Goal: Task Accomplishment & Management: Manage account settings

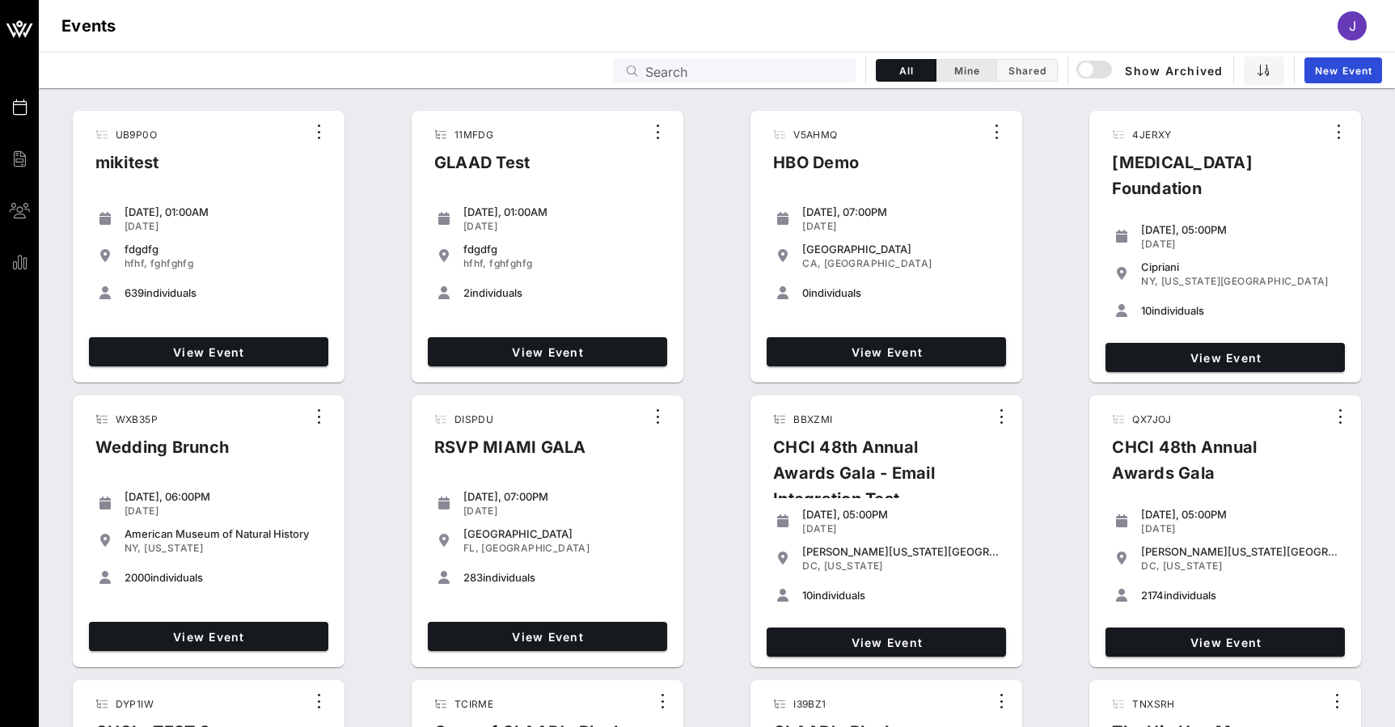
click at [661, 73] on input "Search" at bounding box center [745, 70] width 201 height 21
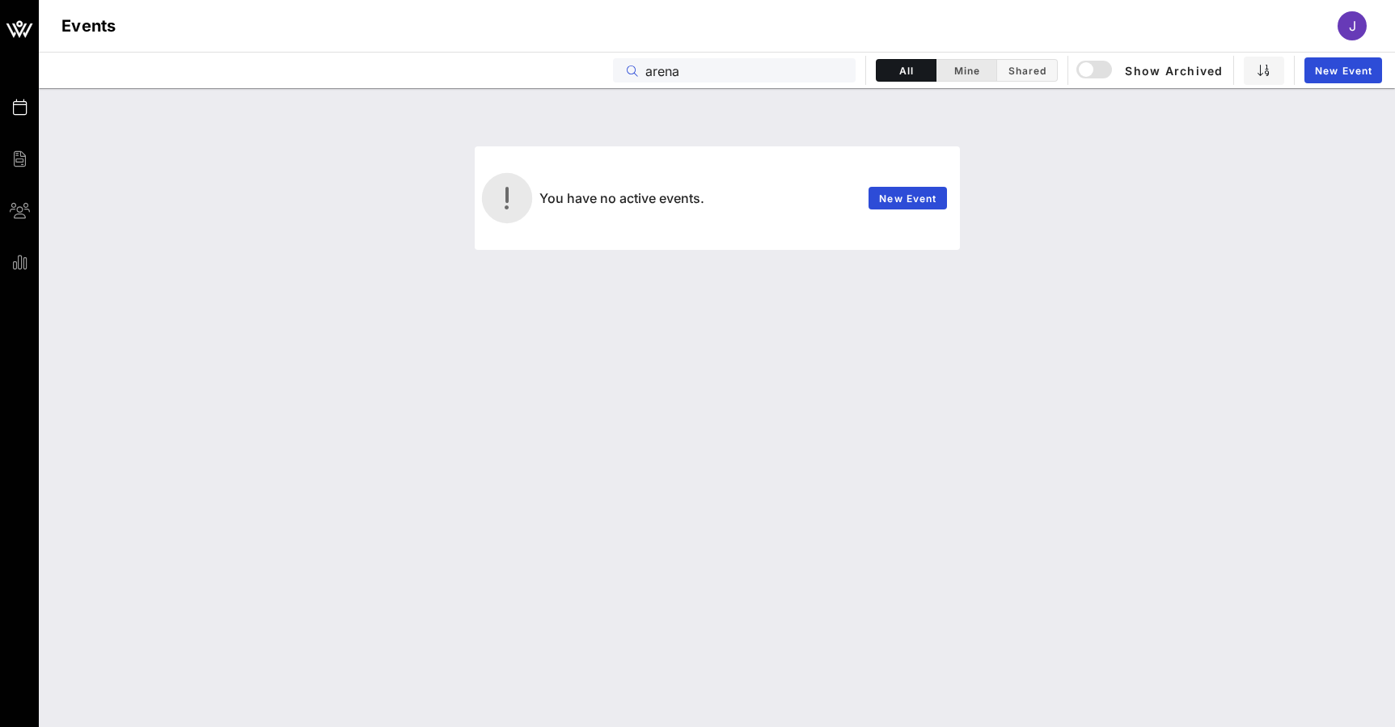
type input "arena"
click at [1092, 65] on div "button" at bounding box center [1086, 69] width 23 height 23
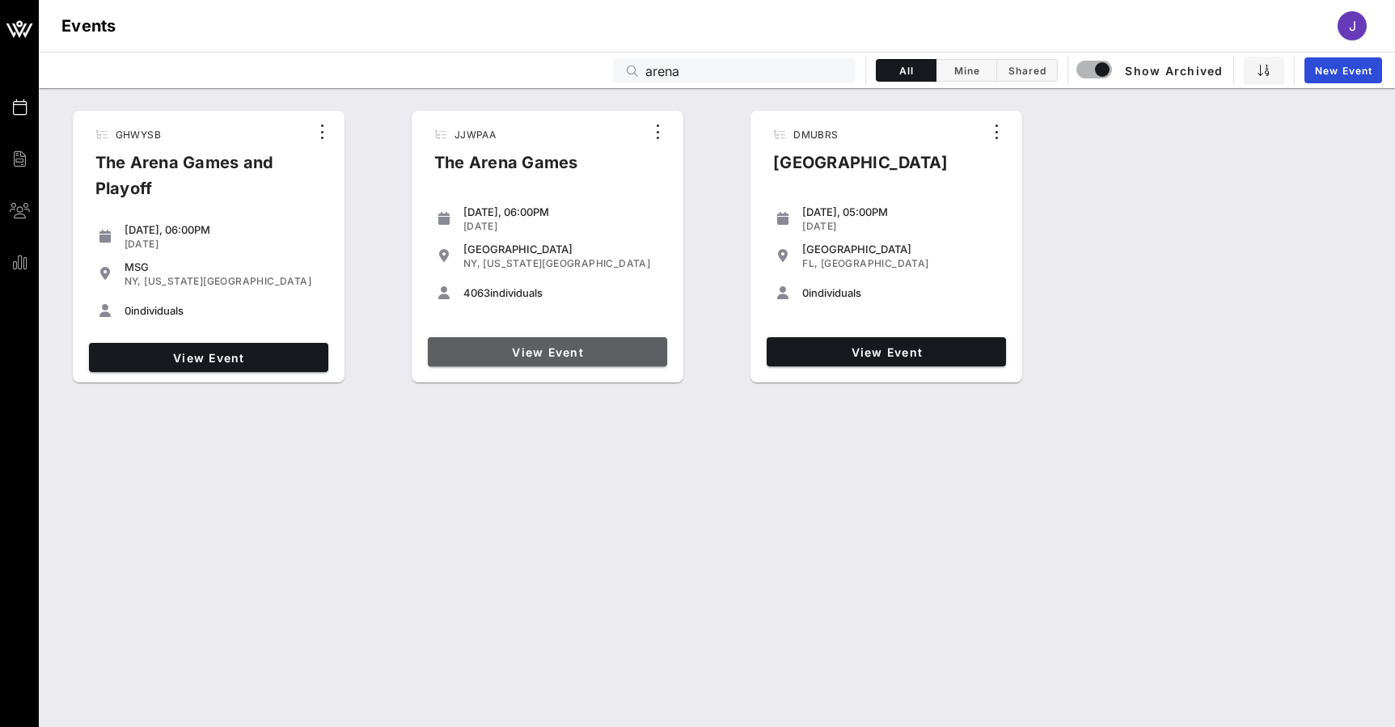
click at [555, 350] on span "View Event" at bounding box center [547, 352] width 226 height 14
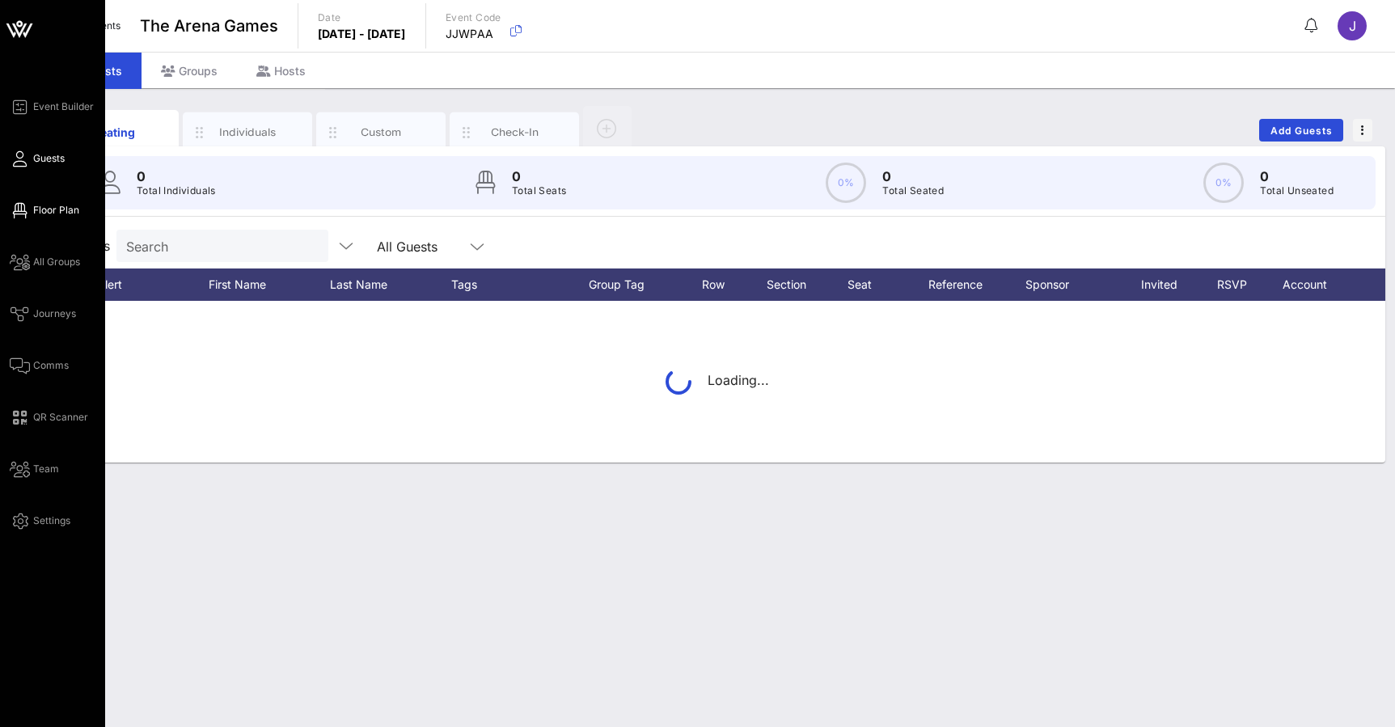
click at [32, 208] on link "Floor Plan" at bounding box center [45, 210] width 70 height 19
click at [34, 207] on span "Floor Plan" at bounding box center [56, 210] width 46 height 15
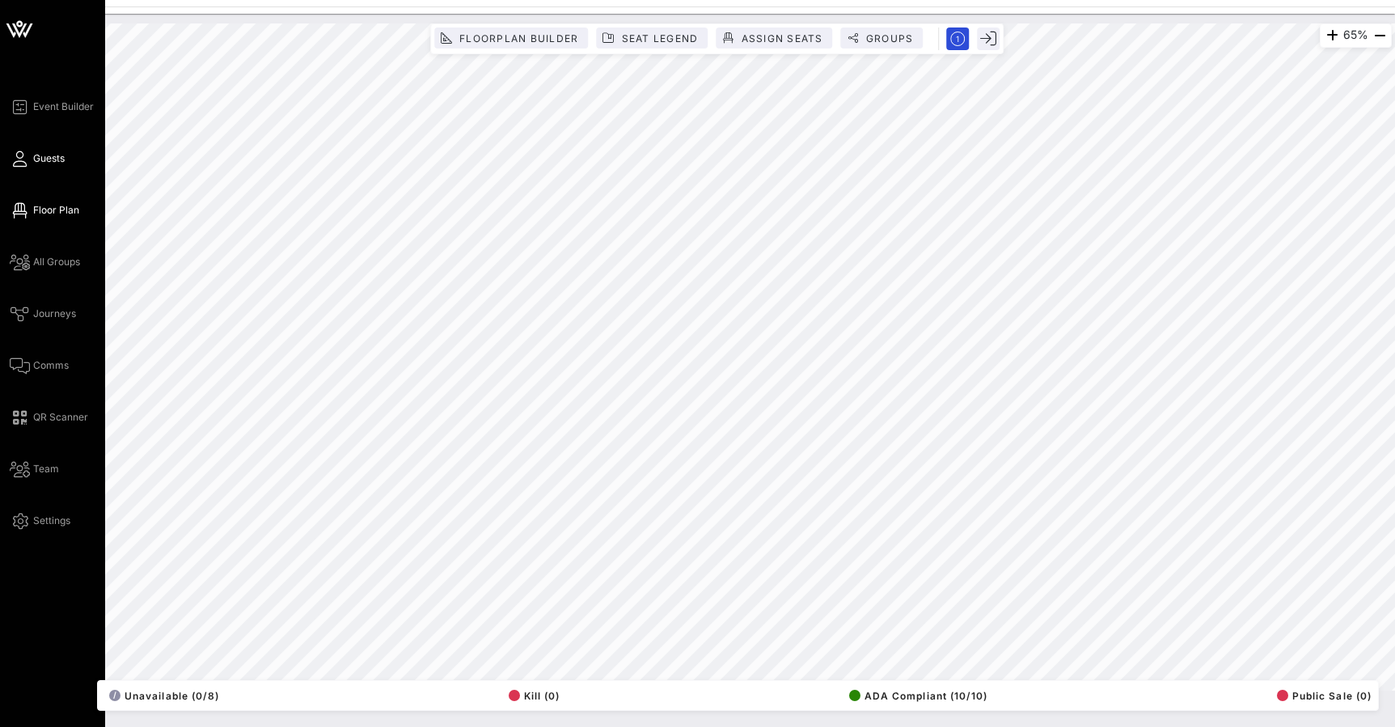
click at [24, 158] on icon at bounding box center [20, 159] width 20 height 2
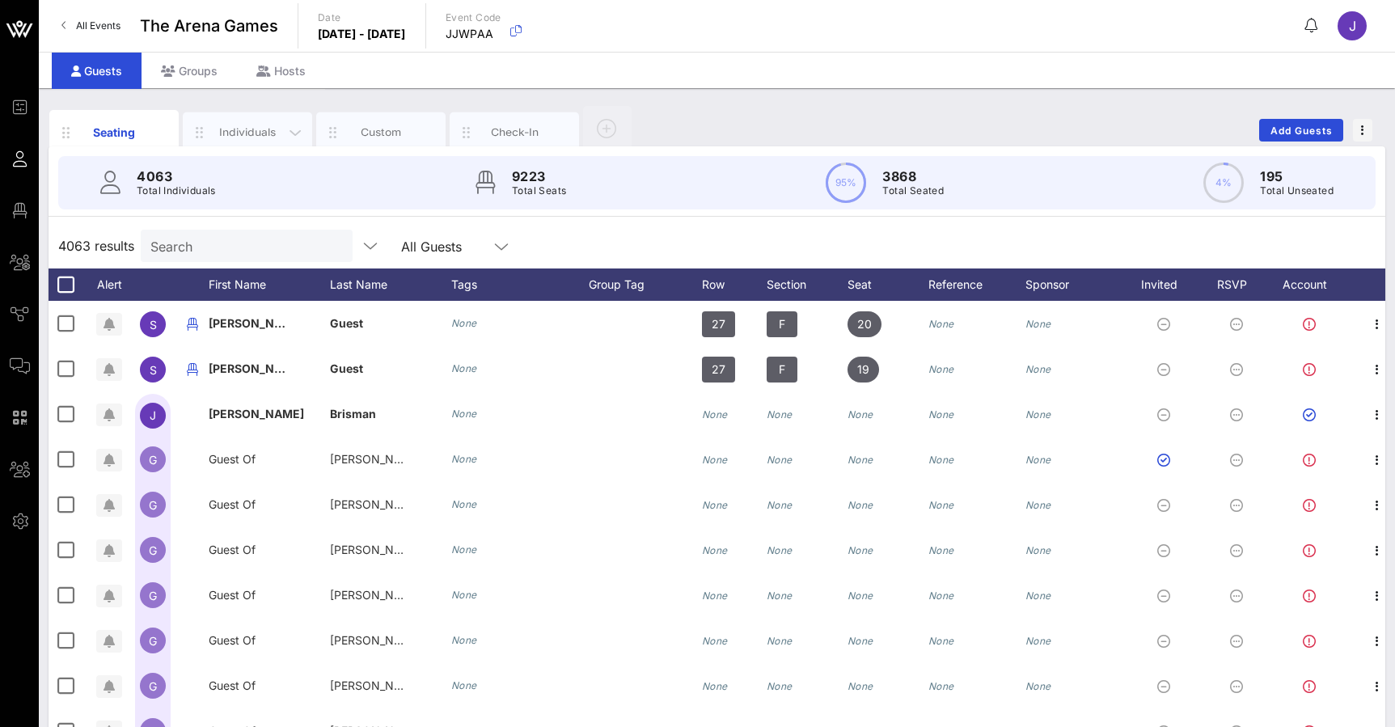
click at [252, 135] on div "Individuals" at bounding box center [248, 132] width 72 height 15
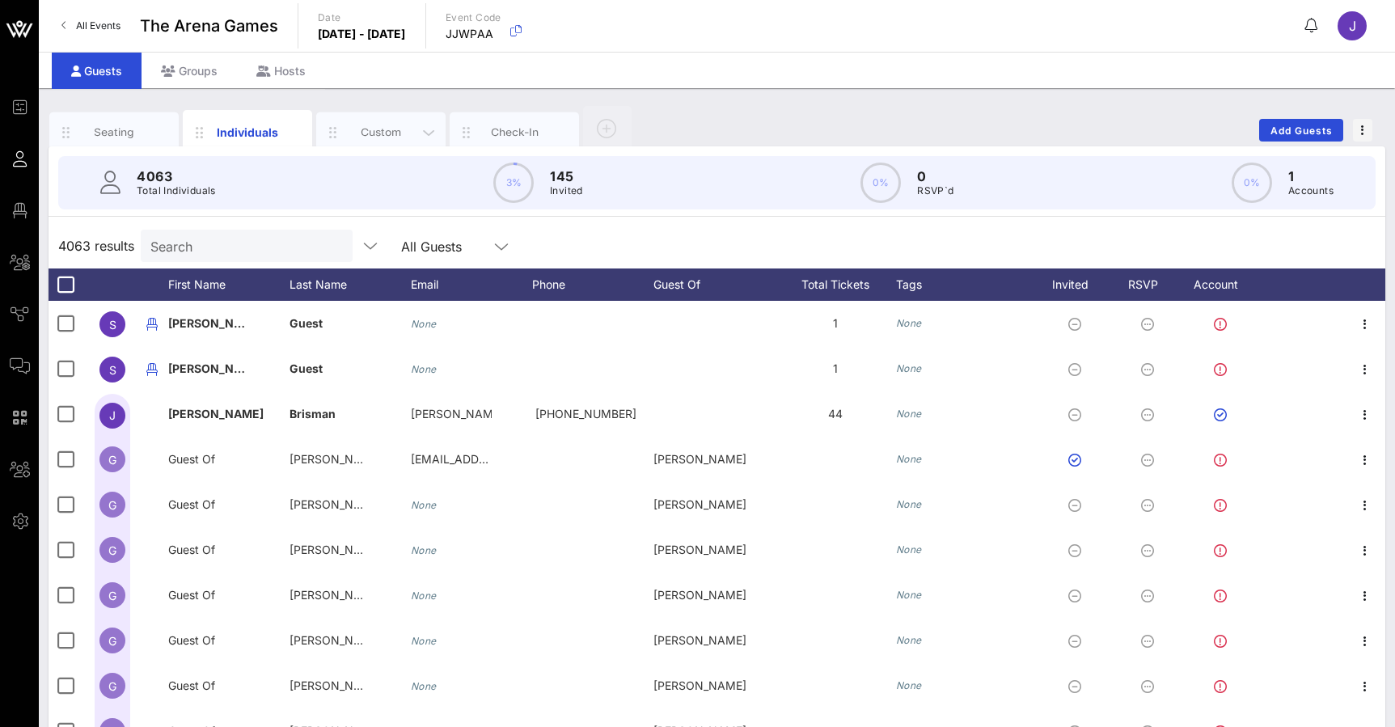
click at [378, 129] on div "Custom" at bounding box center [381, 132] width 72 height 15
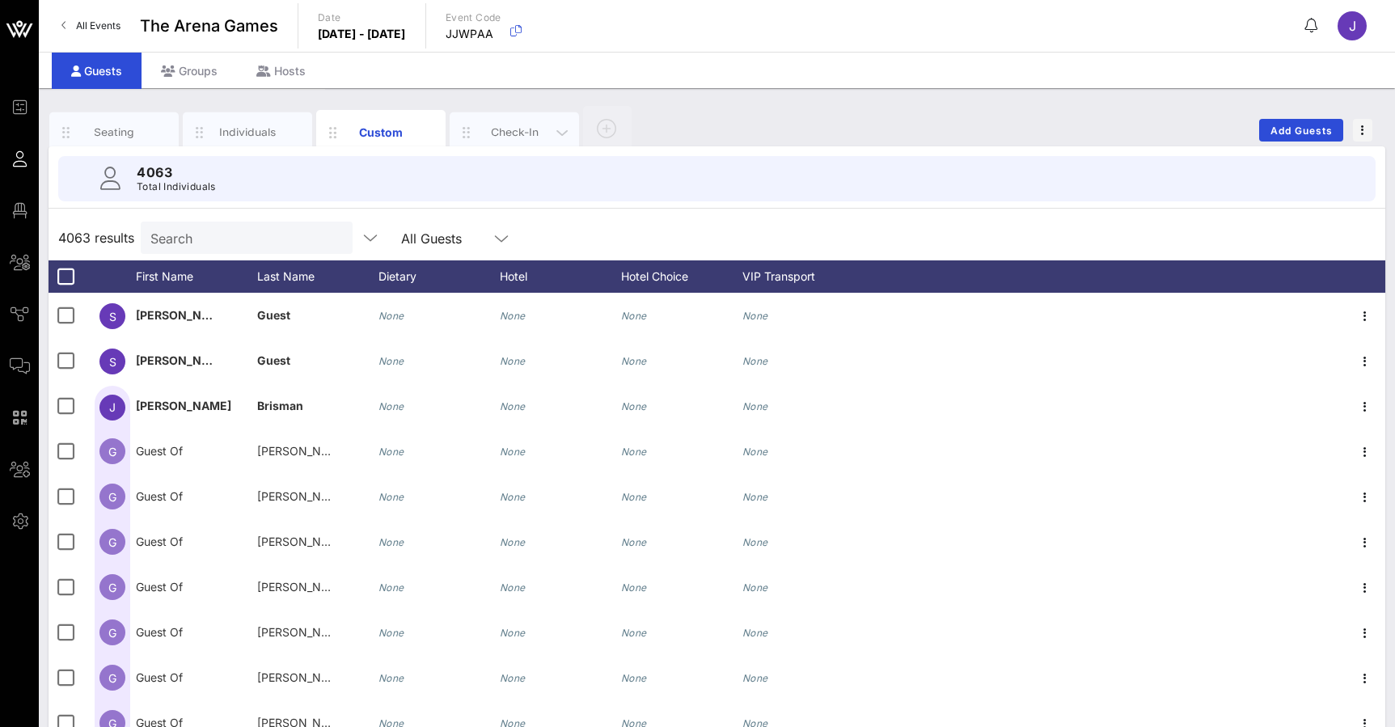
click at [524, 135] on div "Check-In" at bounding box center [515, 132] width 72 height 15
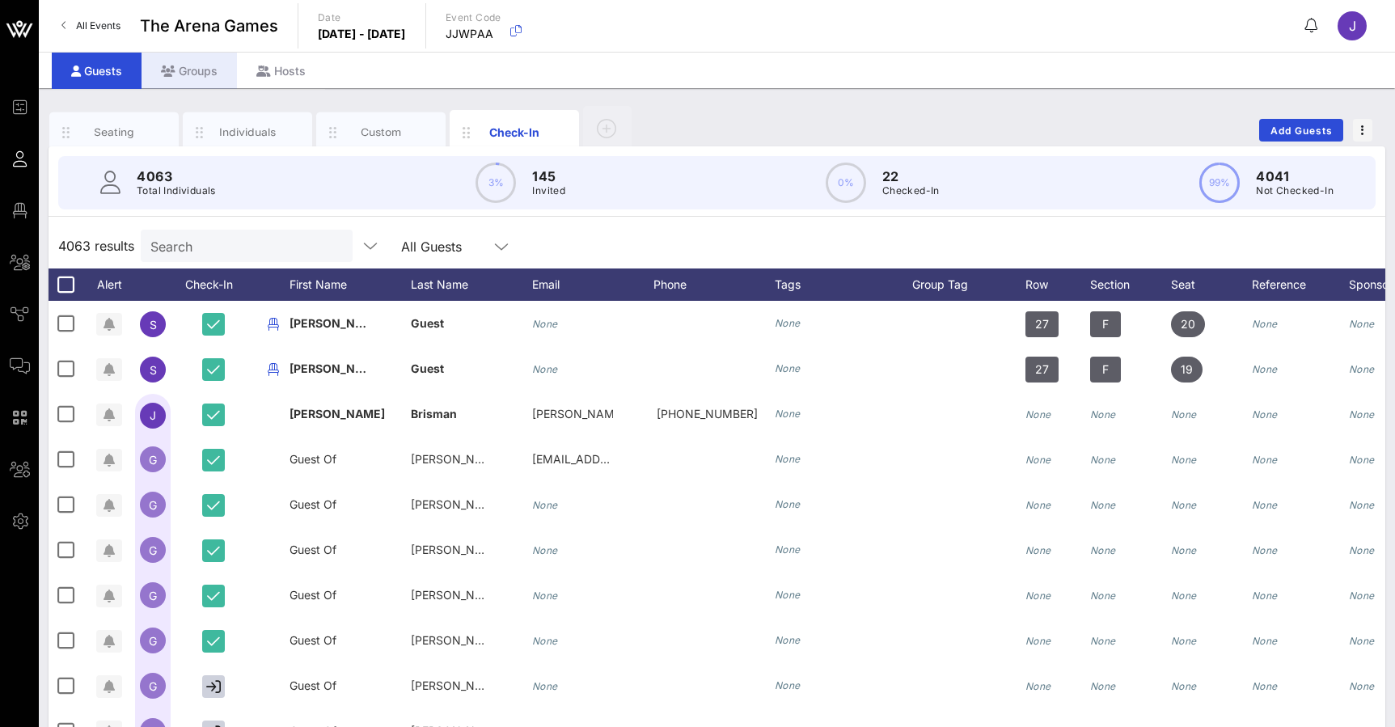
click at [193, 76] on div "Groups" at bounding box center [188, 71] width 95 height 36
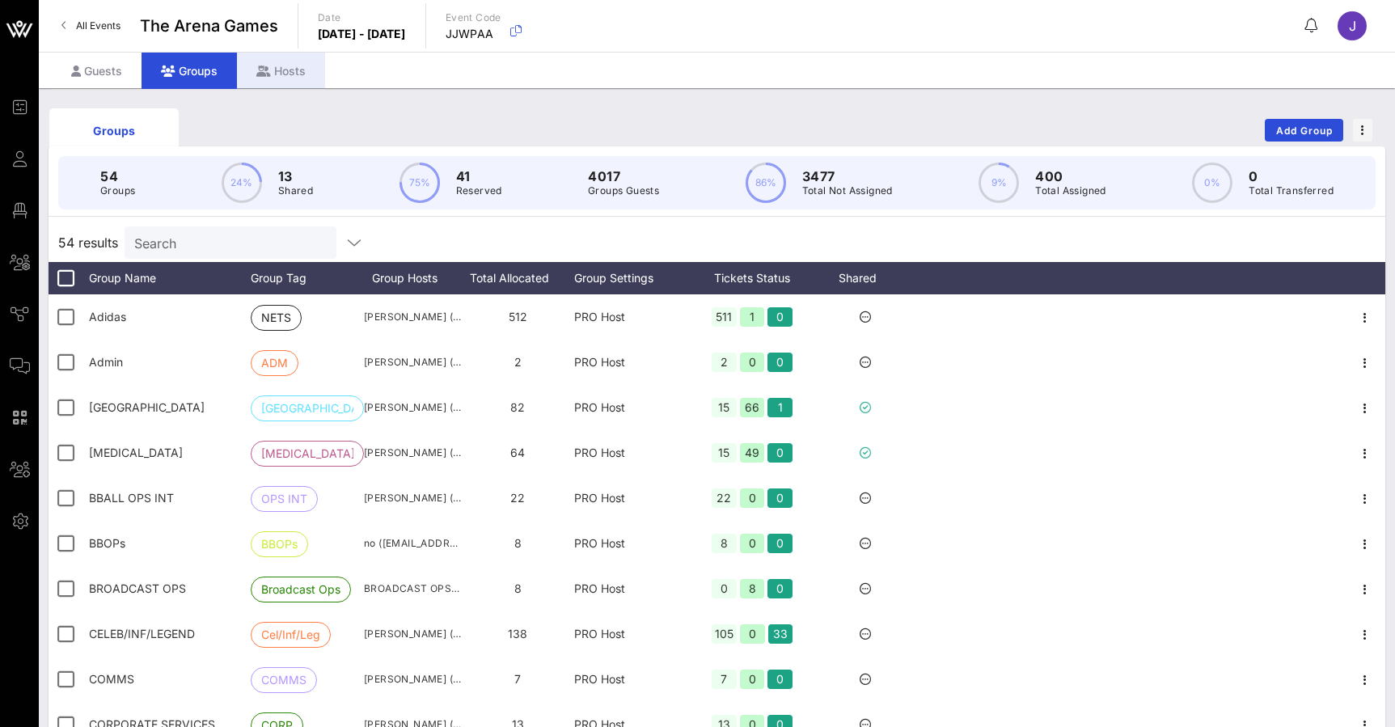
click at [275, 65] on div "Hosts" at bounding box center [281, 71] width 88 height 36
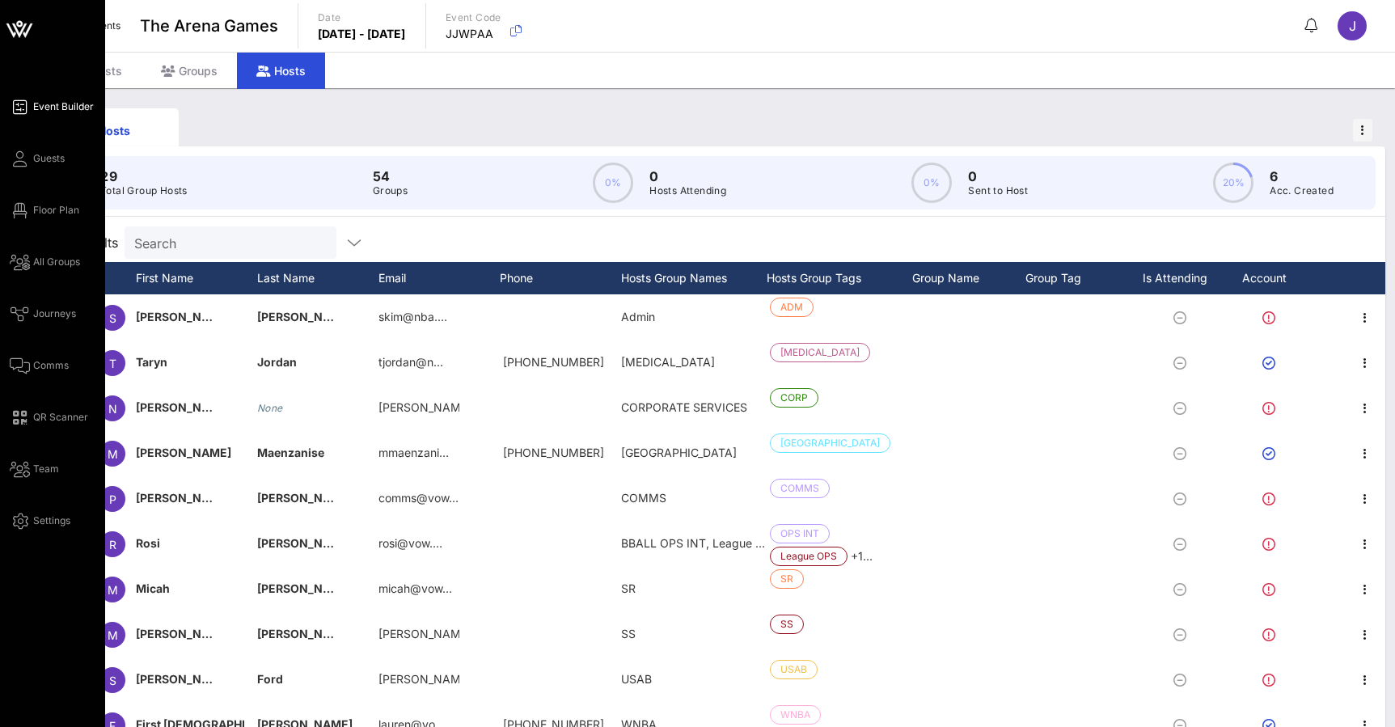
click at [52, 104] on span "Event Builder" at bounding box center [63, 106] width 61 height 15
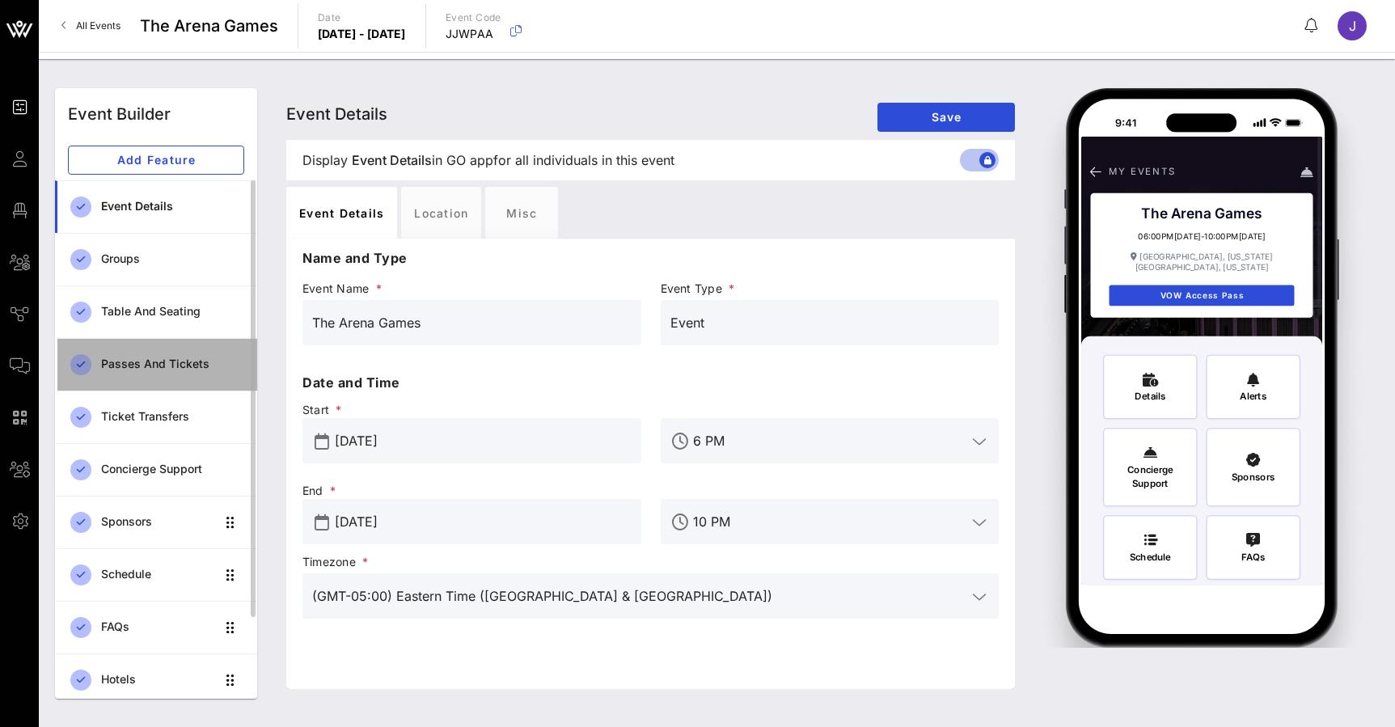
click at [140, 370] on div "Passes and Tickets" at bounding box center [172, 364] width 143 height 14
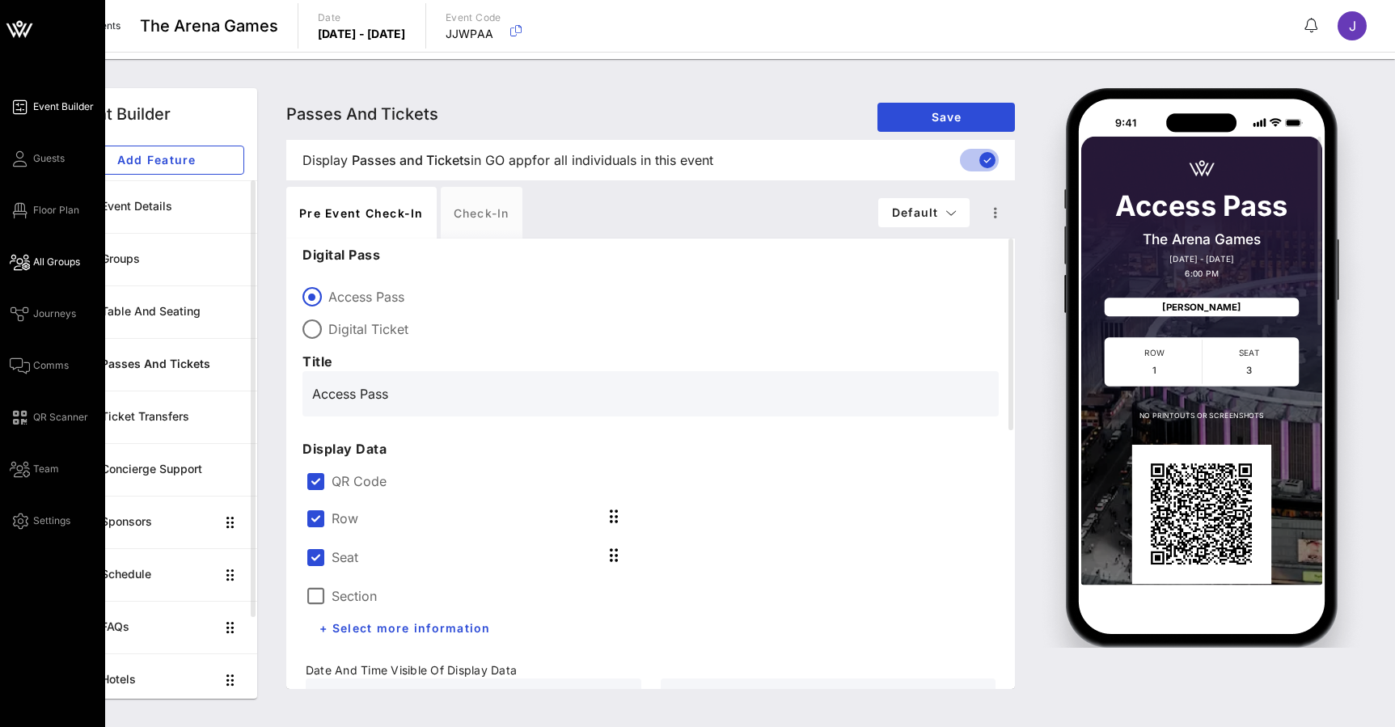
click at [40, 268] on span "All Groups" at bounding box center [56, 262] width 47 height 15
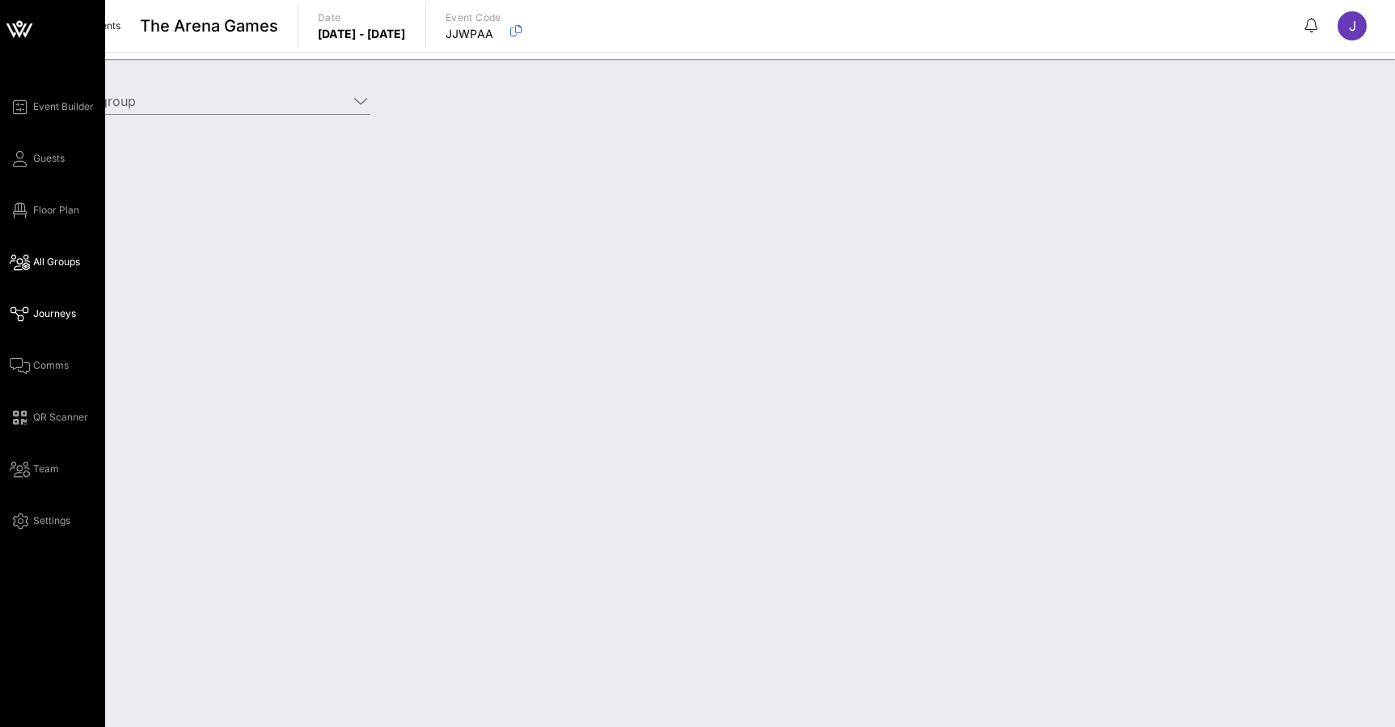
click at [34, 307] on span "Journeys" at bounding box center [54, 313] width 43 height 15
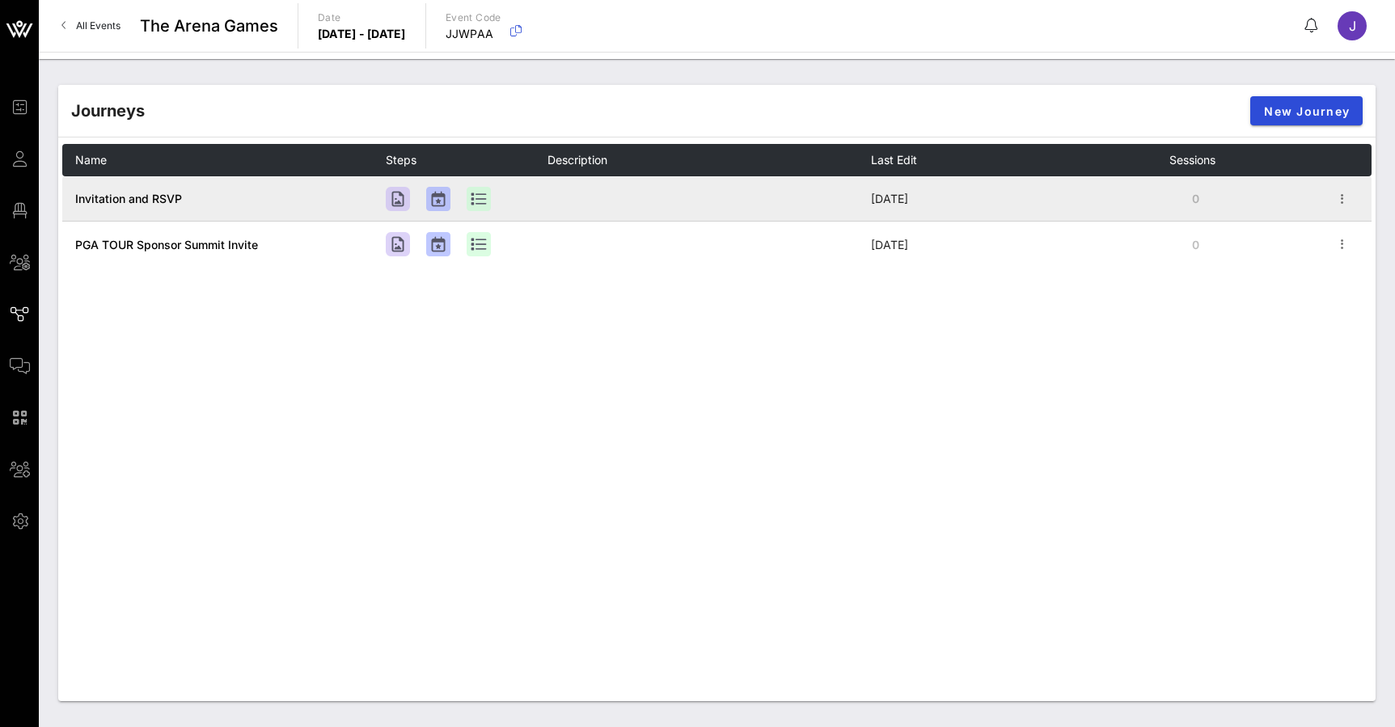
click at [171, 203] on span "Invitation and RSVP" at bounding box center [128, 199] width 107 height 14
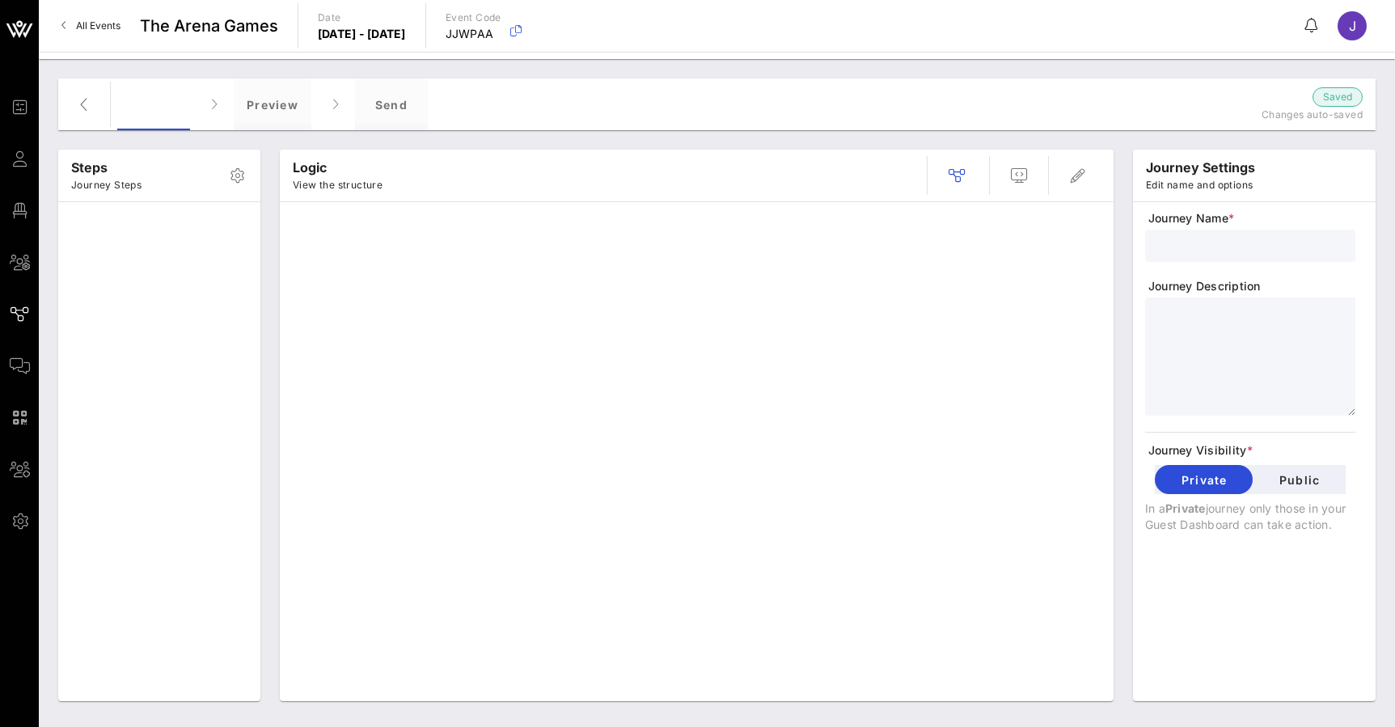
type input "Invitation and RSVP"
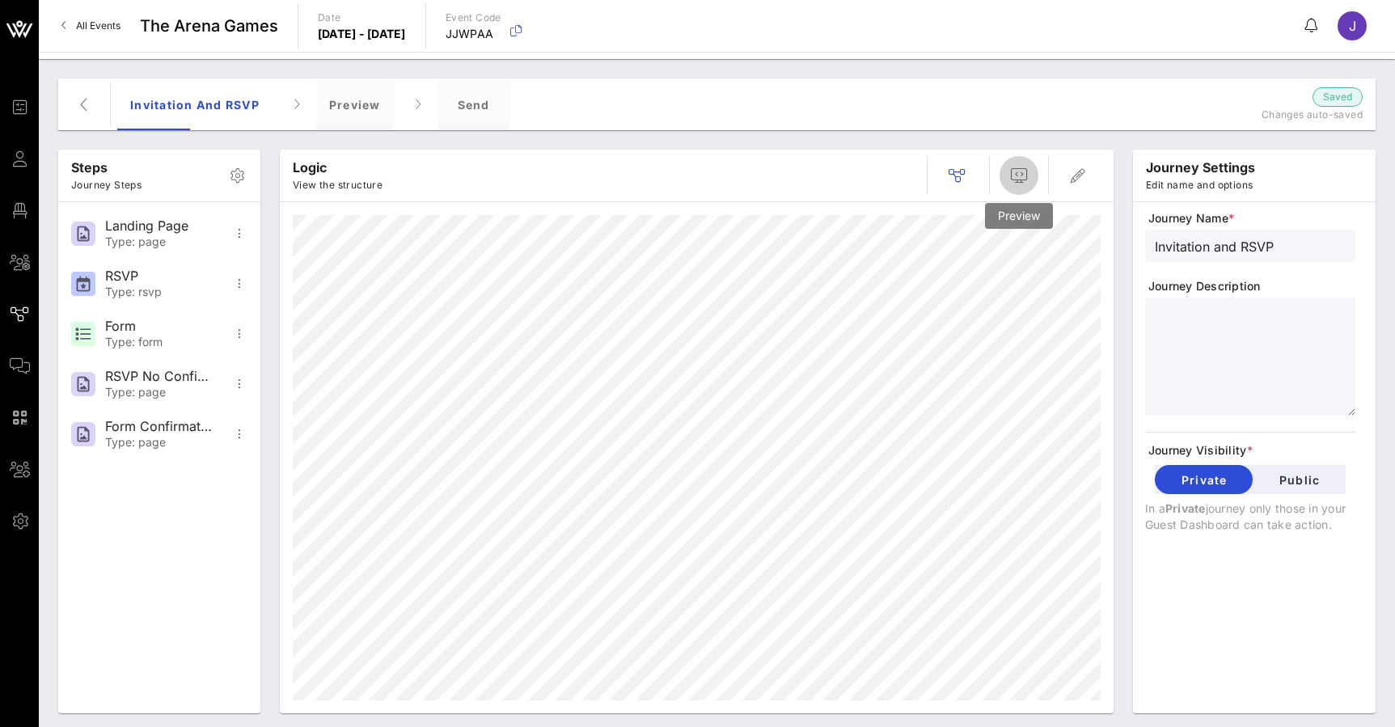
click at [1019, 183] on icon "button" at bounding box center [1018, 175] width 19 height 19
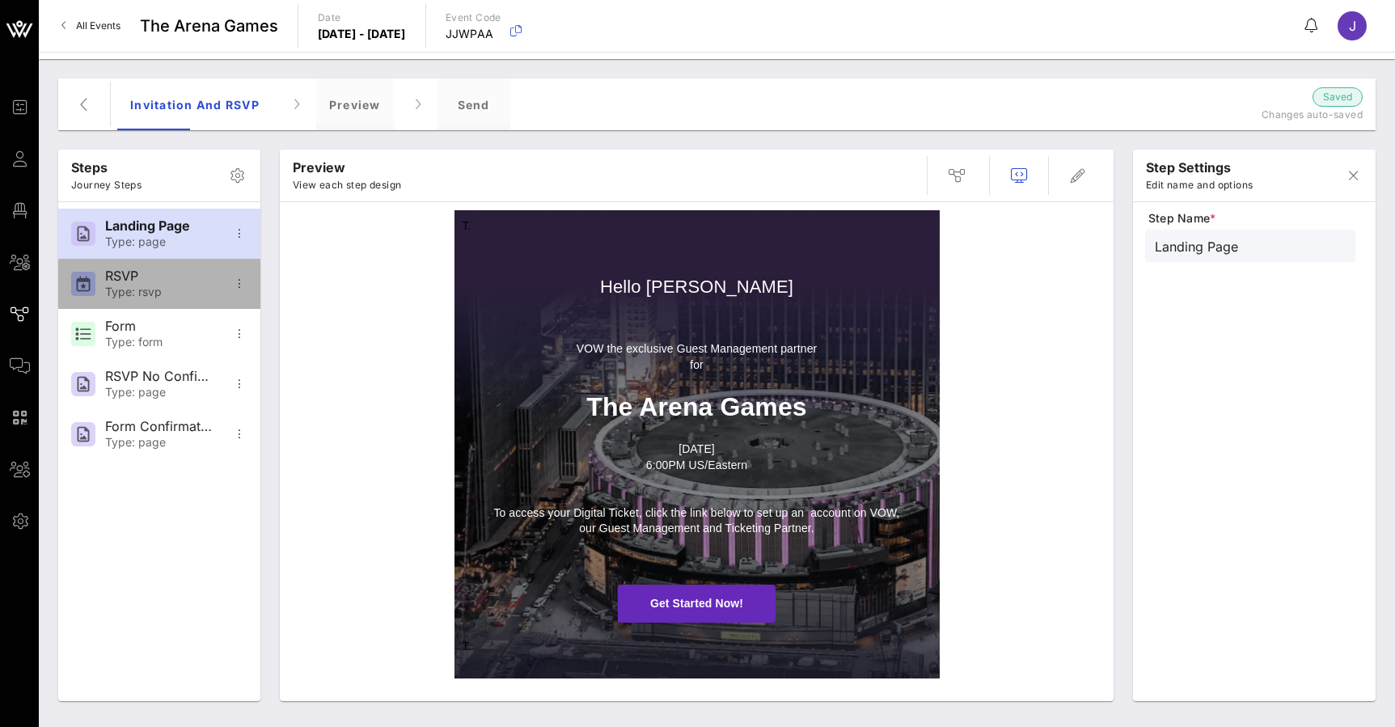
click at [163, 285] on div "RSVP Type: rsvp" at bounding box center [158, 284] width 107 height 50
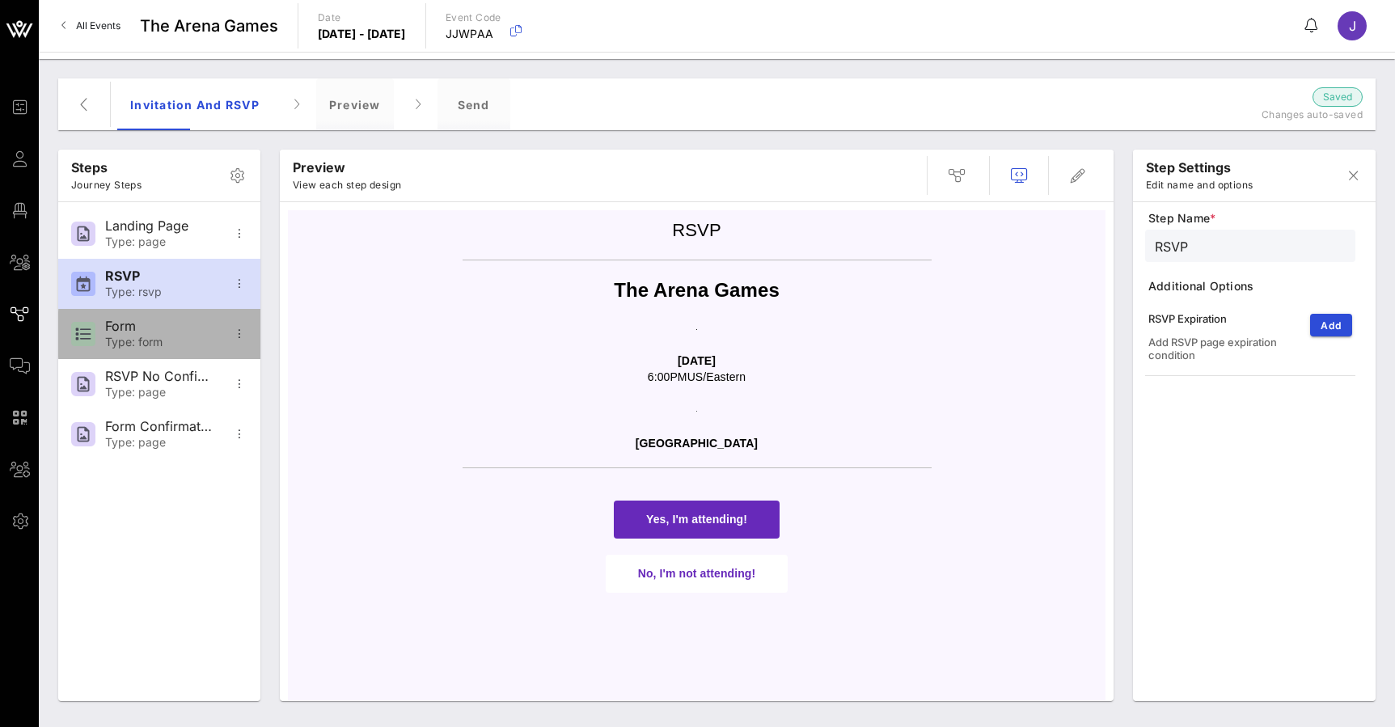
click at [157, 346] on div "Type: form" at bounding box center [158, 343] width 107 height 14
type input "Form"
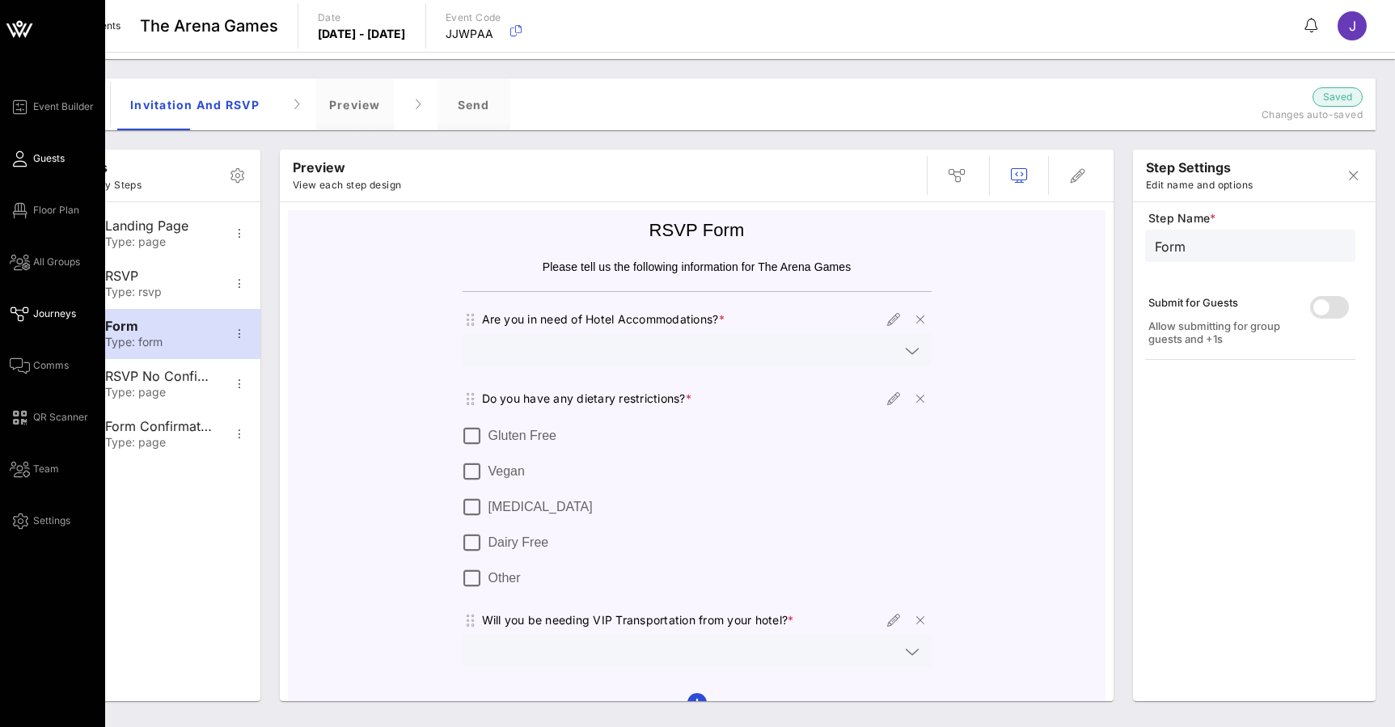
click at [23, 158] on icon at bounding box center [20, 159] width 20 height 2
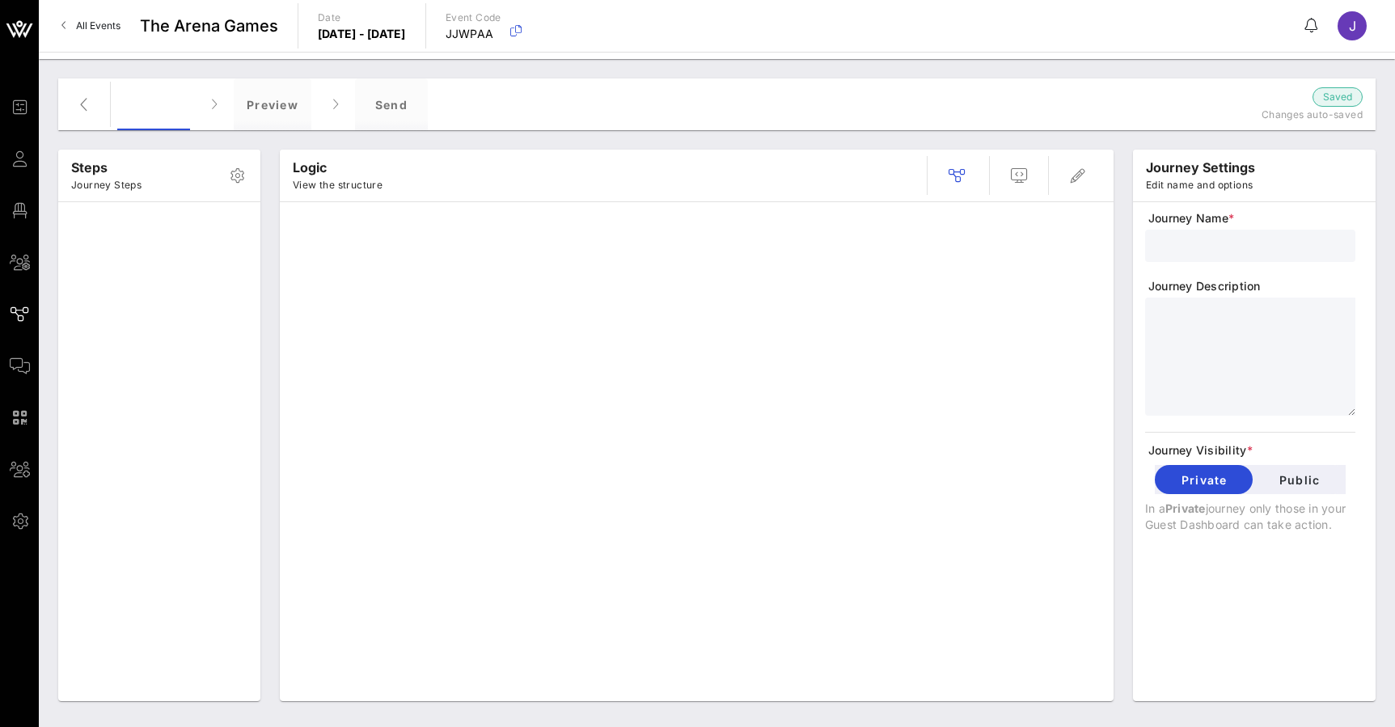
type input "Invitation and RSVP"
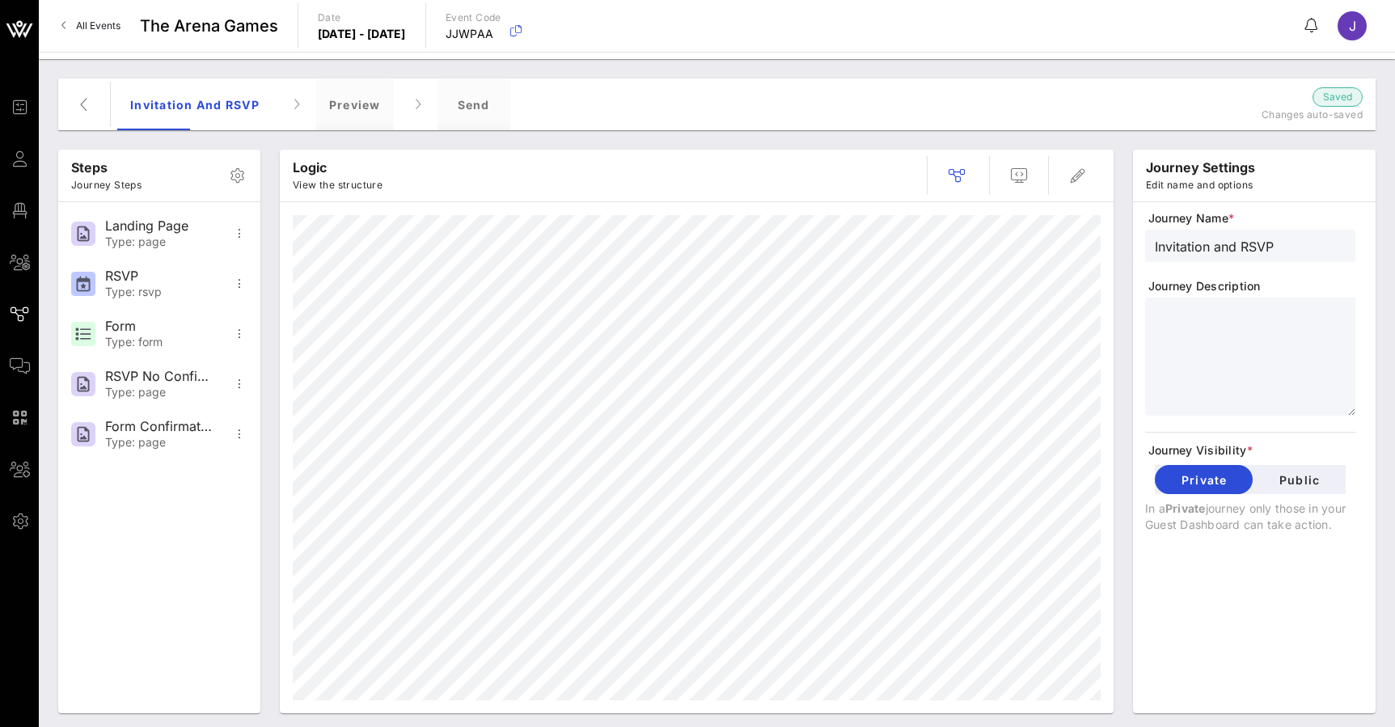
click at [69, 31] on link "All Events" at bounding box center [91, 26] width 78 height 26
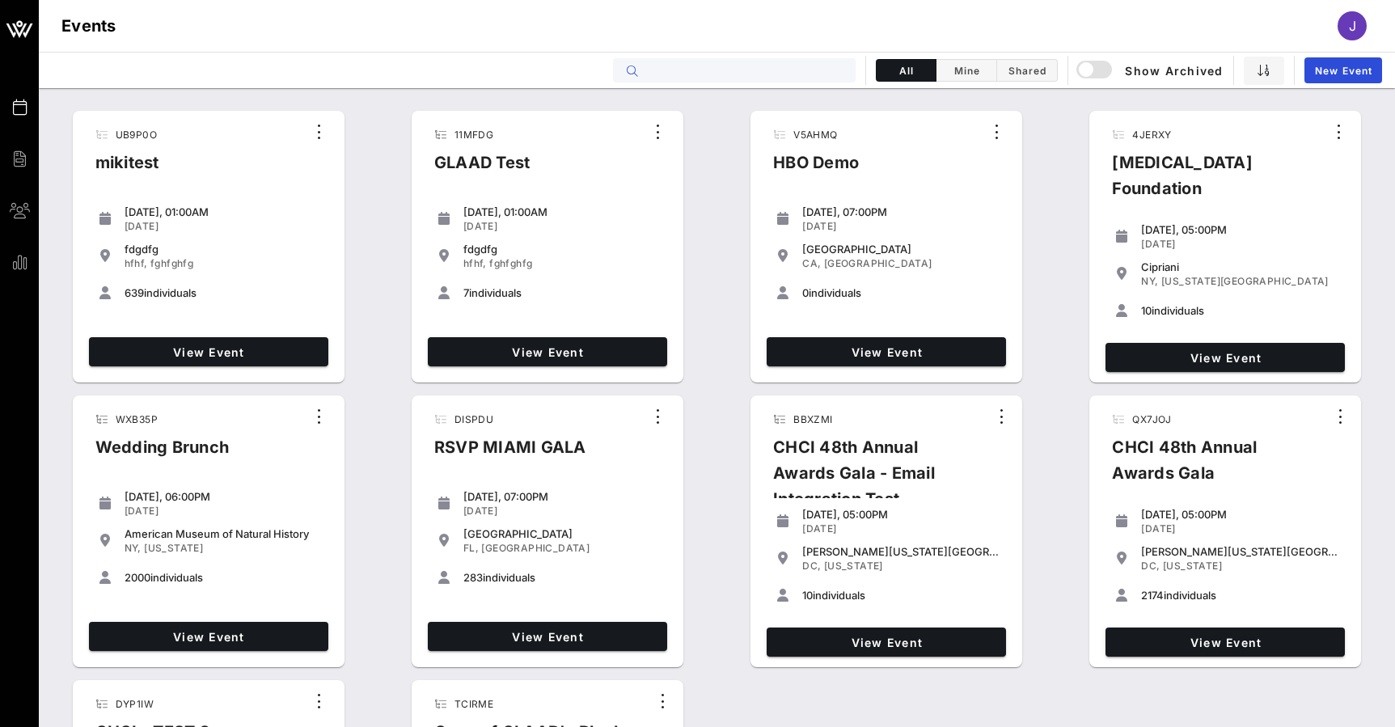
click at [796, 70] on input "text" at bounding box center [745, 70] width 201 height 21
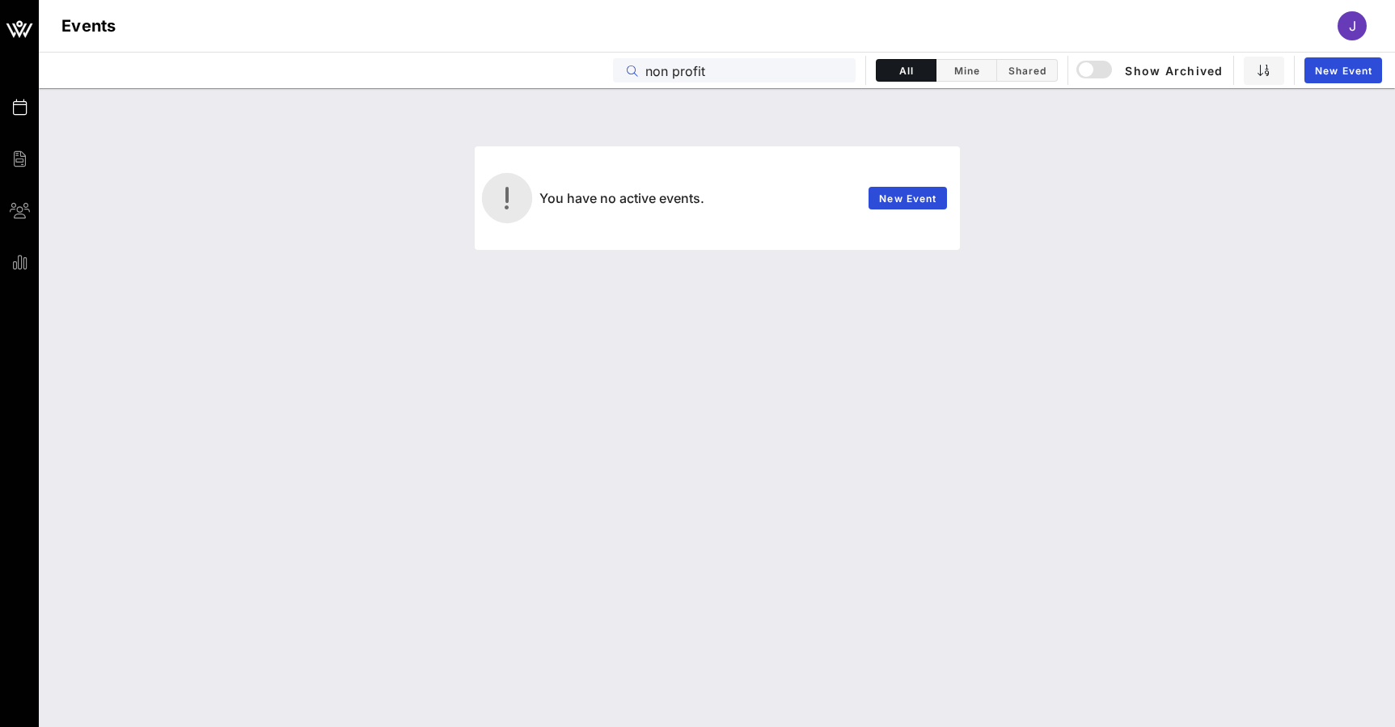
click at [671, 72] on input "non profit" at bounding box center [745, 70] width 201 height 21
drag, startPoint x: 671, startPoint y: 72, endPoint x: 726, endPoint y: 70, distance: 55.0
click at [726, 70] on input "nonprofit" at bounding box center [745, 70] width 201 height 21
click at [1093, 70] on div "button" at bounding box center [1086, 69] width 23 height 23
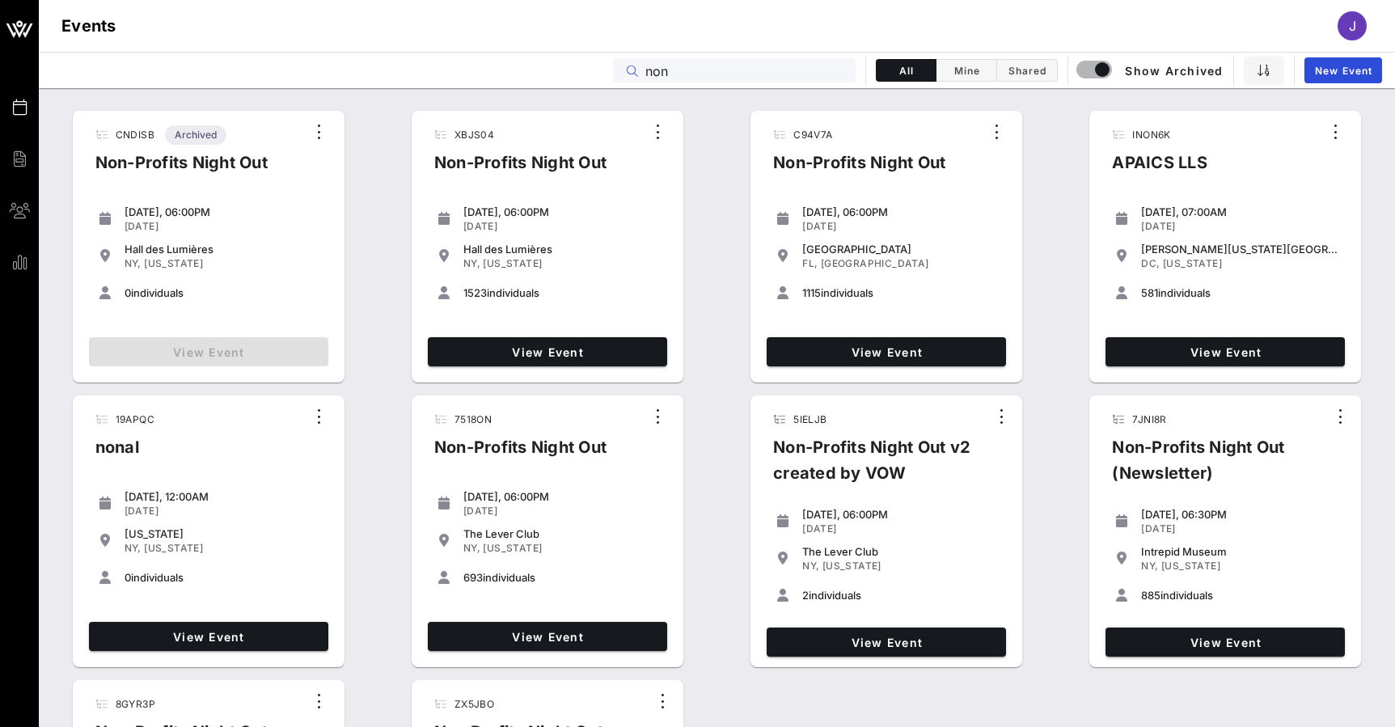
drag, startPoint x: 815, startPoint y: 68, endPoint x: 619, endPoint y: 60, distance: 196.6
click at [619, 61] on div "non" at bounding box center [734, 70] width 243 height 24
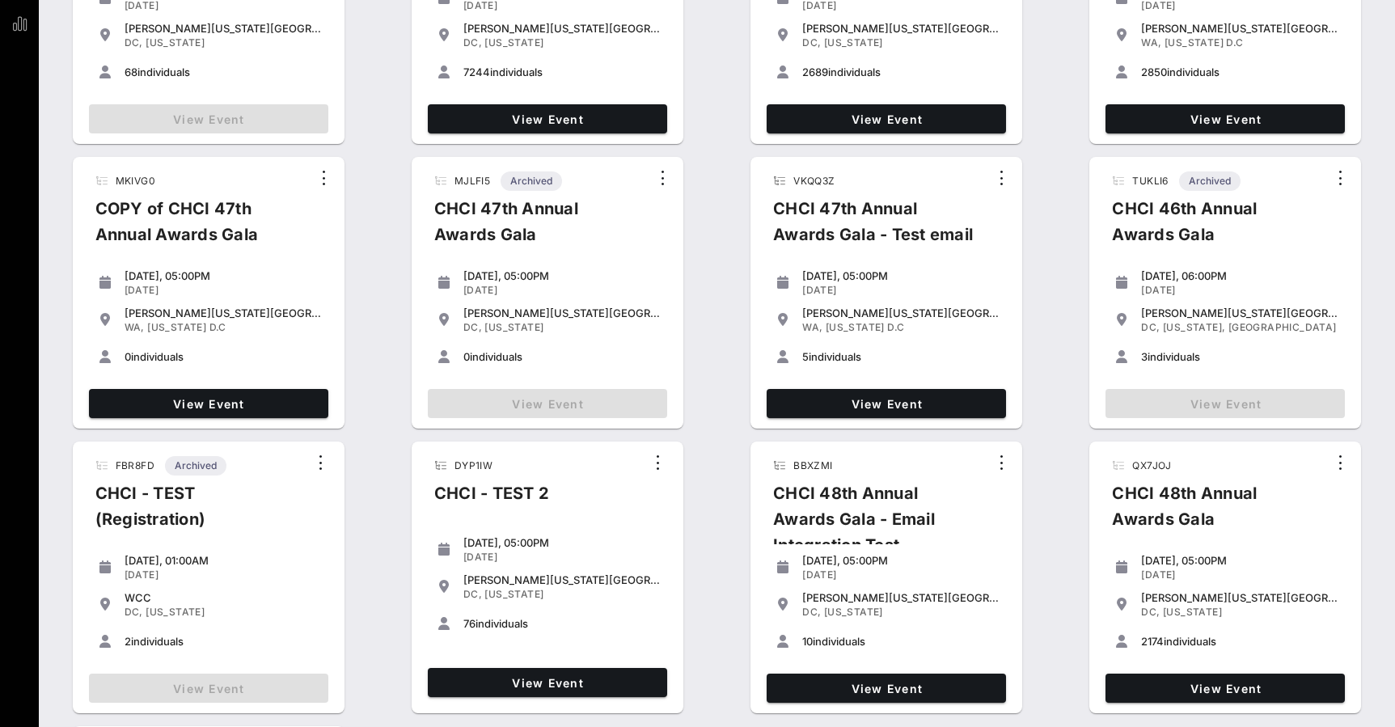
scroll to position [243, 0]
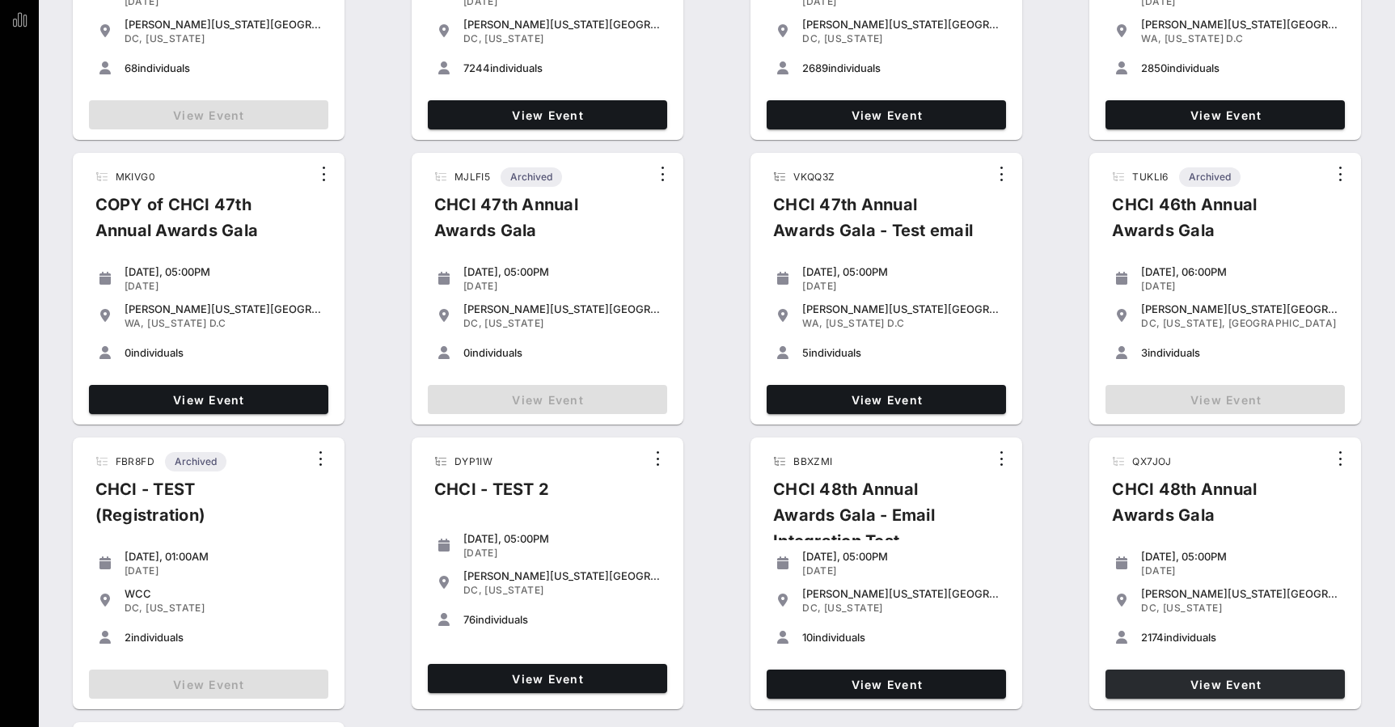
type input "CHCI"
click at [1249, 686] on span "View Event" at bounding box center [1225, 685] width 226 height 14
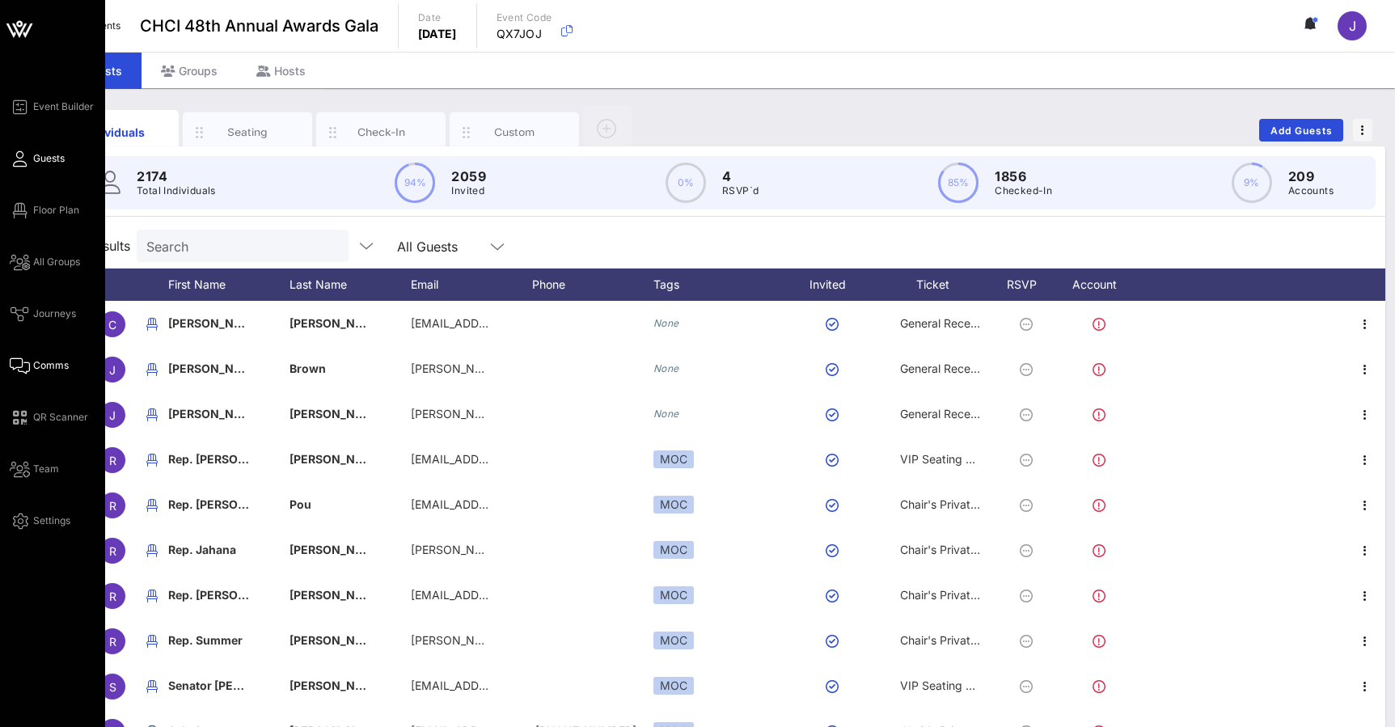
click at [24, 365] on icon at bounding box center [20, 366] width 20 height 2
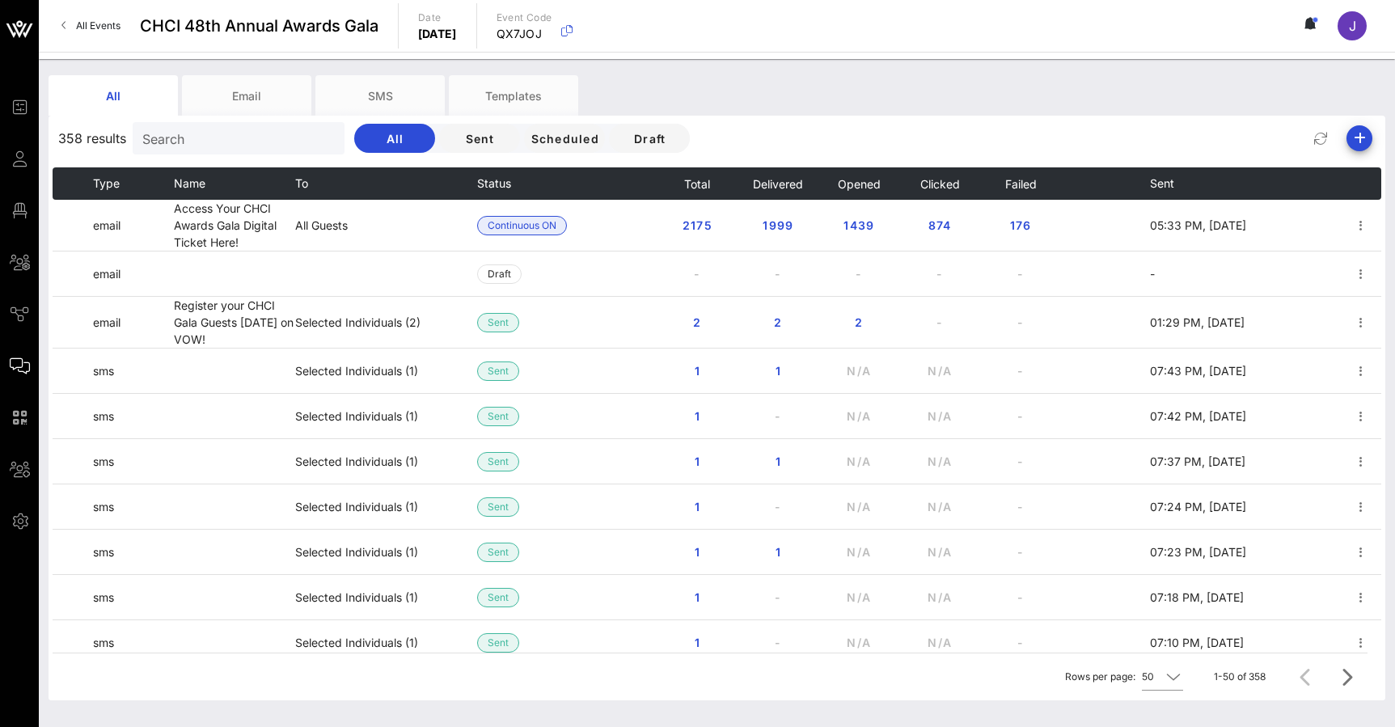
drag, startPoint x: 948, startPoint y: 129, endPoint x: 774, endPoint y: 82, distance: 180.1
click at [774, 82] on div "All Email SMS Templates" at bounding box center [705, 95] width 1312 height 40
click at [1021, 223] on span "176" at bounding box center [1020, 225] width 26 height 14
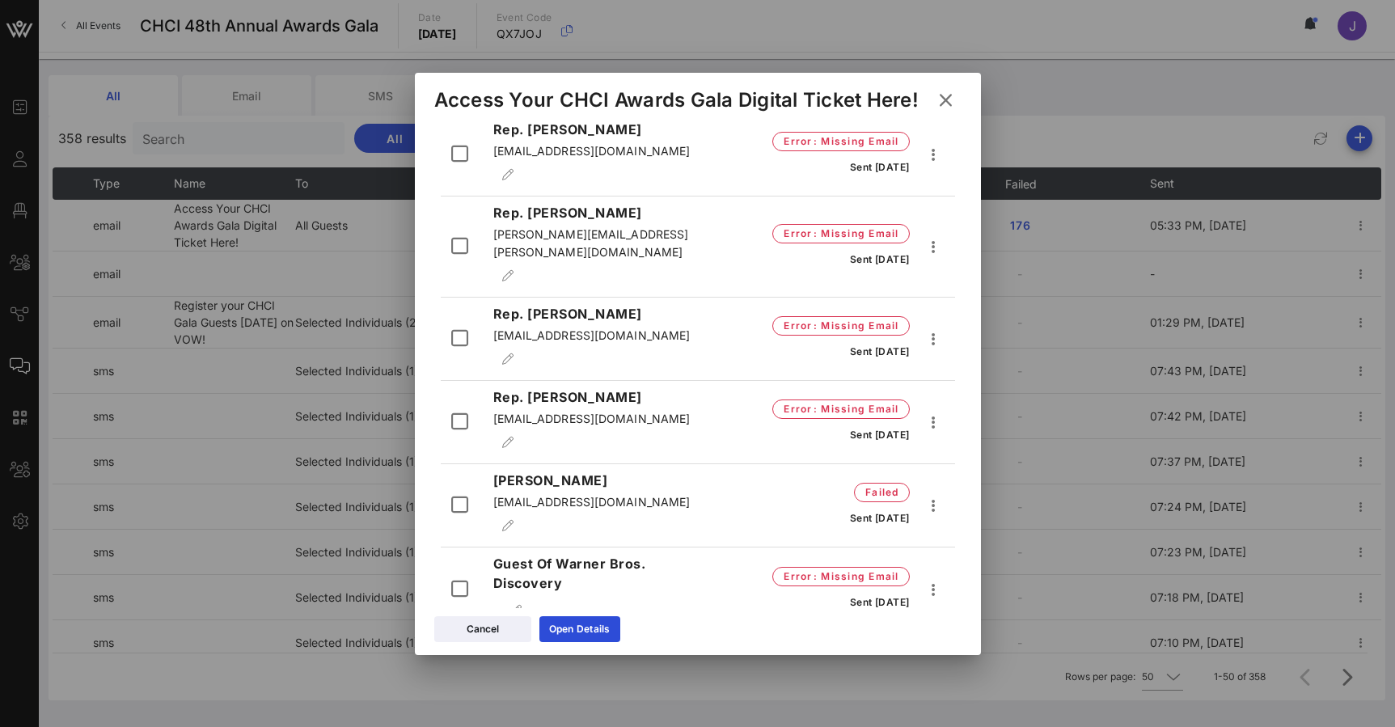
scroll to position [8691, 0]
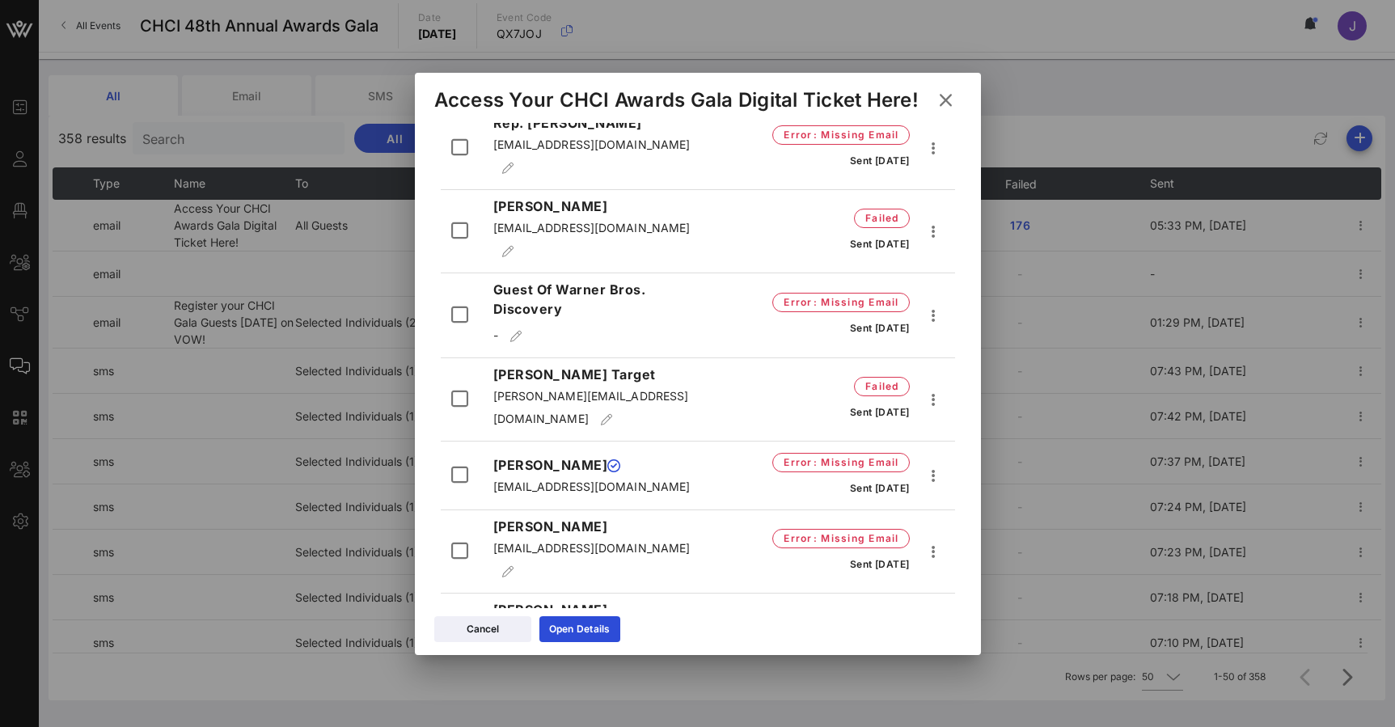
click at [949, 94] on icon at bounding box center [944, 99] width 25 height 23
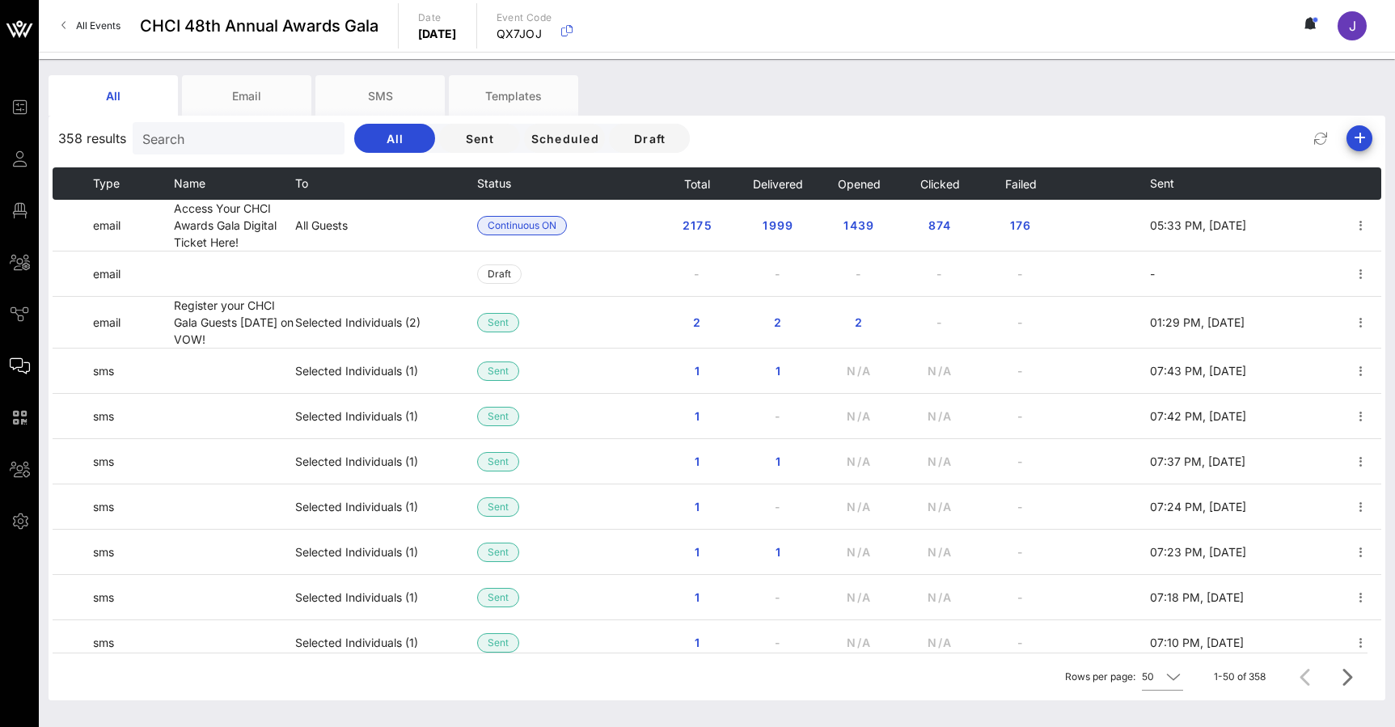
drag, startPoint x: 1060, startPoint y: 11, endPoint x: 98, endPoint y: 23, distance: 962.3
click at [98, 23] on span "All Events" at bounding box center [98, 25] width 44 height 12
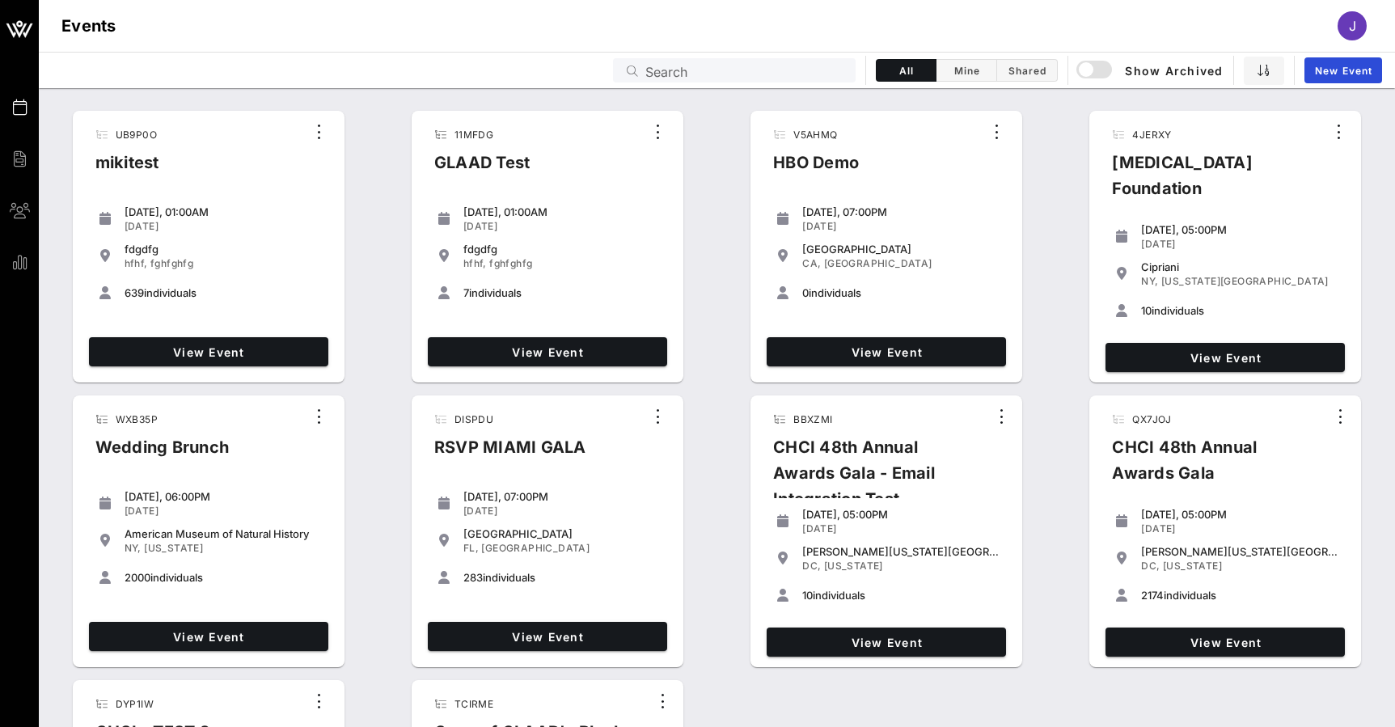
click at [701, 71] on input "Search" at bounding box center [745, 70] width 201 height 21
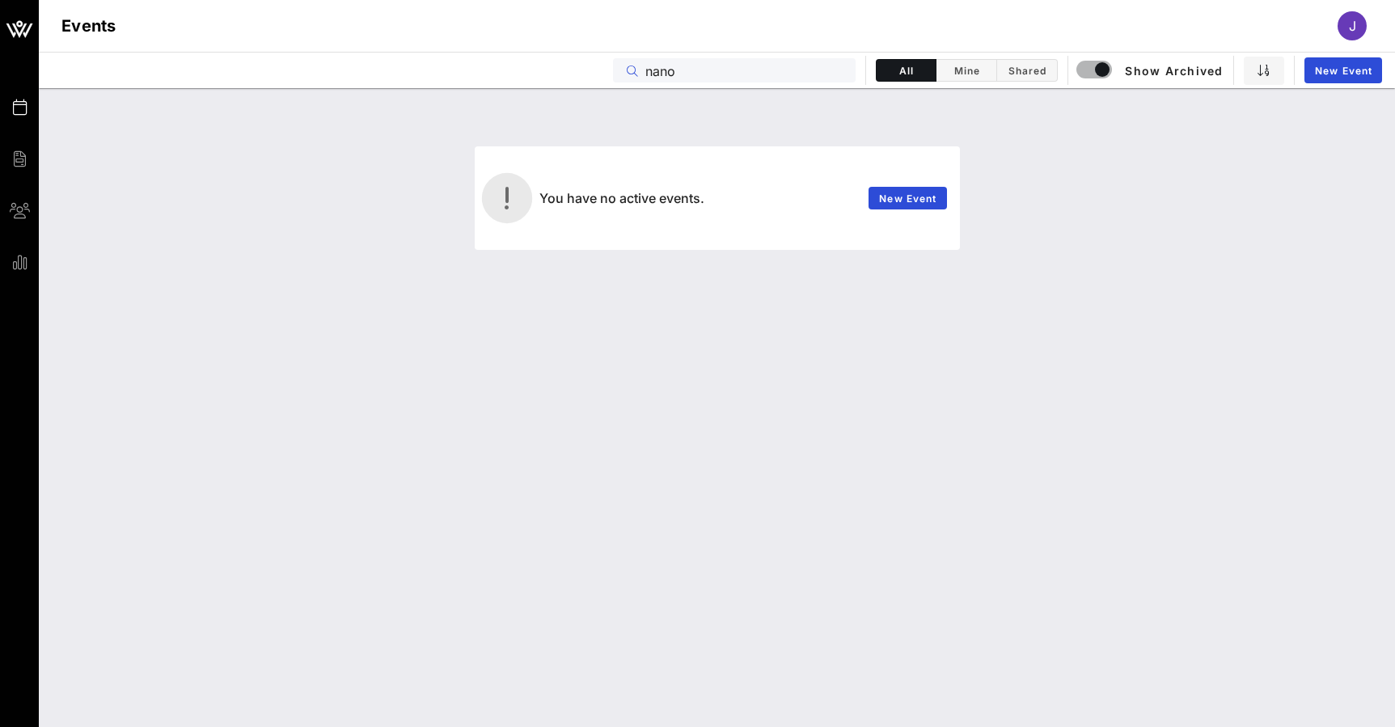
drag, startPoint x: 720, startPoint y: 71, endPoint x: 620, endPoint y: 63, distance: 99.8
click at [620, 66] on div "nano" at bounding box center [734, 70] width 243 height 24
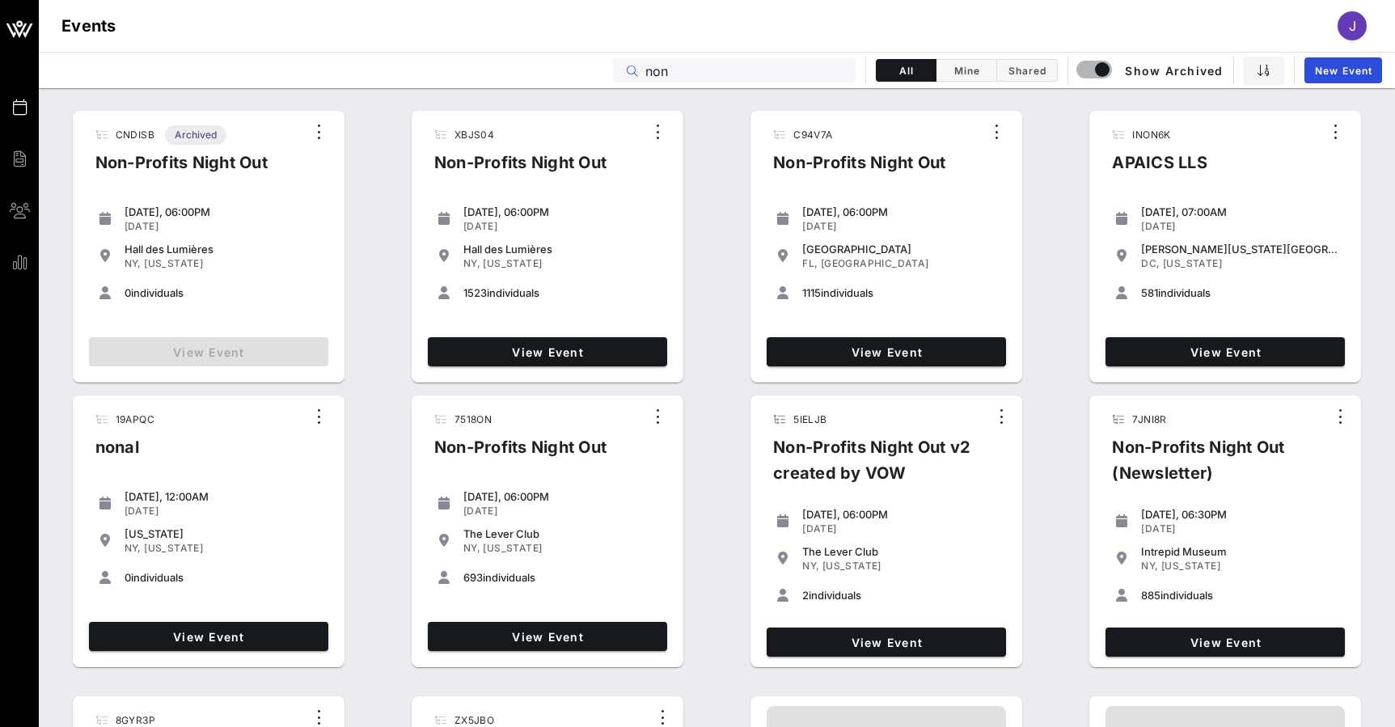
scroll to position [232, 0]
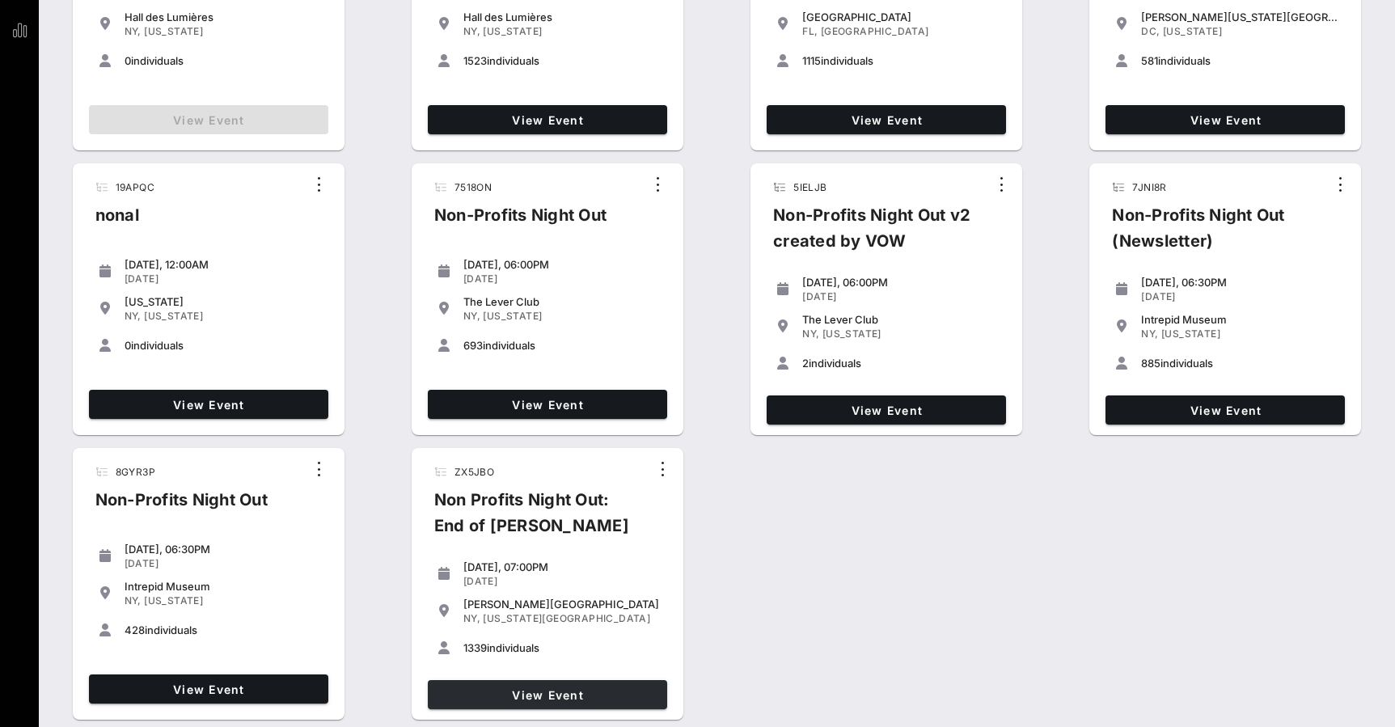
type input "non"
click at [512, 693] on span "View Event" at bounding box center [547, 695] width 226 height 14
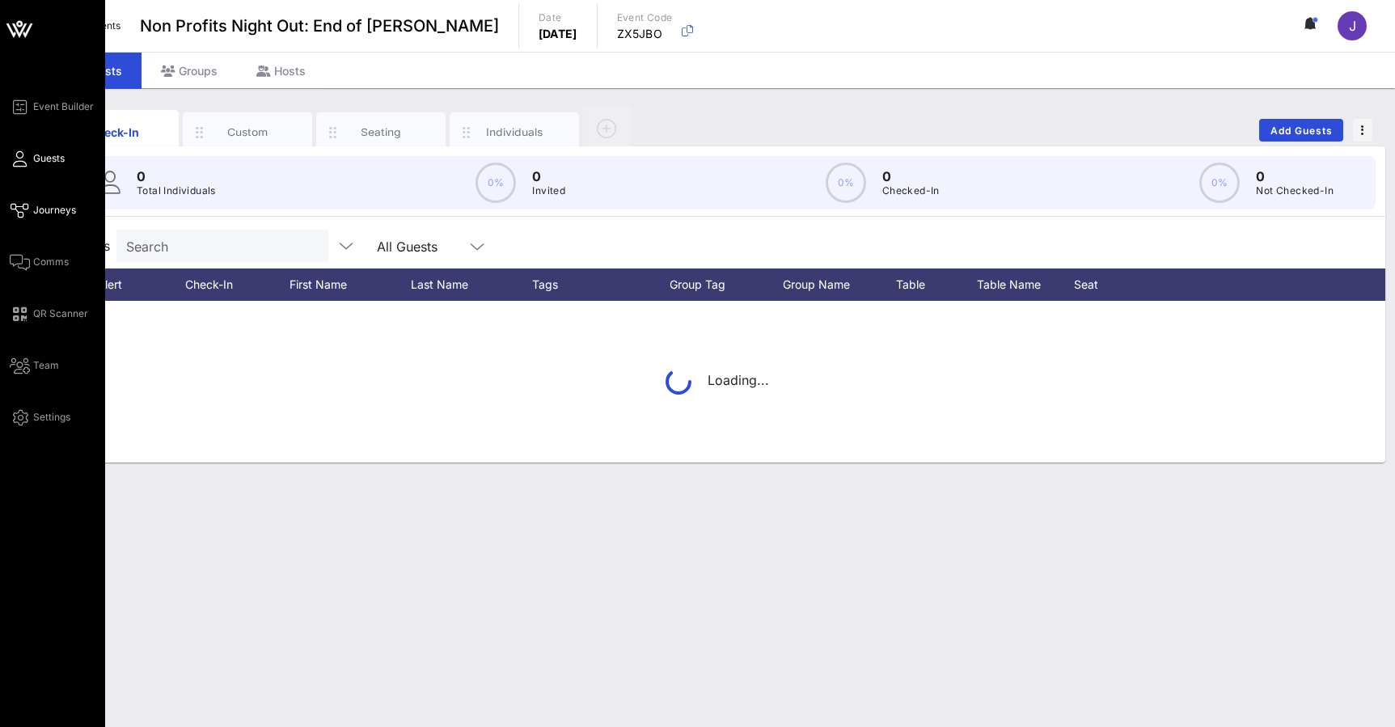
click at [21, 211] on icon at bounding box center [20, 210] width 20 height 2
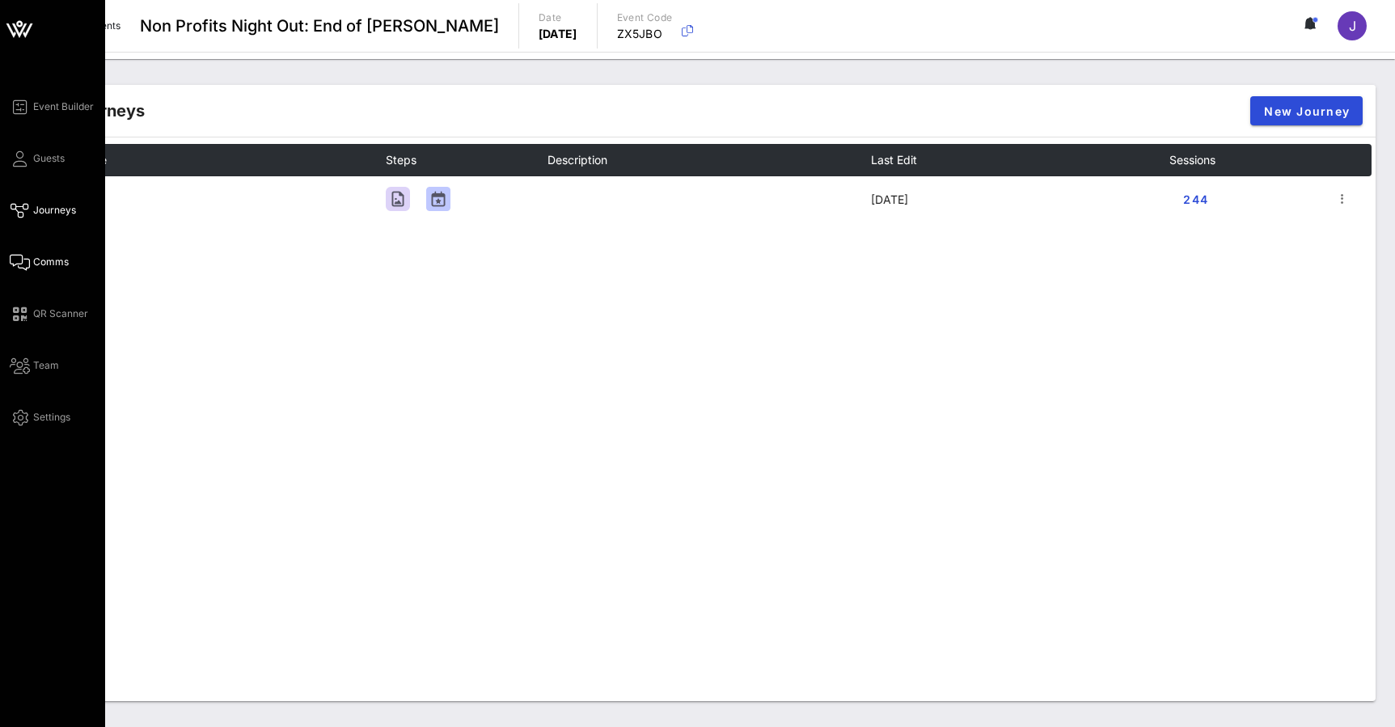
click at [26, 264] on icon at bounding box center [20, 262] width 20 height 2
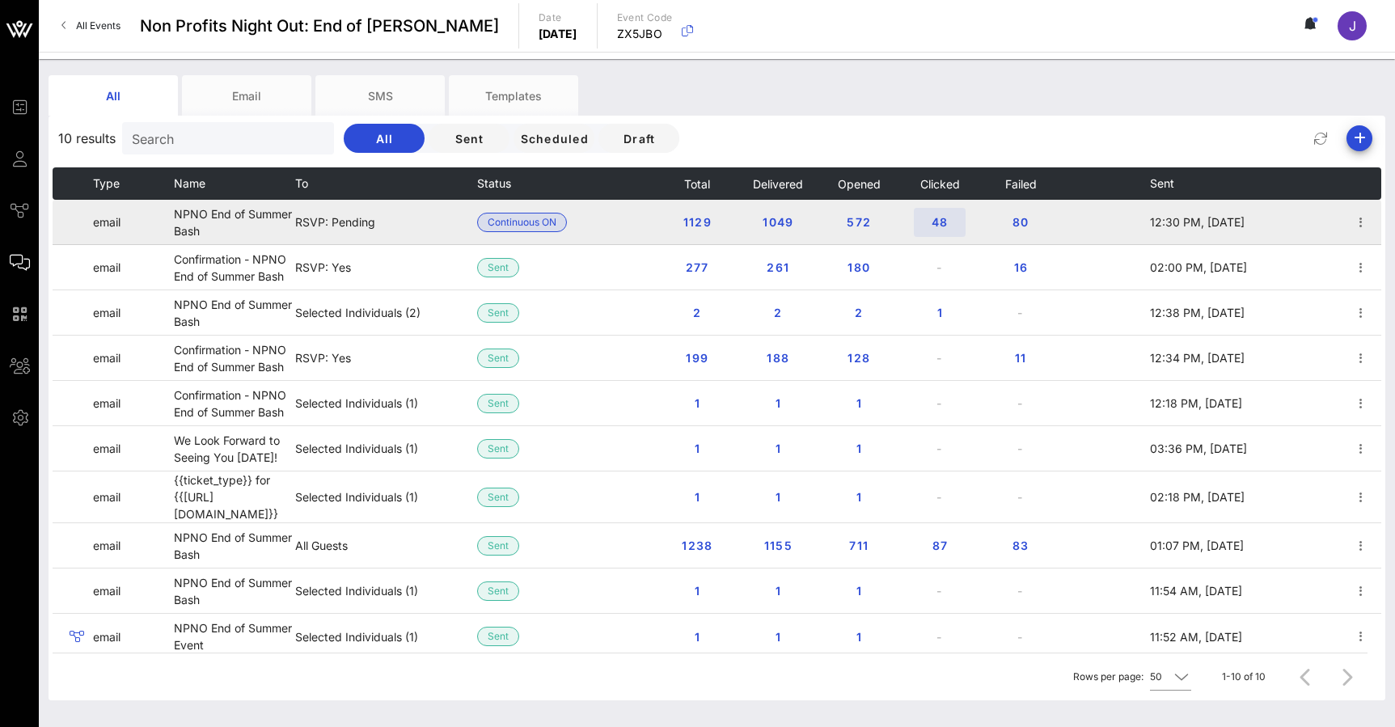
click at [941, 226] on span "48" at bounding box center [940, 222] width 26 height 14
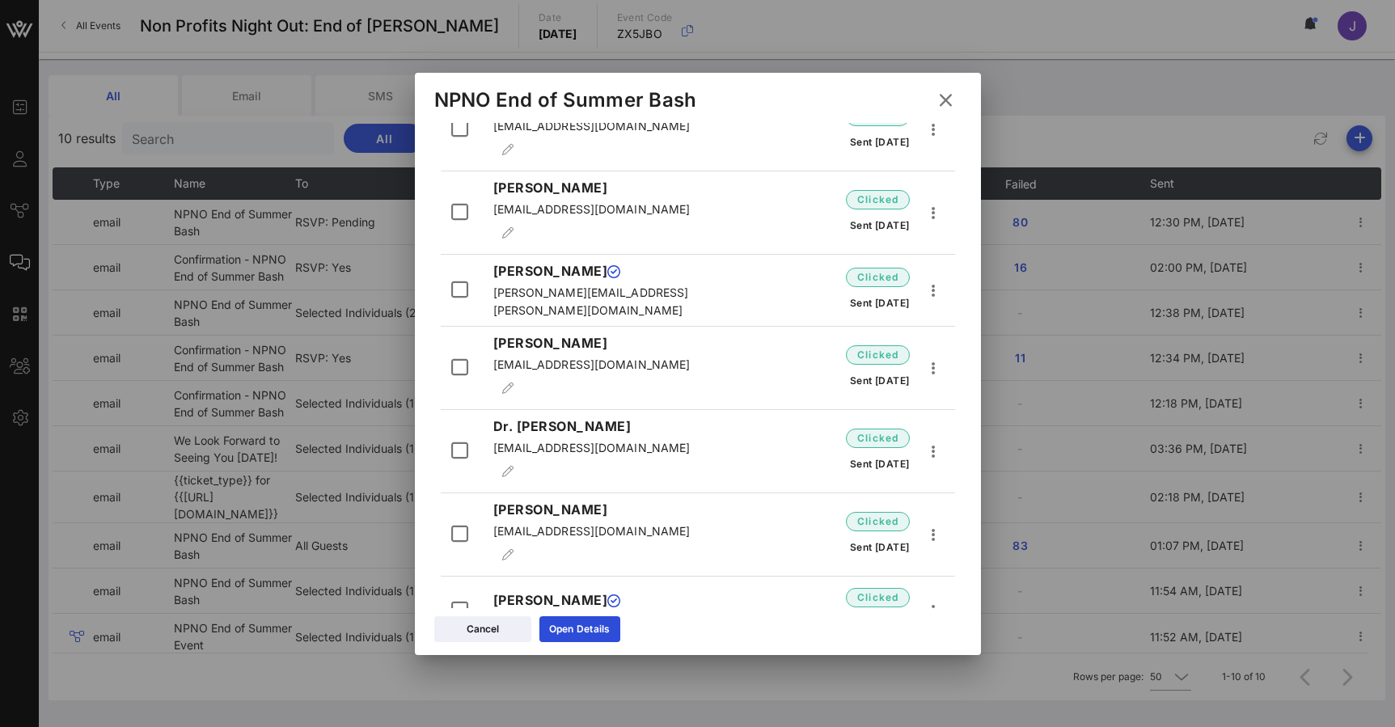
scroll to position [2991, 0]
click at [948, 101] on icon at bounding box center [944, 99] width 25 height 23
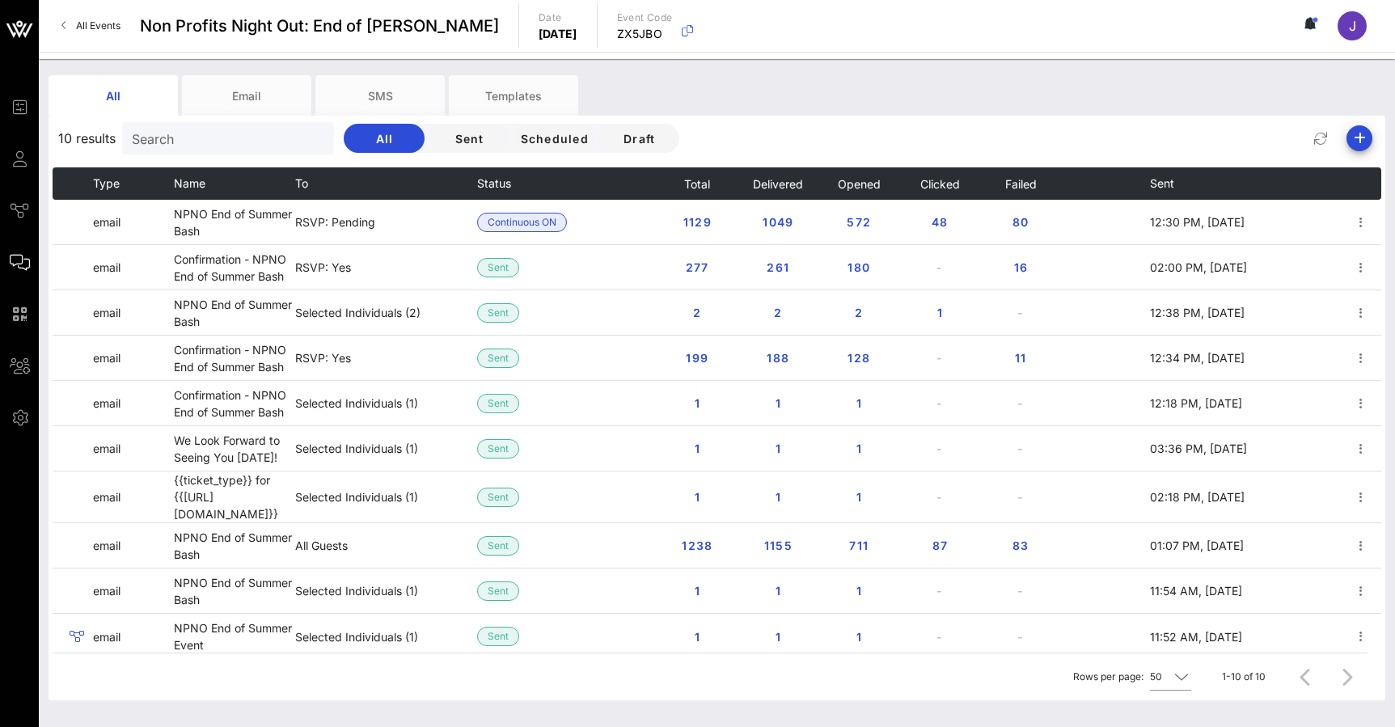
click at [116, 26] on span "All Events" at bounding box center [98, 25] width 44 height 12
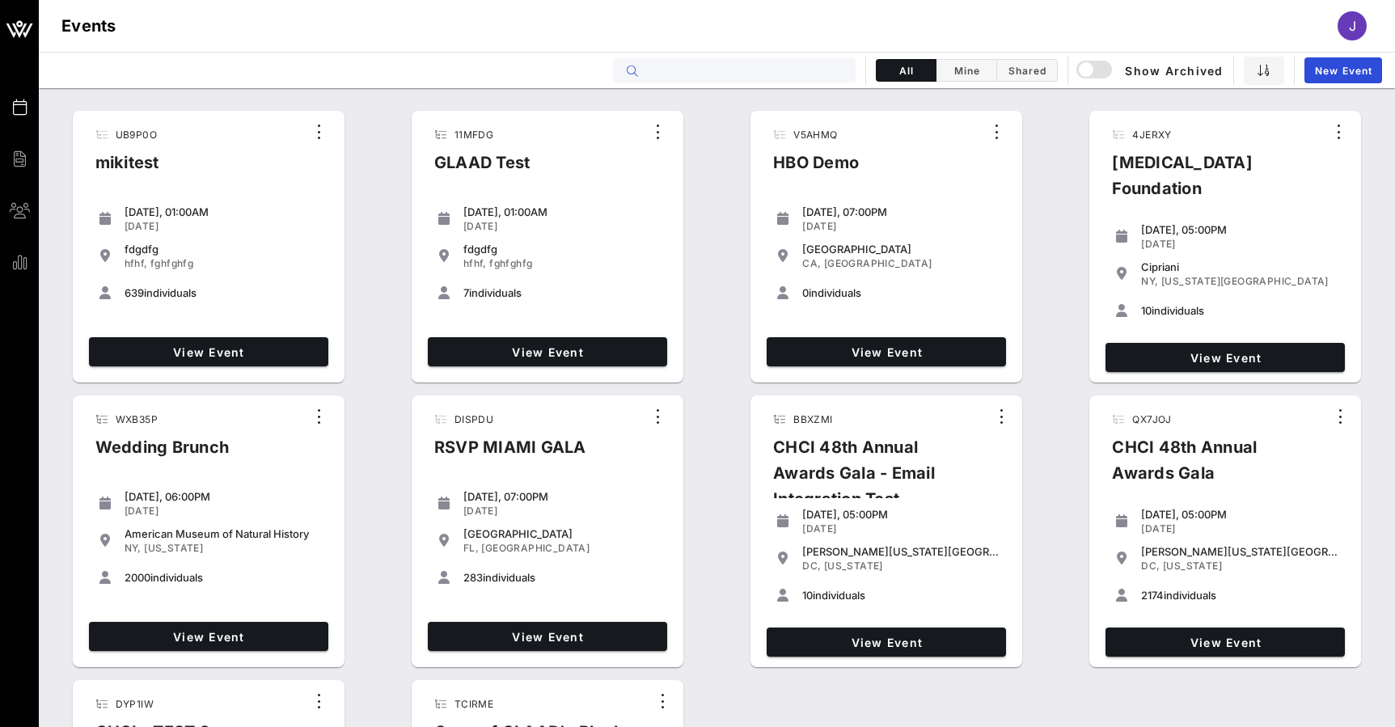
click at [670, 75] on input "text" at bounding box center [745, 70] width 201 height 21
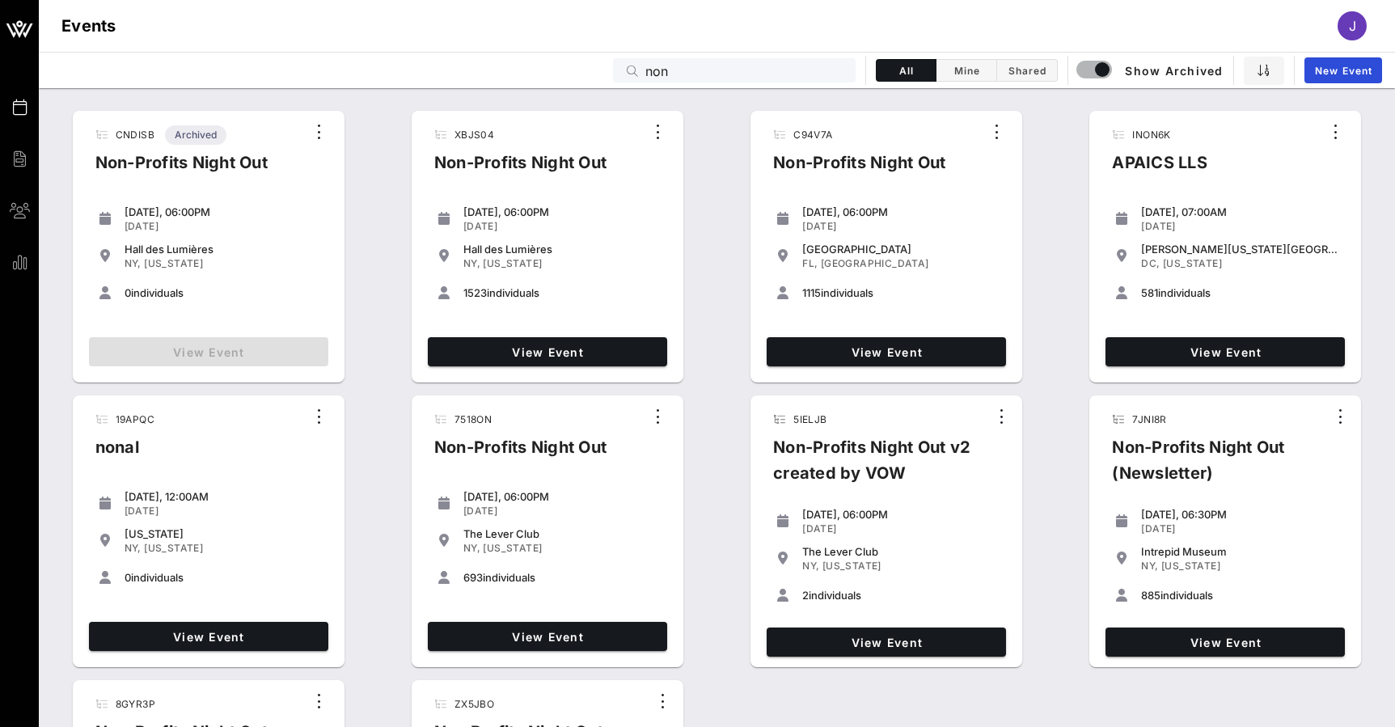
click at [715, 74] on input "non" at bounding box center [745, 70] width 201 height 21
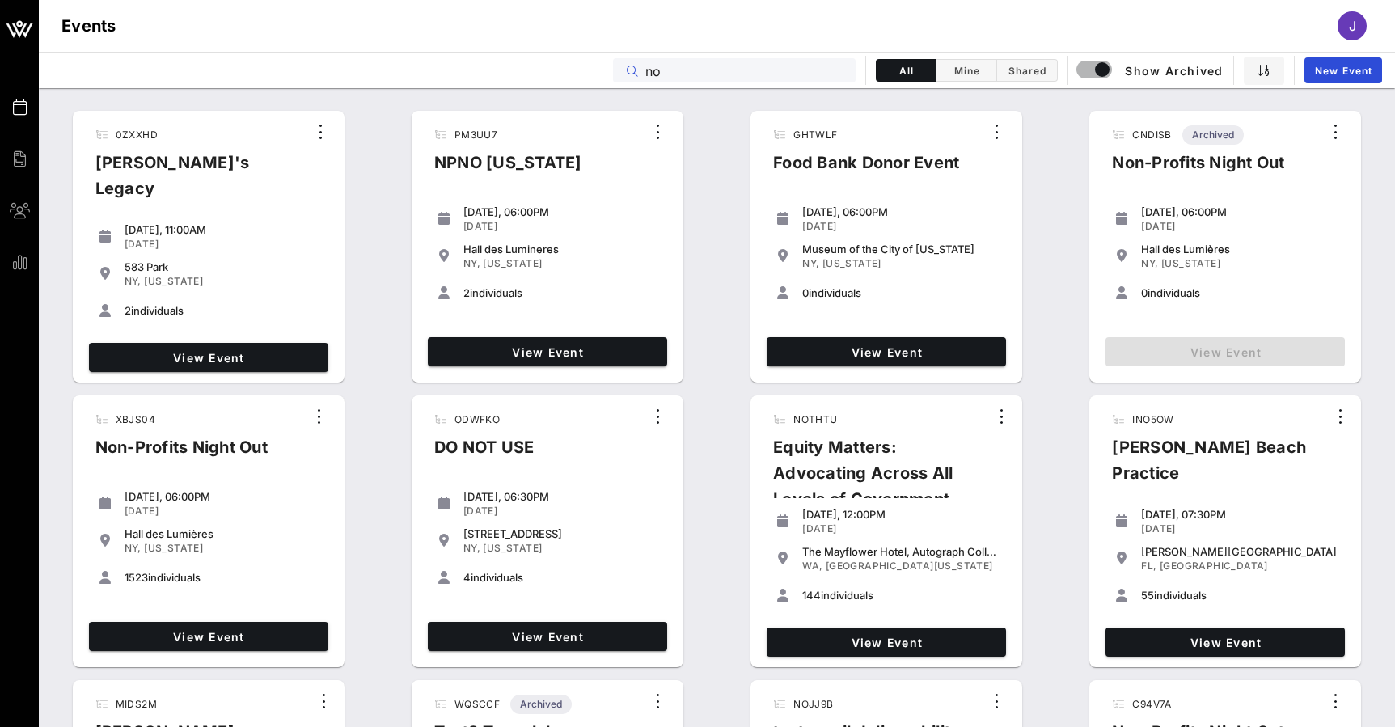
type input "non"
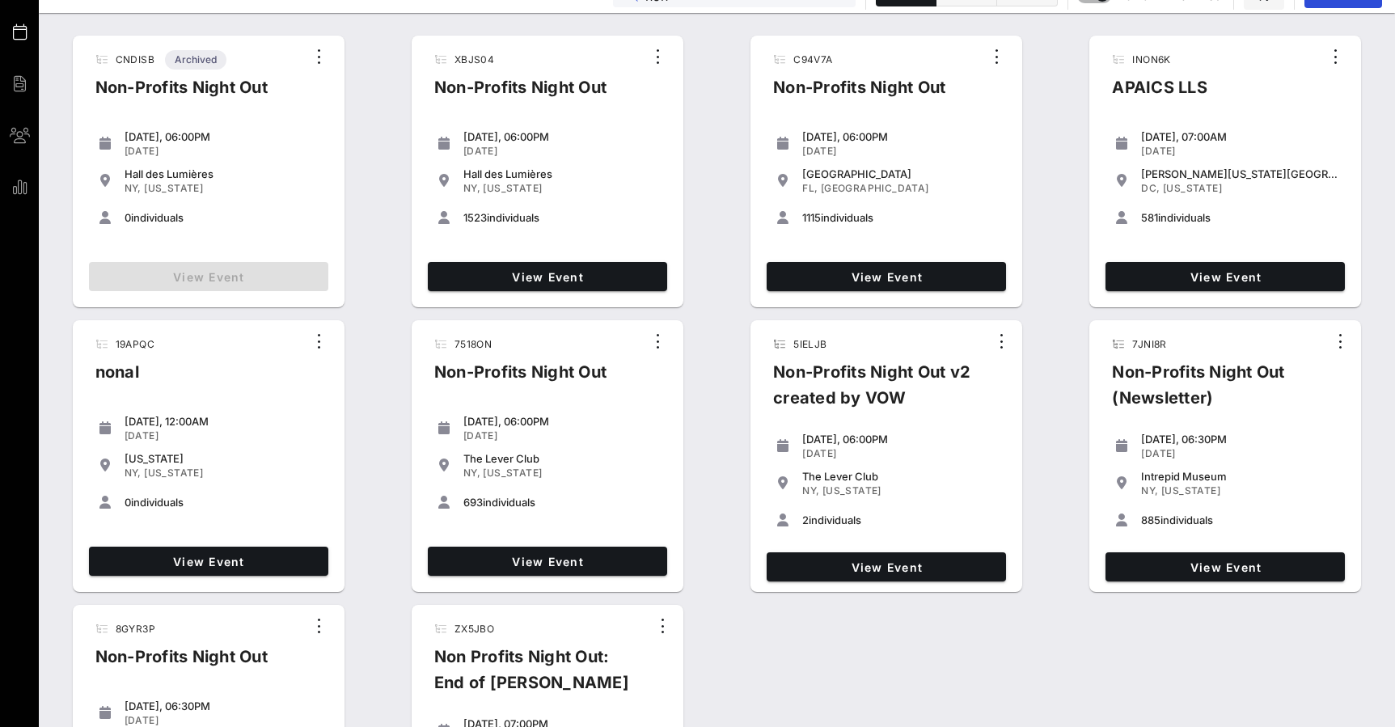
scroll to position [75, 0]
click at [555, 565] on span "View Event" at bounding box center [547, 562] width 226 height 14
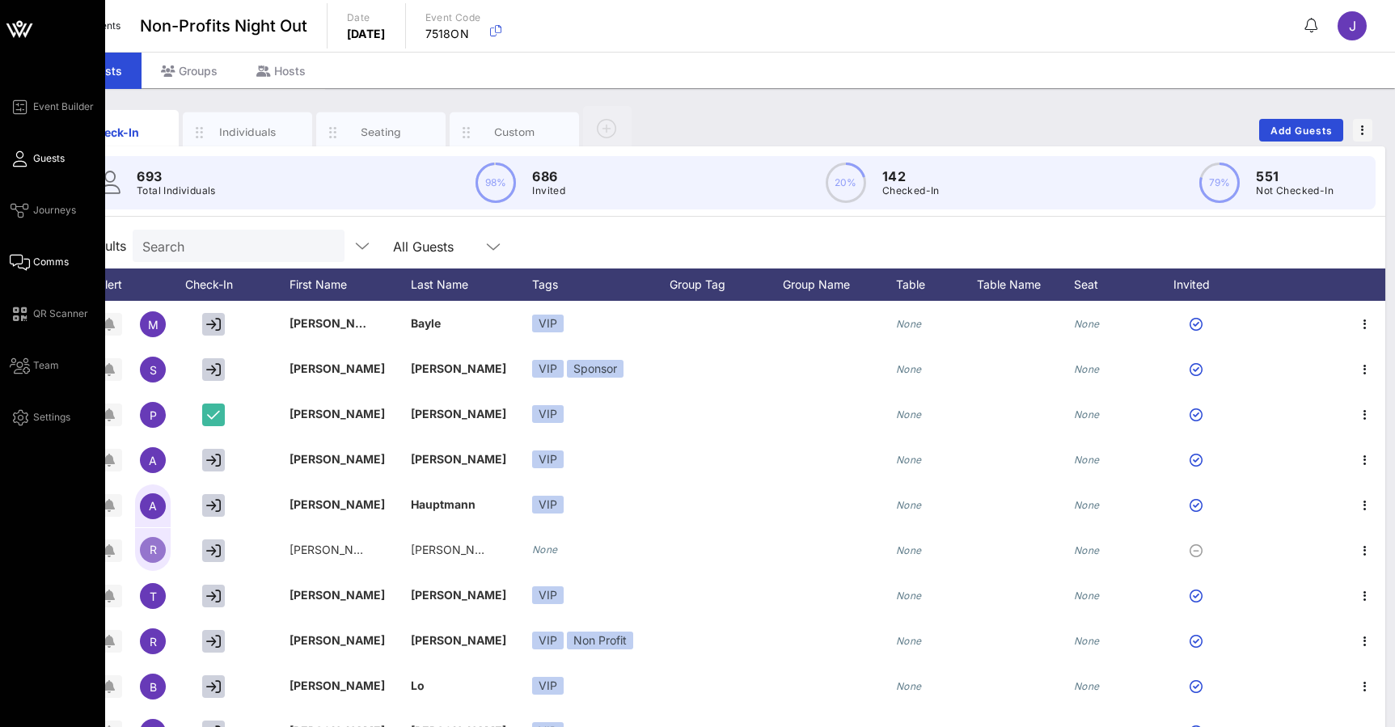
click at [30, 263] on link "Comms" at bounding box center [39, 261] width 59 height 19
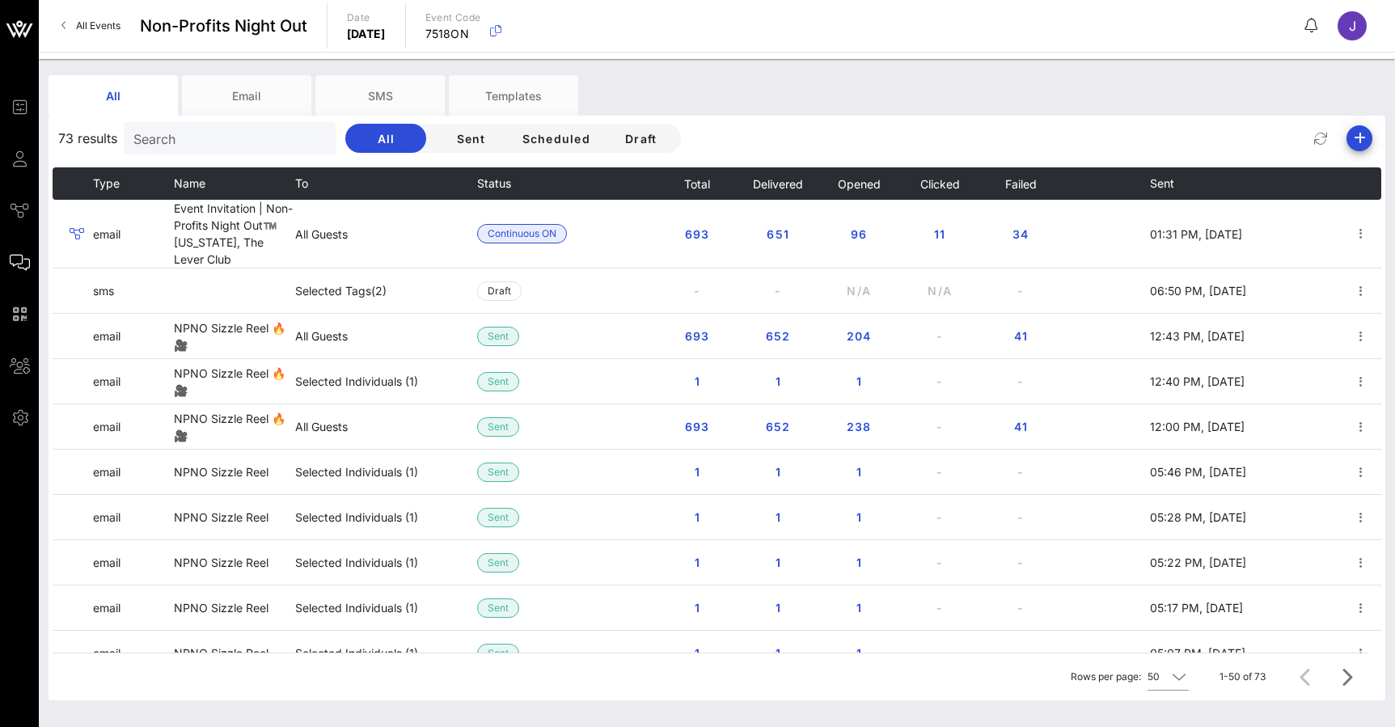
click at [949, 184] on span "Clicked" at bounding box center [939, 184] width 40 height 14
click at [923, 140] on div "73 results Search All Sent Scheduled Draft" at bounding box center [717, 138] width 1337 height 39
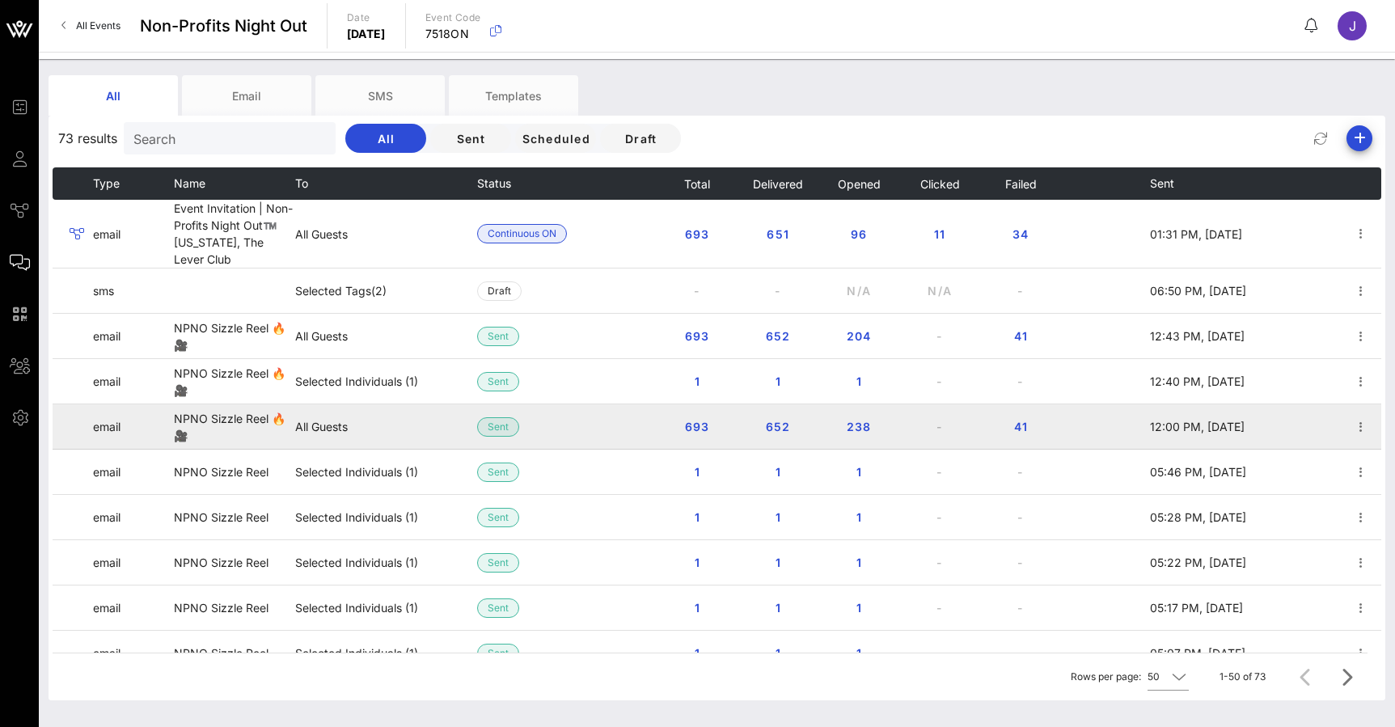
click at [219, 417] on td "NPNO Sizzle Reel 🔥🎥" at bounding box center [234, 426] width 121 height 45
click at [1364, 430] on icon "button" at bounding box center [1360, 426] width 19 height 19
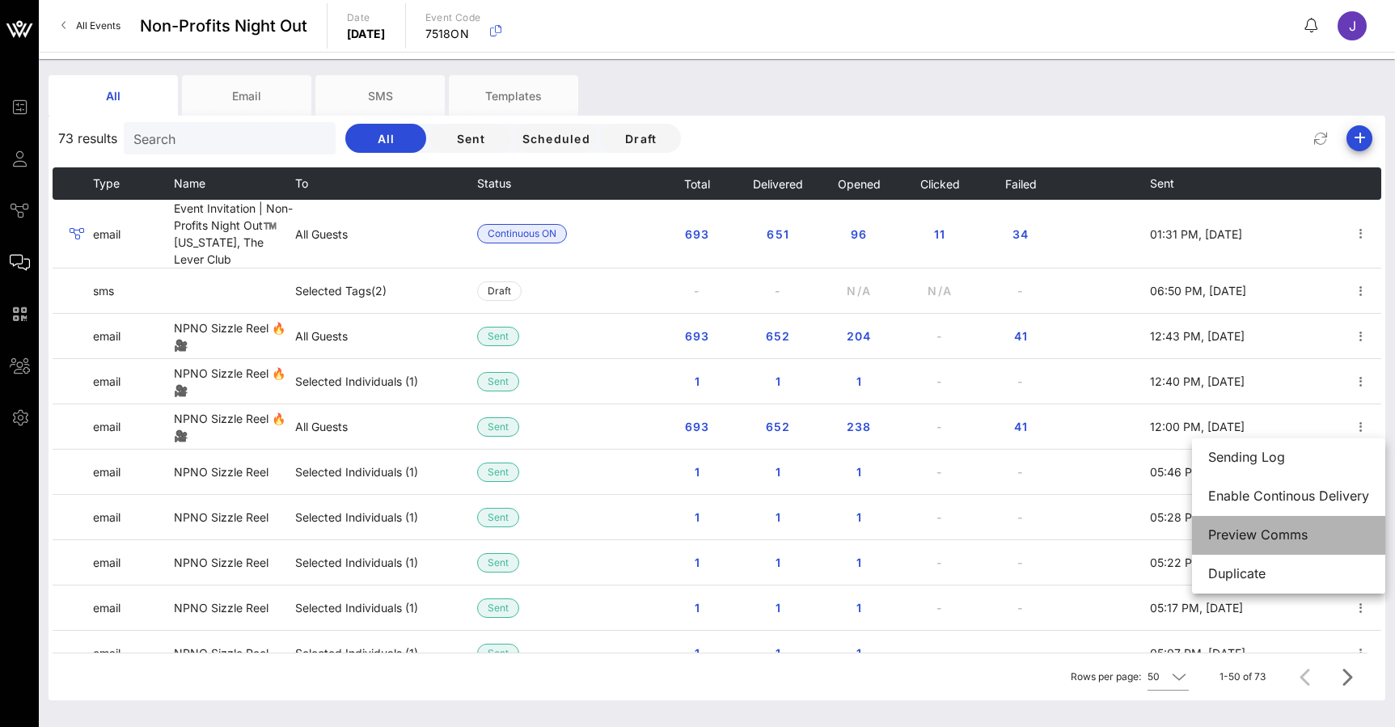
click at [1281, 538] on div "Preview Comms" at bounding box center [1288, 534] width 161 height 15
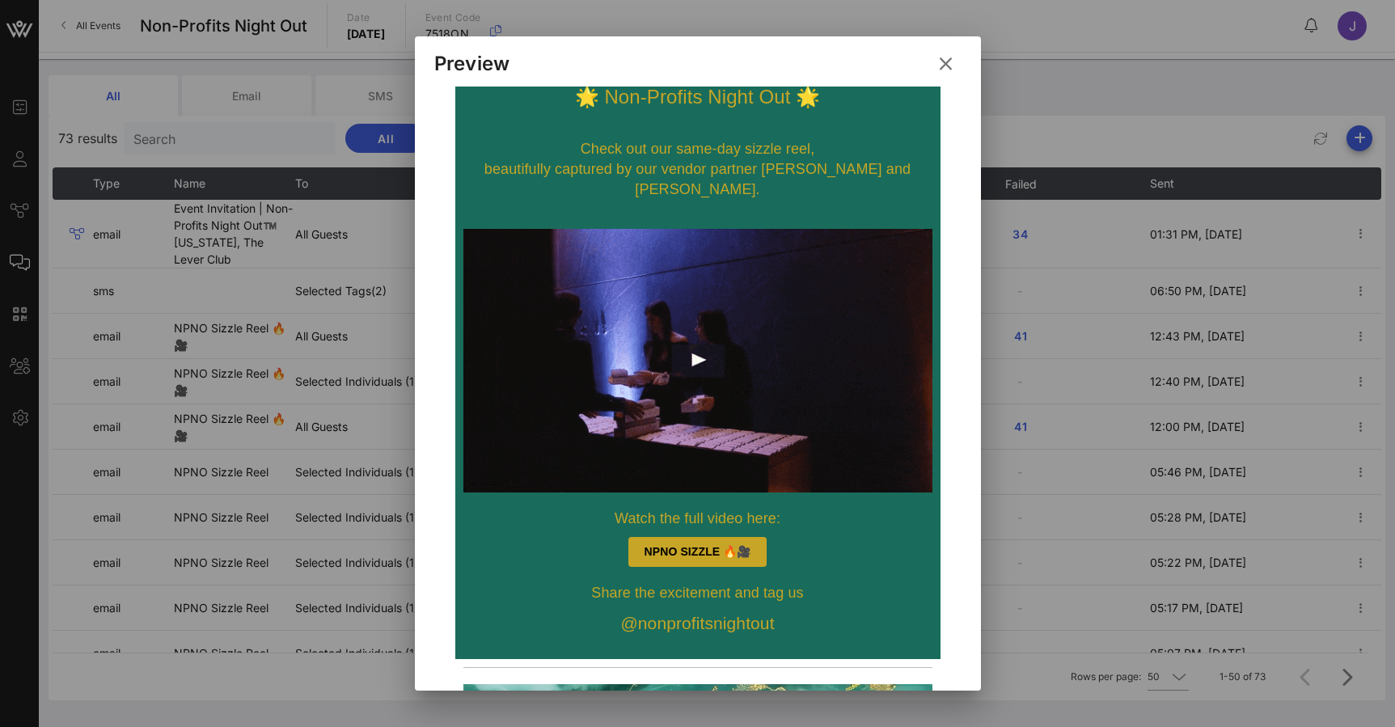
scroll to position [193, 0]
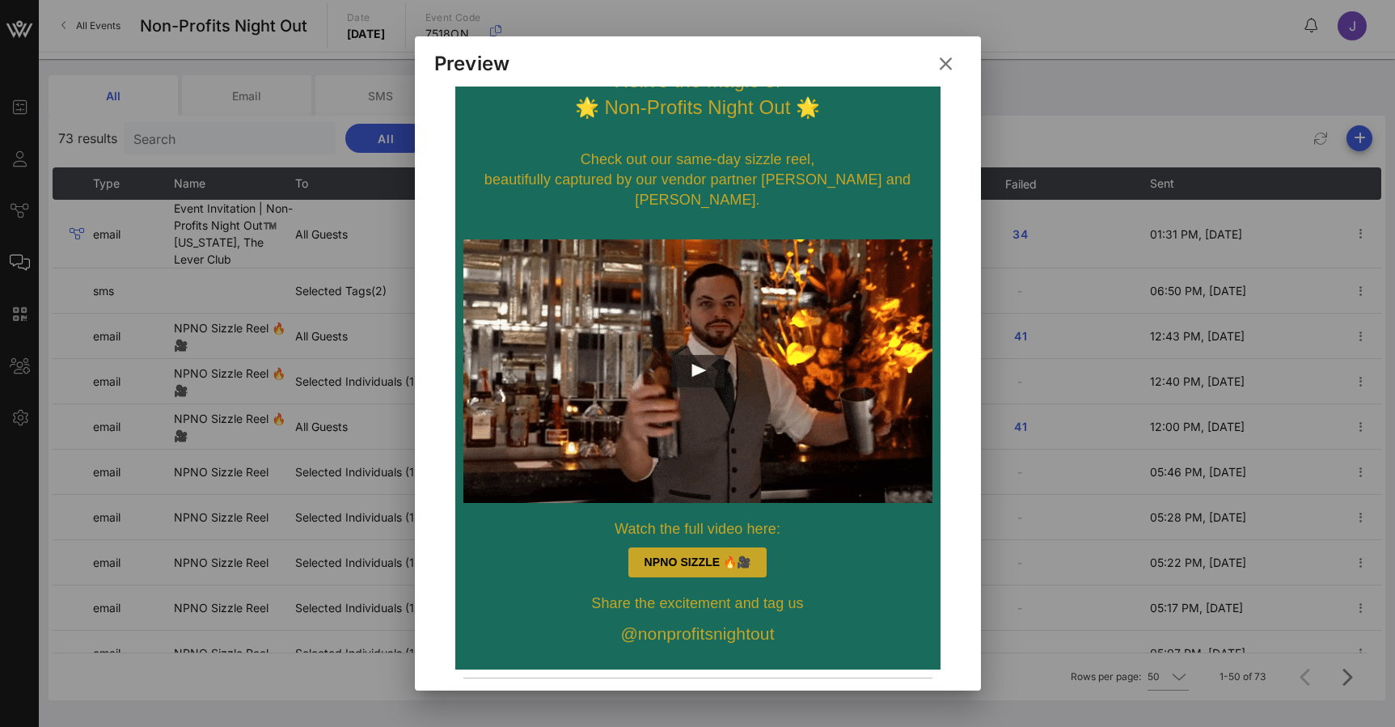
click at [946, 64] on icon at bounding box center [945, 63] width 29 height 29
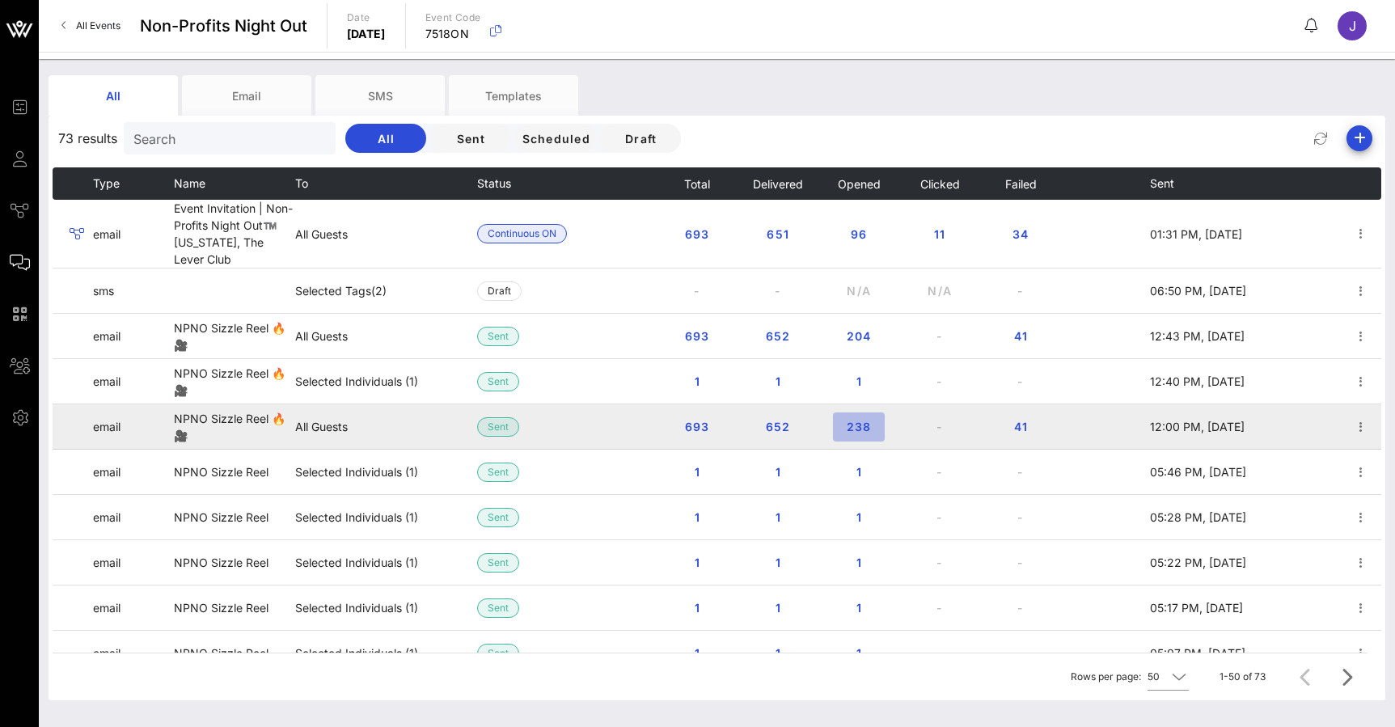
click at [864, 430] on span "238" at bounding box center [859, 427] width 26 height 14
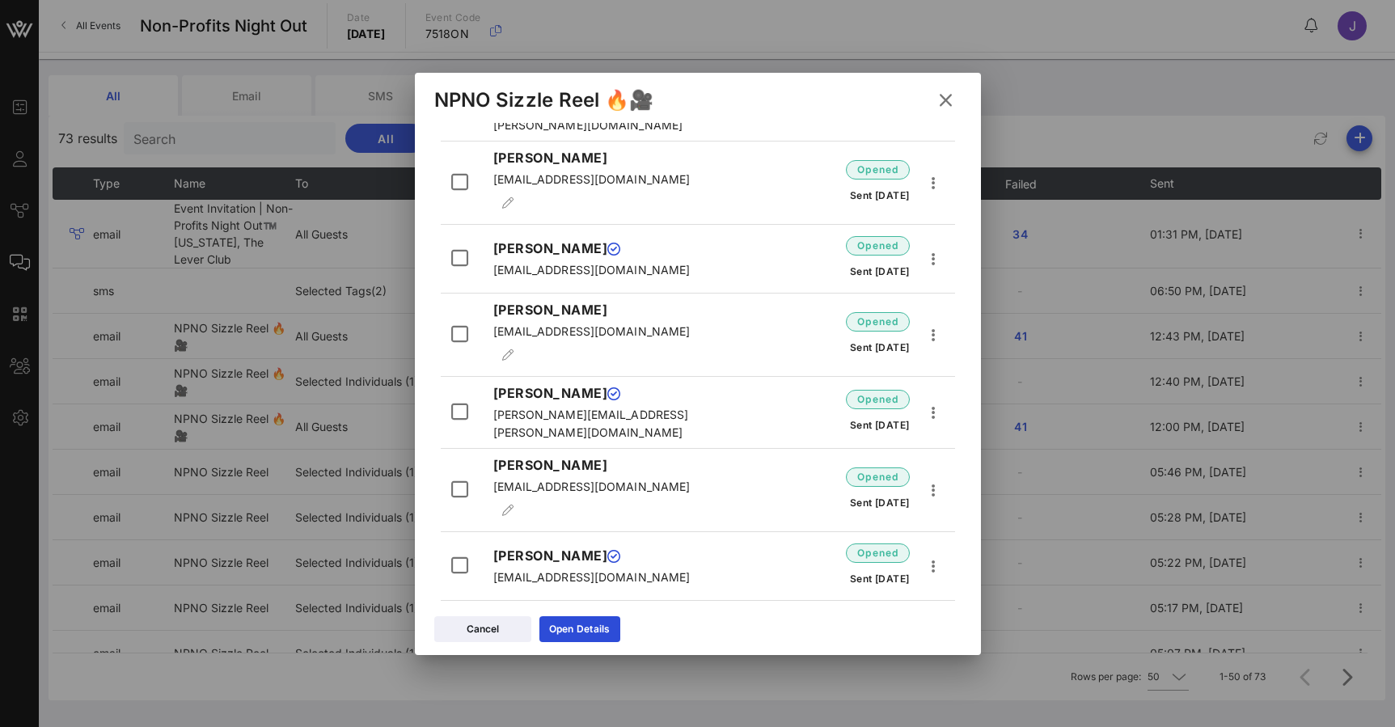
scroll to position [351, 0]
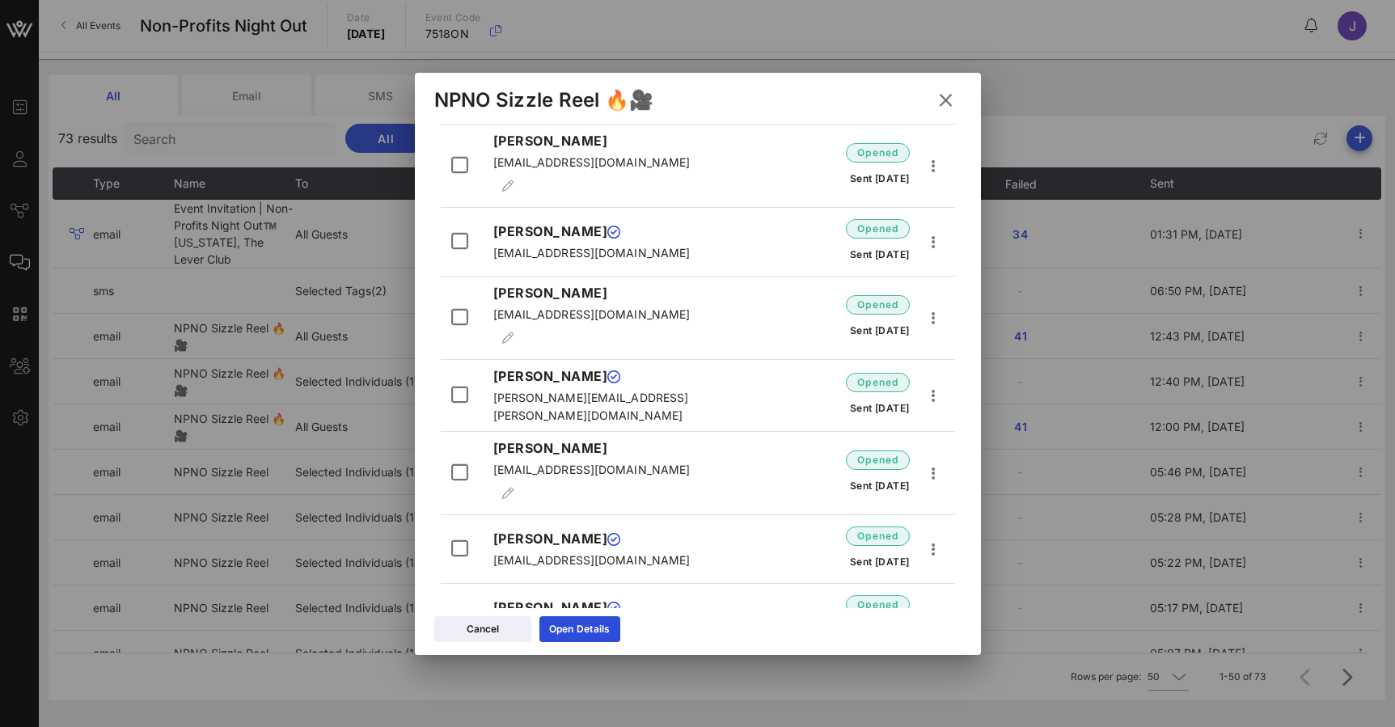
click at [952, 99] on icon at bounding box center [945, 100] width 29 height 29
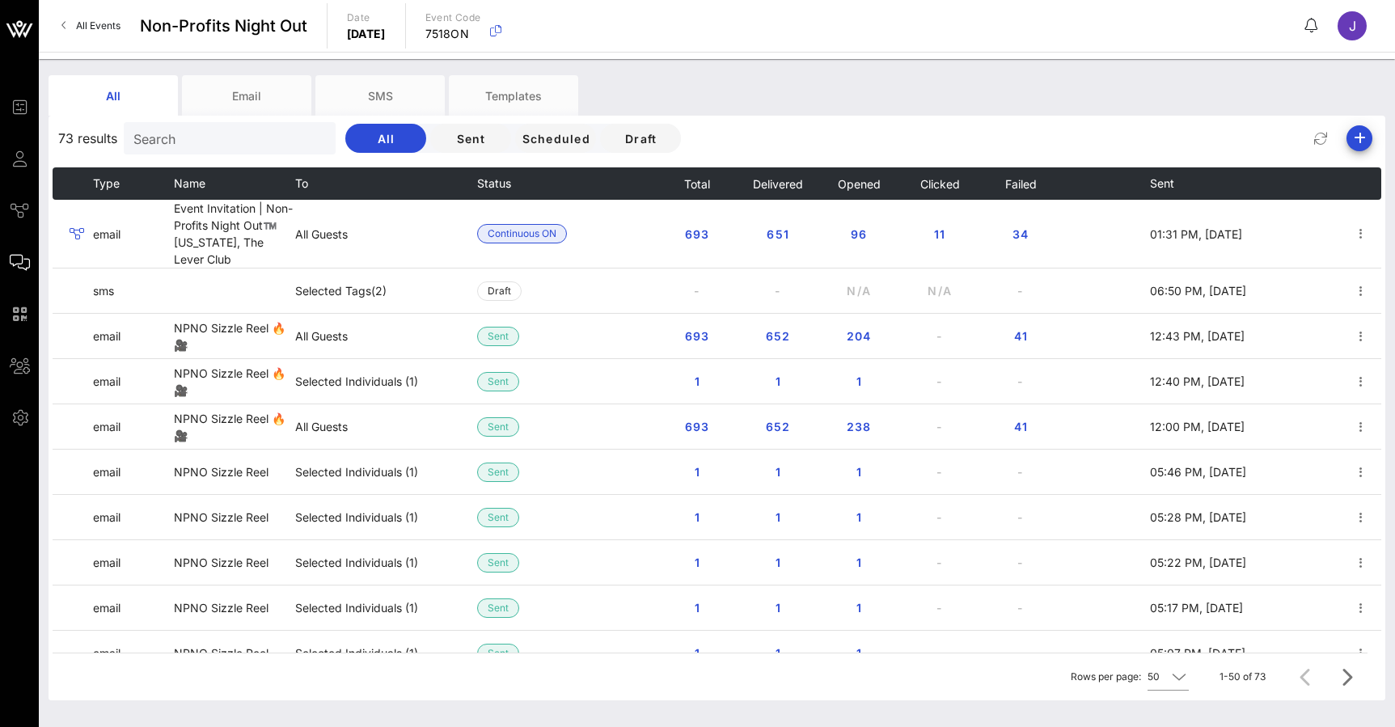
click at [91, 23] on span "All Events" at bounding box center [98, 25] width 44 height 12
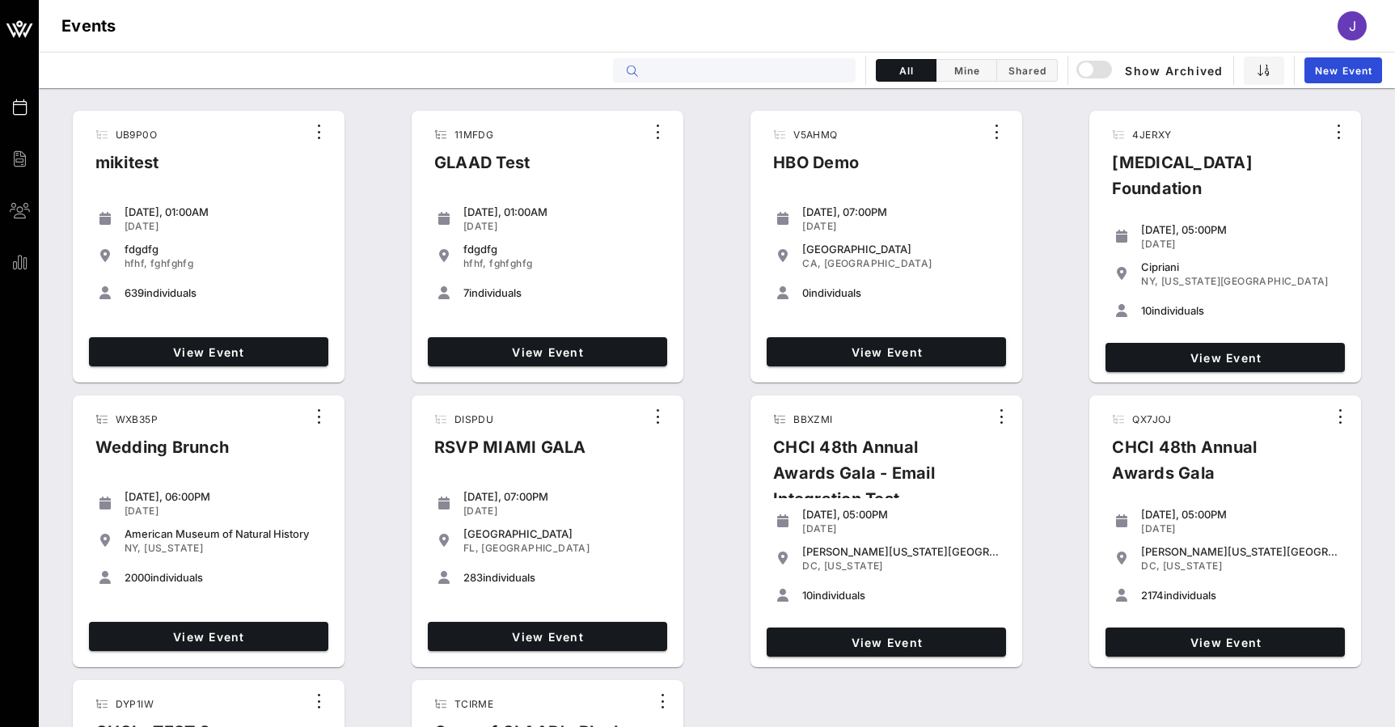
click at [796, 74] on input "text" at bounding box center [745, 70] width 201 height 21
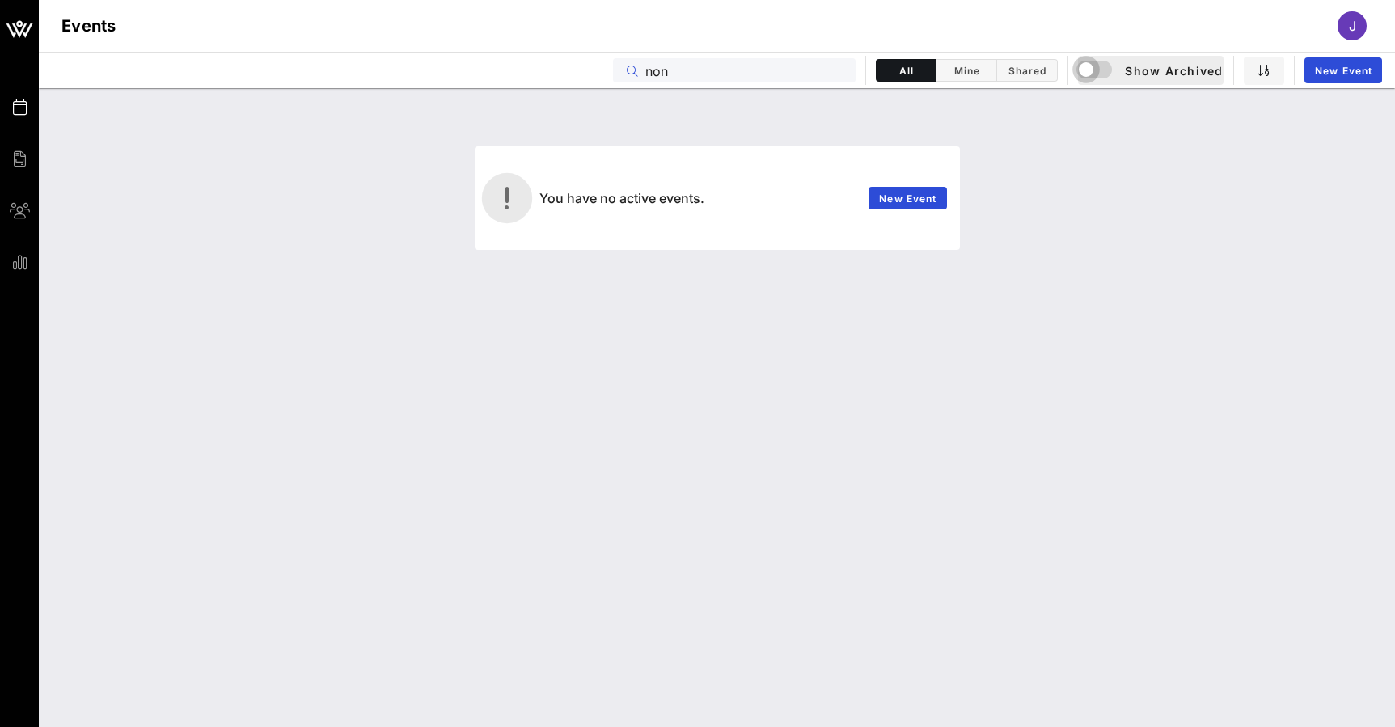
type input "non"
click at [1094, 71] on div "button" at bounding box center [1086, 69] width 23 height 23
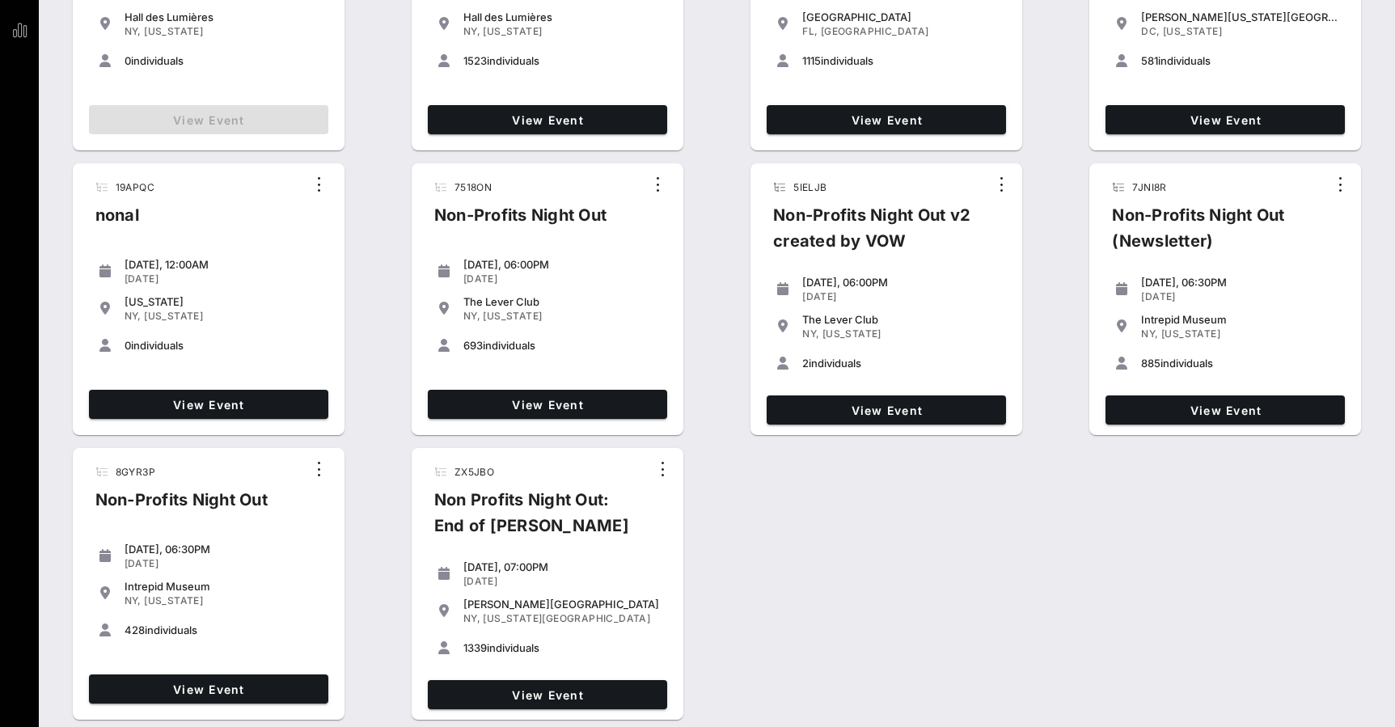
scroll to position [232, 0]
click at [530, 695] on span "View Event" at bounding box center [547, 695] width 226 height 14
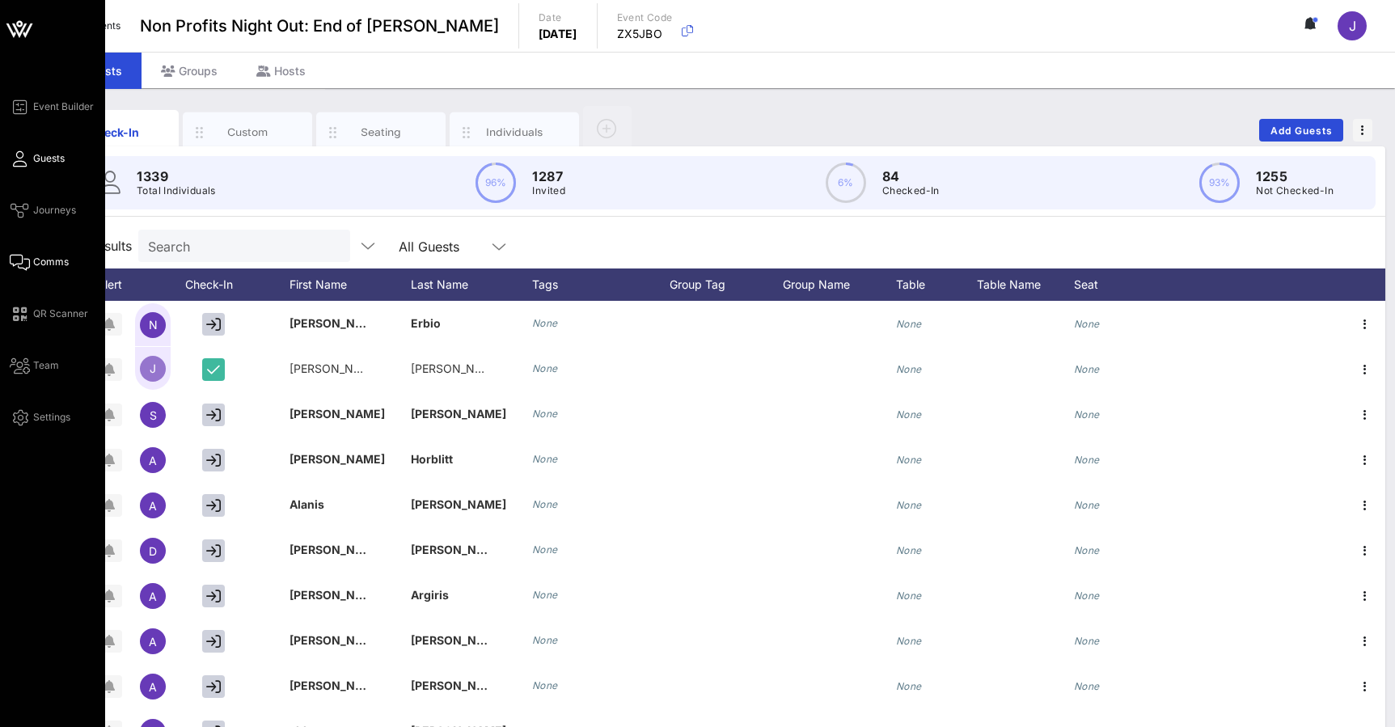
click at [24, 264] on icon at bounding box center [20, 262] width 20 height 2
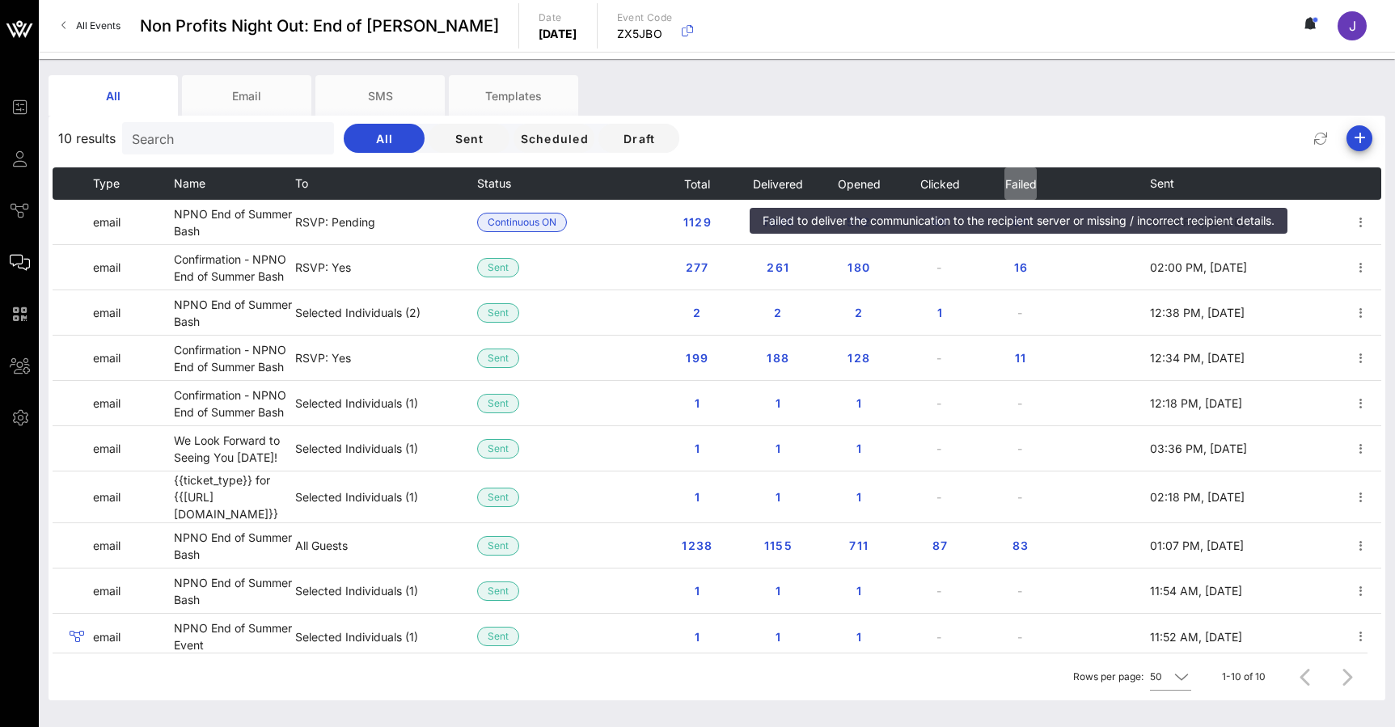
click at [1026, 189] on span "Failed" at bounding box center [1020, 184] width 32 height 14
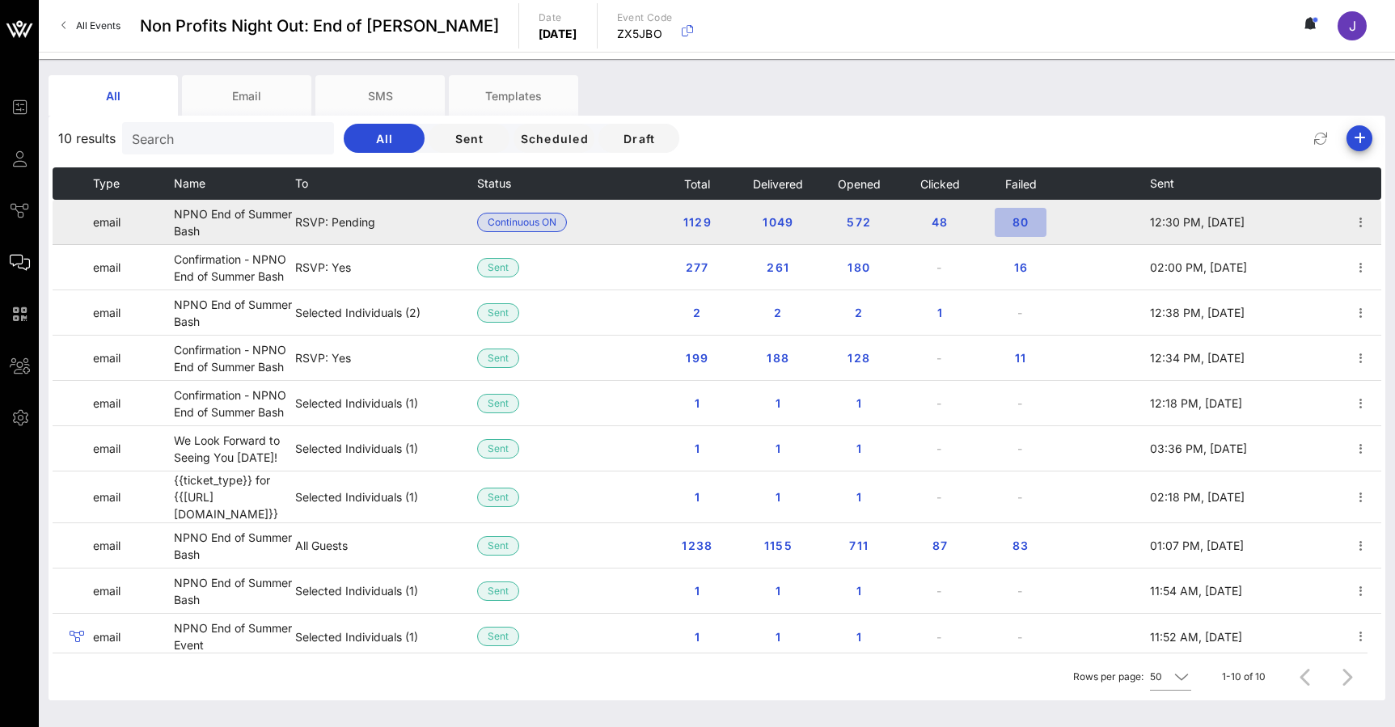
click at [1018, 224] on span "80" at bounding box center [1020, 222] width 26 height 14
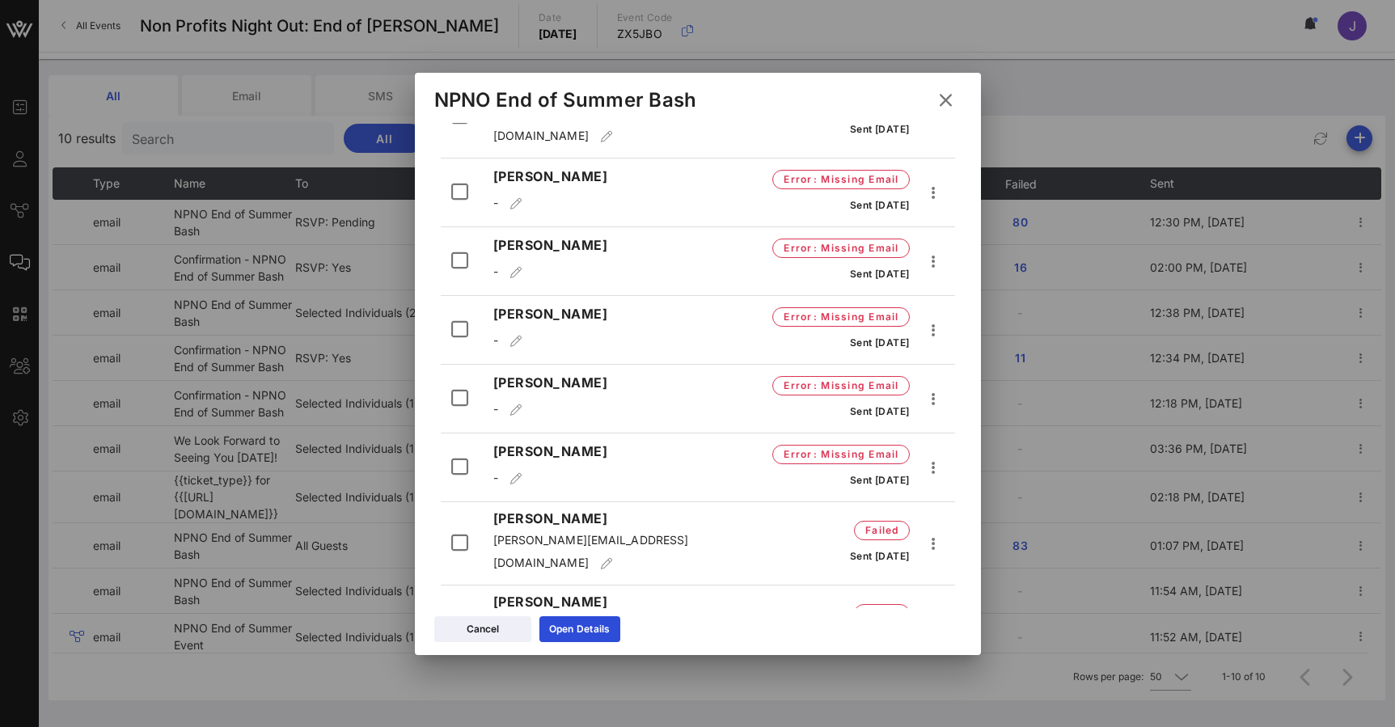
scroll to position [1462, 0]
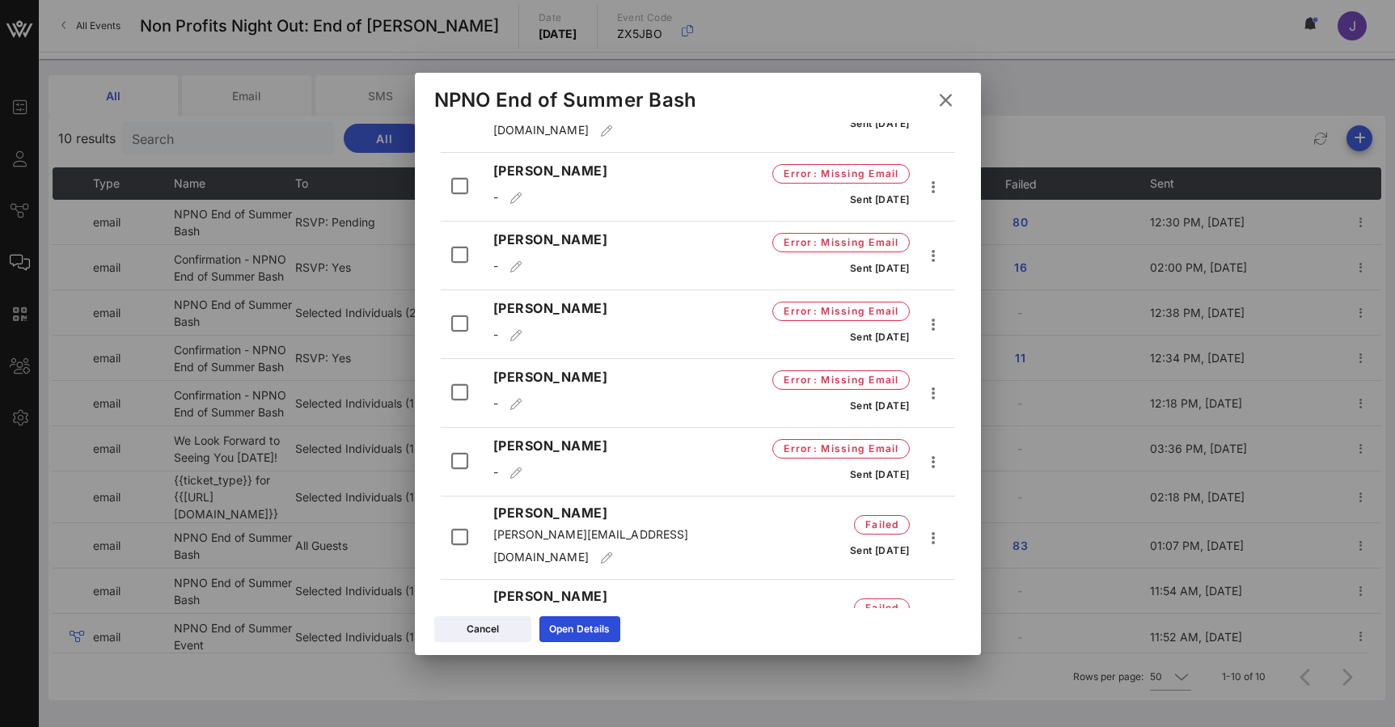
drag, startPoint x: 587, startPoint y: 342, endPoint x: 542, endPoint y: 342, distance: 45.3
click at [542, 610] on span "wynnj1@maskcc.org" at bounding box center [591, 617] width 197 height 14
drag, startPoint x: 577, startPoint y: 412, endPoint x: 543, endPoint y: 411, distance: 34.0
click at [543, 701] on span "wynnj1@mskcc.org" at bounding box center [591, 708] width 197 height 14
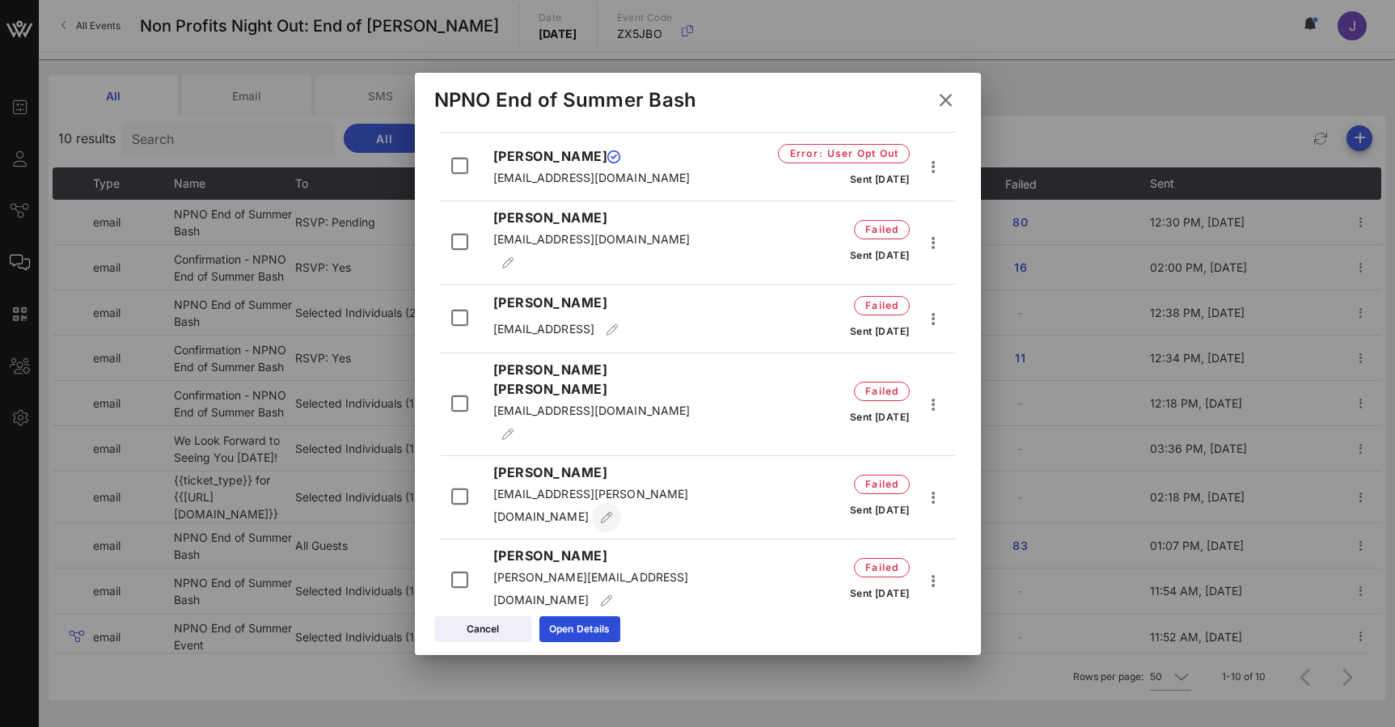
scroll to position [1991, 0]
drag, startPoint x: 567, startPoint y: 225, endPoint x: 608, endPoint y: 225, distance: 41.2
click at [608, 572] on span "stewart@emrgmedia.com" at bounding box center [591, 590] width 196 height 36
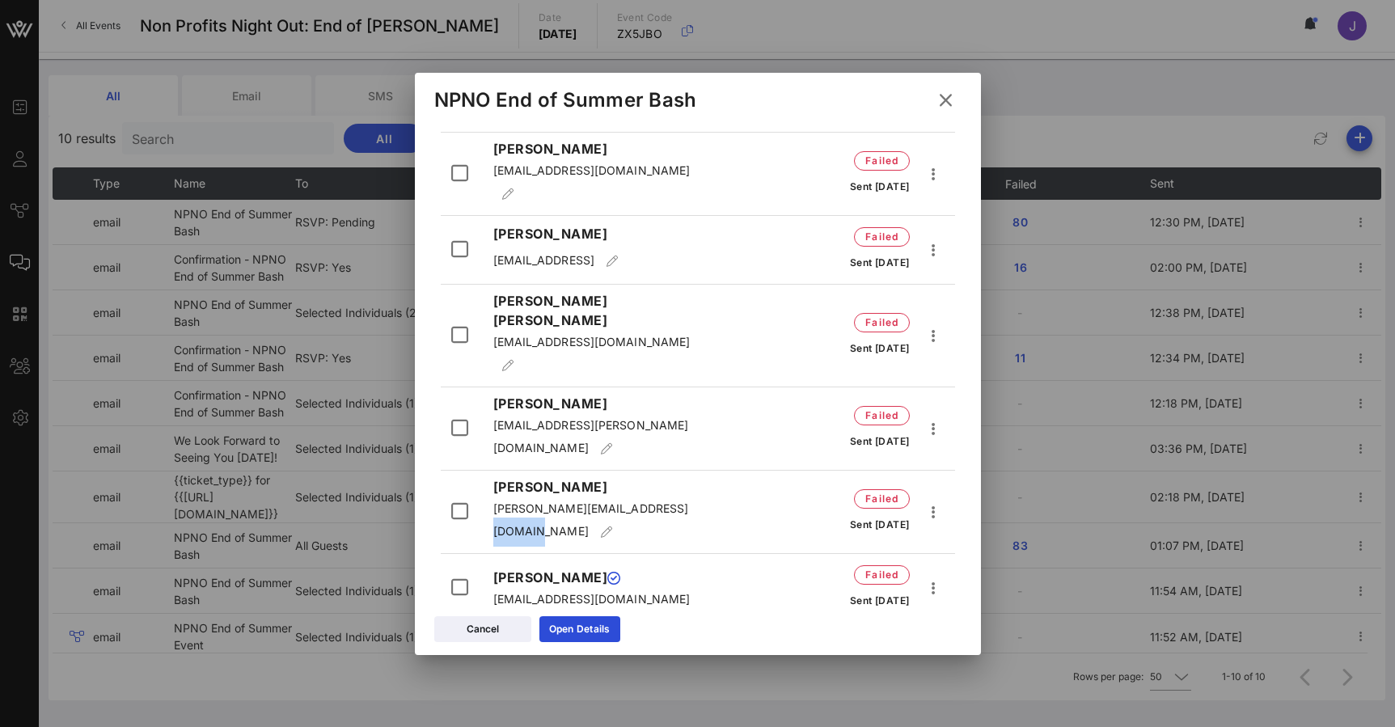
scroll to position [2075, 0]
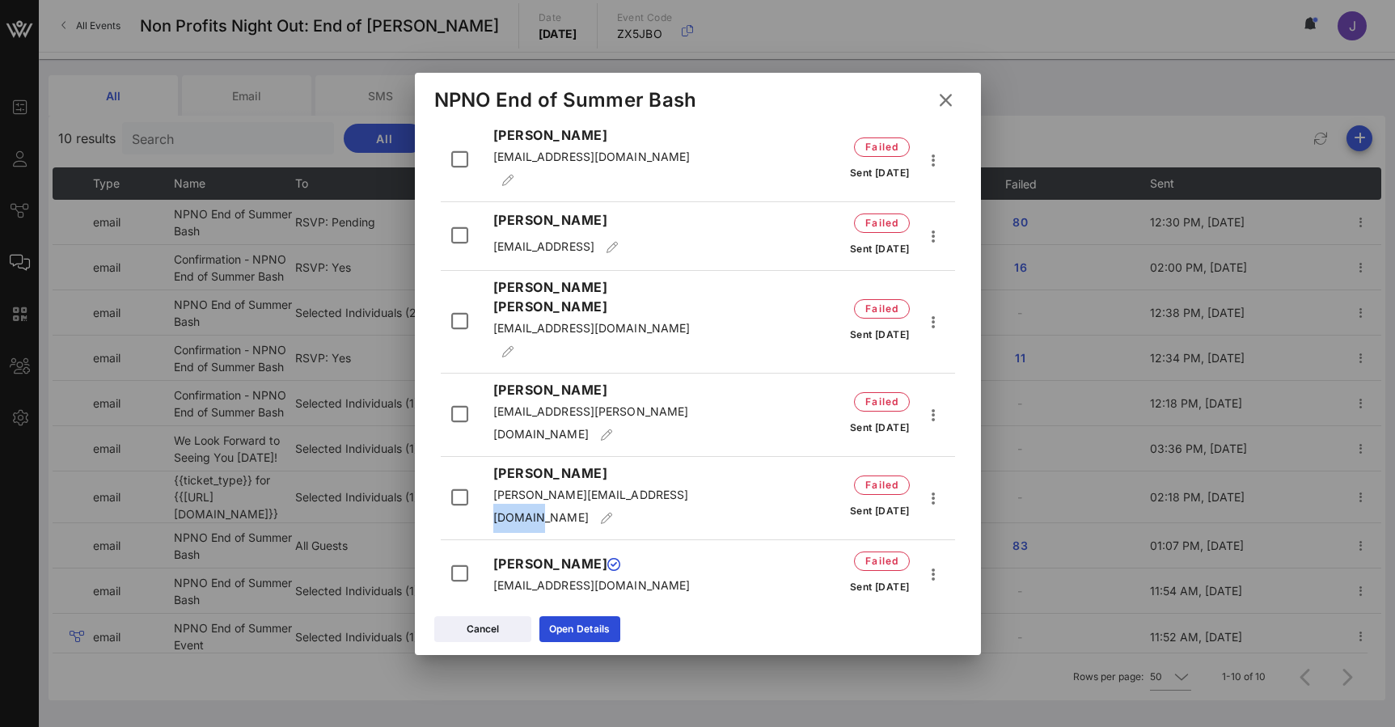
click at [941, 94] on icon at bounding box center [946, 100] width 22 height 19
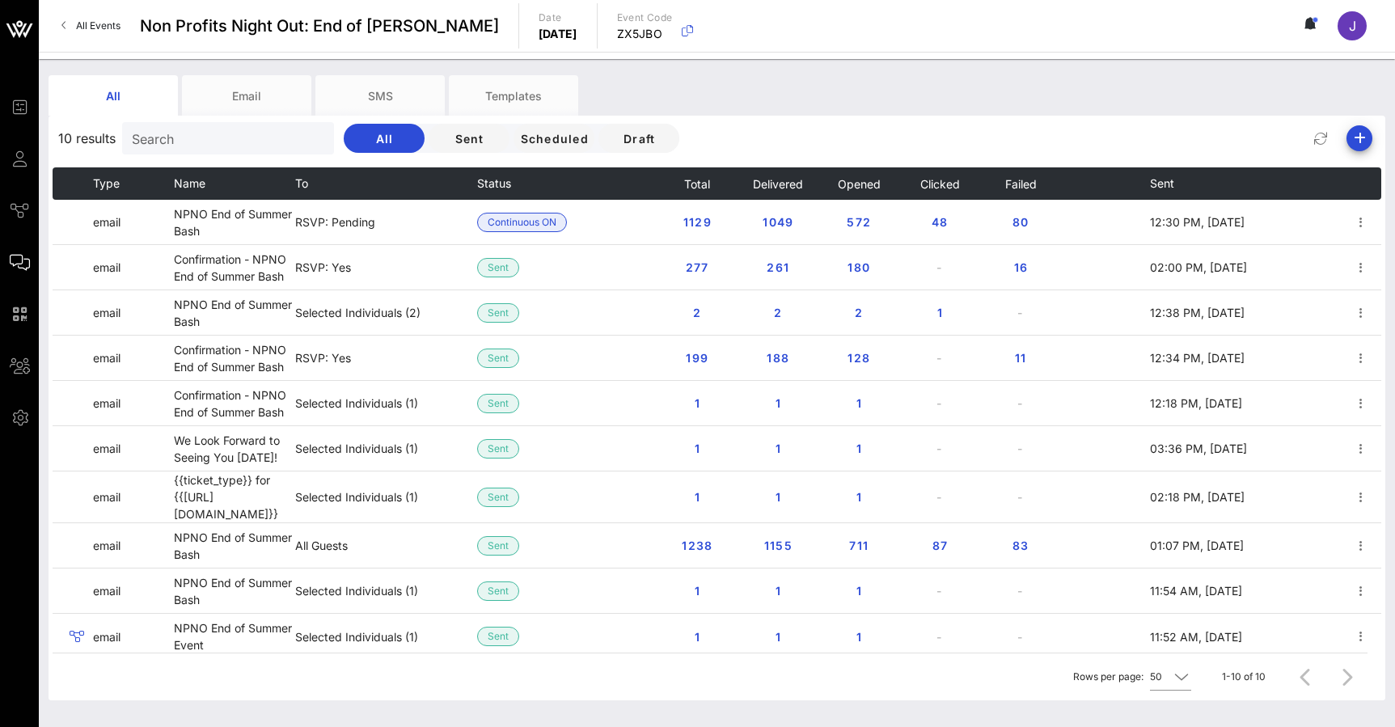
click at [953, 134] on div "10 results Search All Sent Scheduled Draft" at bounding box center [717, 138] width 1337 height 39
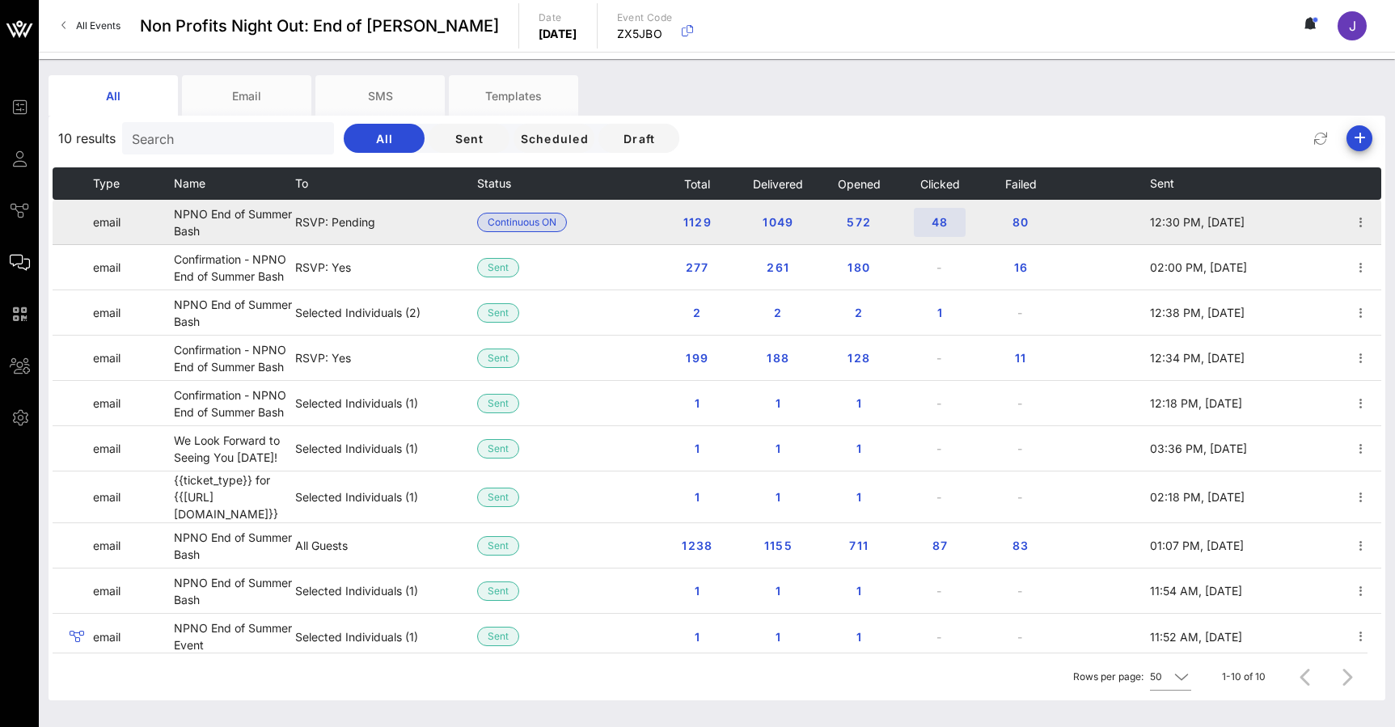
scroll to position [0, 0]
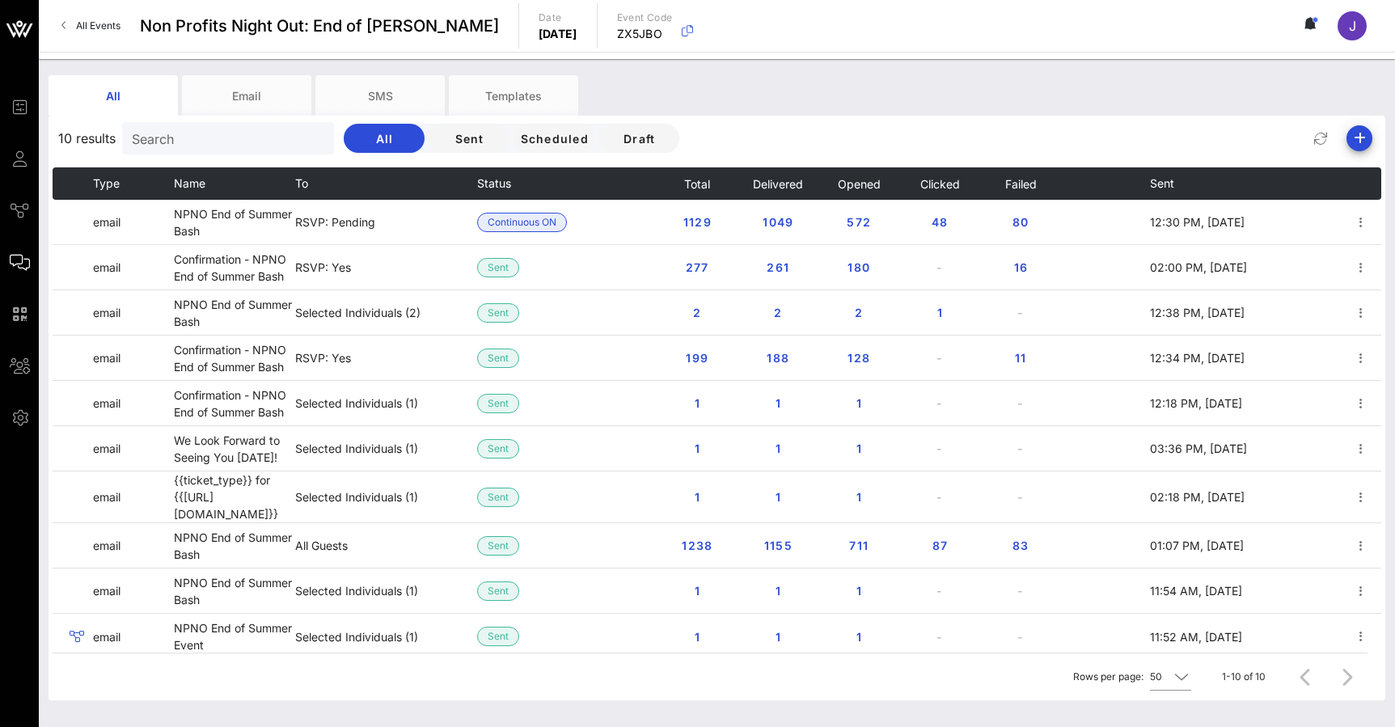
click at [927, 157] on div "10 results Search All Sent Scheduled Draft" at bounding box center [717, 138] width 1337 height 39
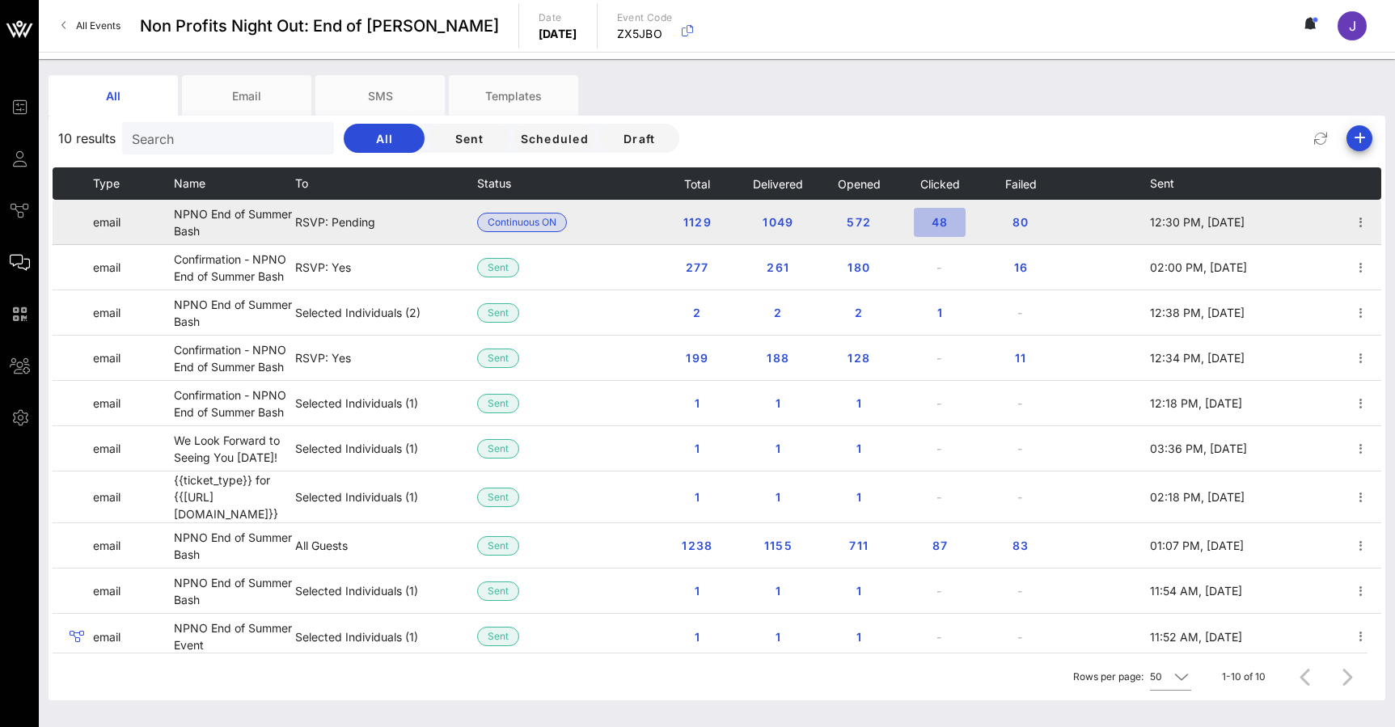
click at [943, 222] on span "48" at bounding box center [940, 222] width 26 height 14
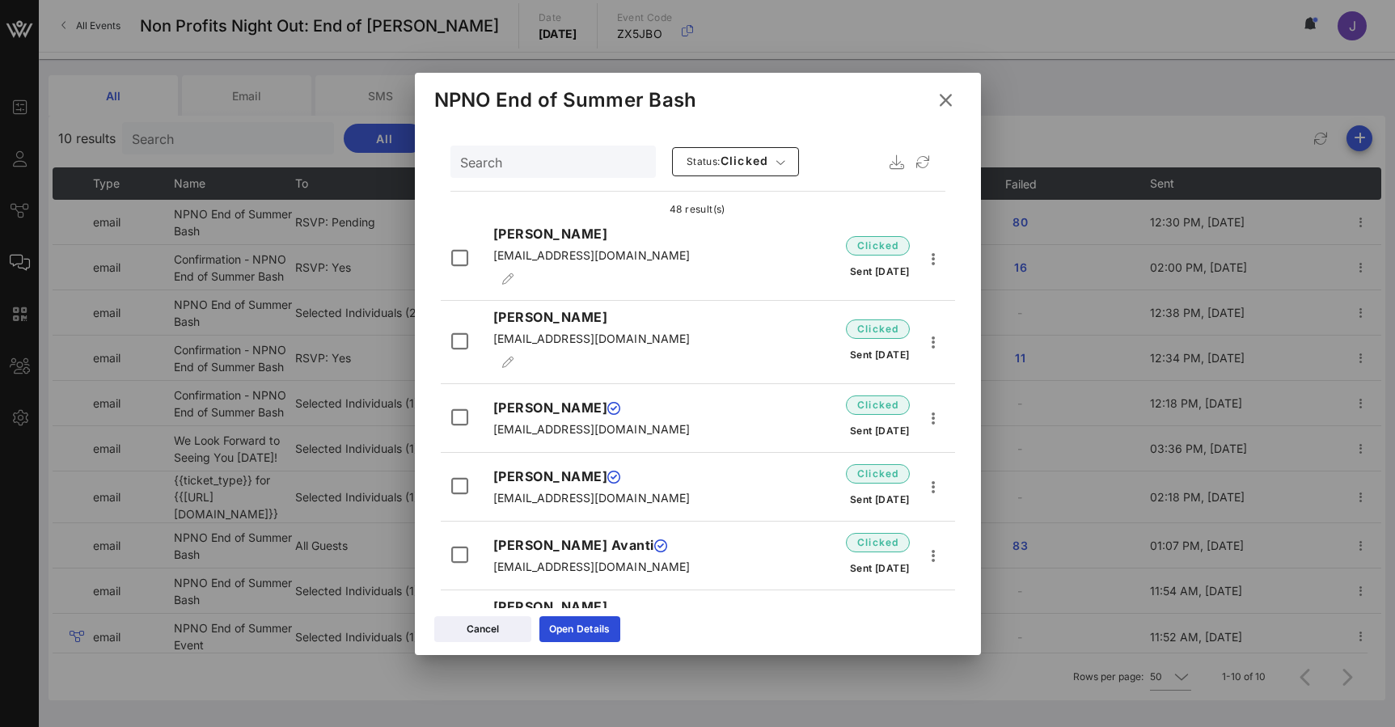
click at [952, 103] on icon at bounding box center [945, 100] width 24 height 23
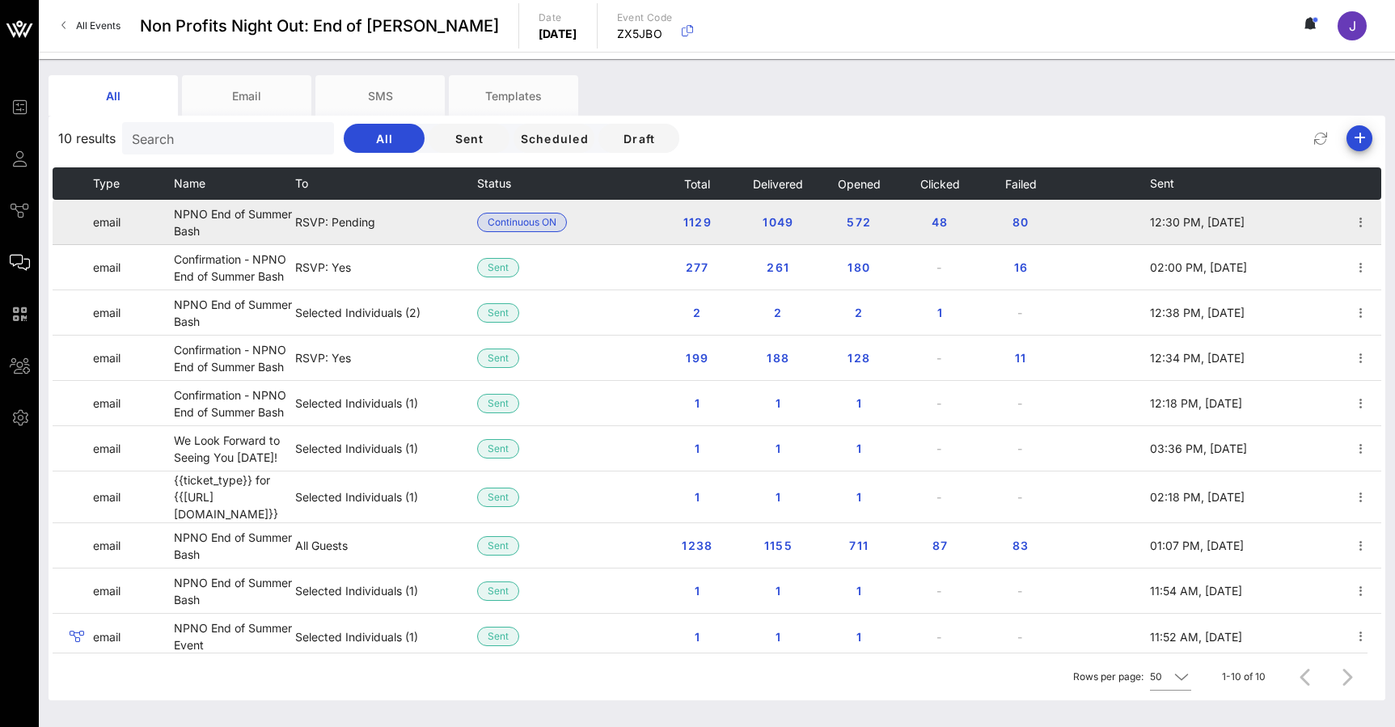
click at [30, 212] on link "Journeys" at bounding box center [20, 210] width 20 height 19
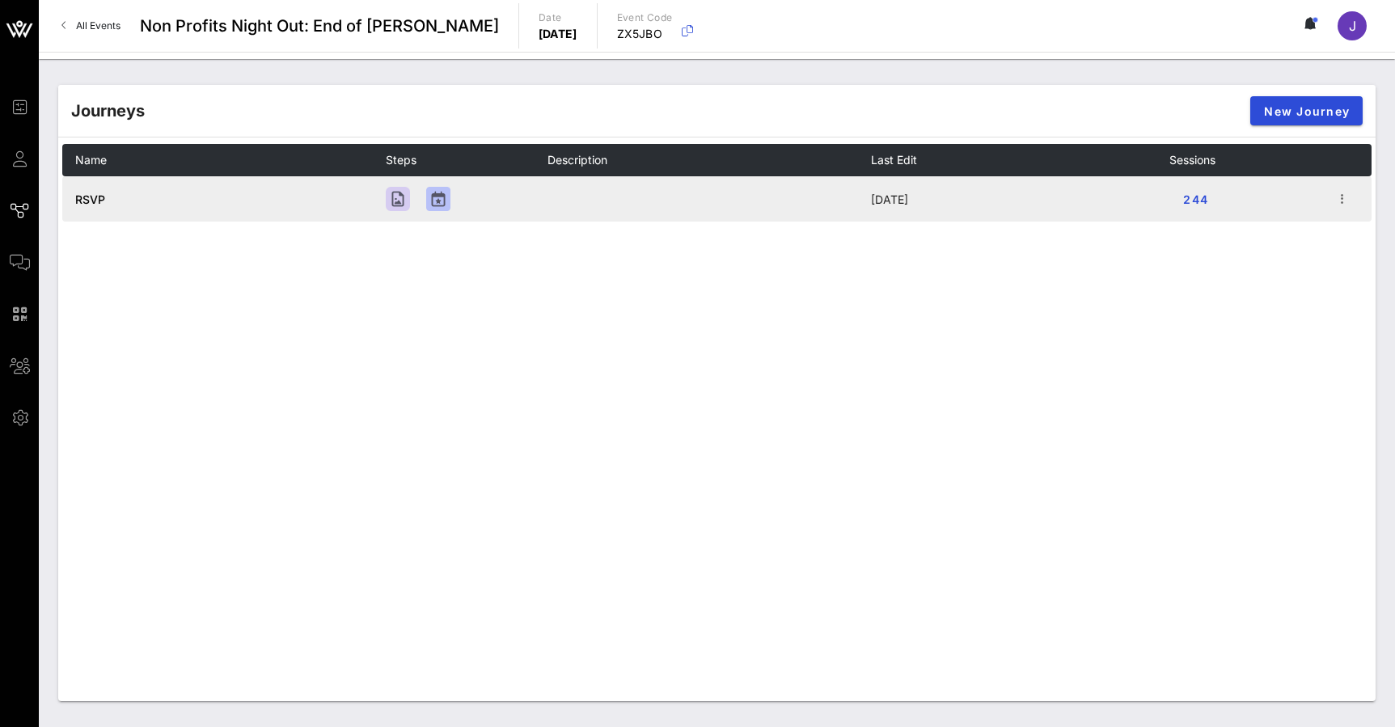
click at [96, 199] on span "RSVP" at bounding box center [90, 199] width 30 height 14
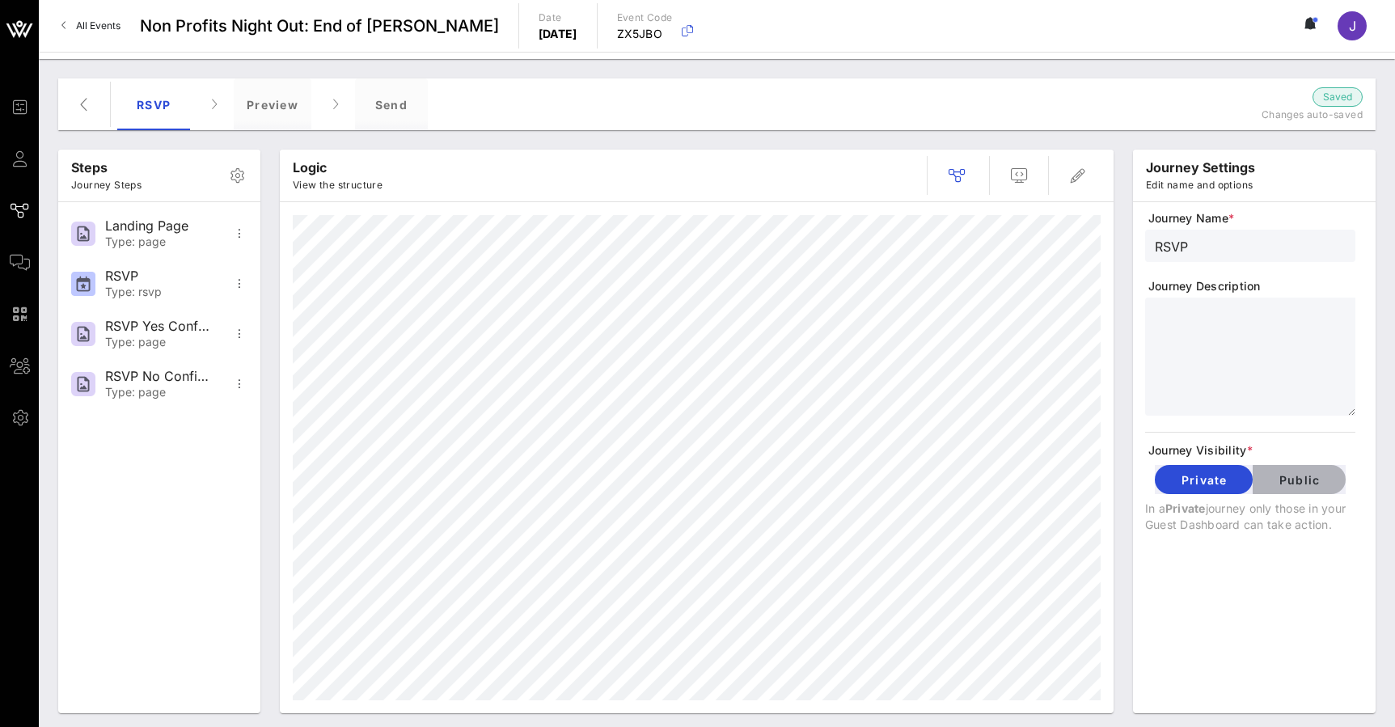
click at [1324, 482] on span "Public" at bounding box center [1298, 480] width 67 height 14
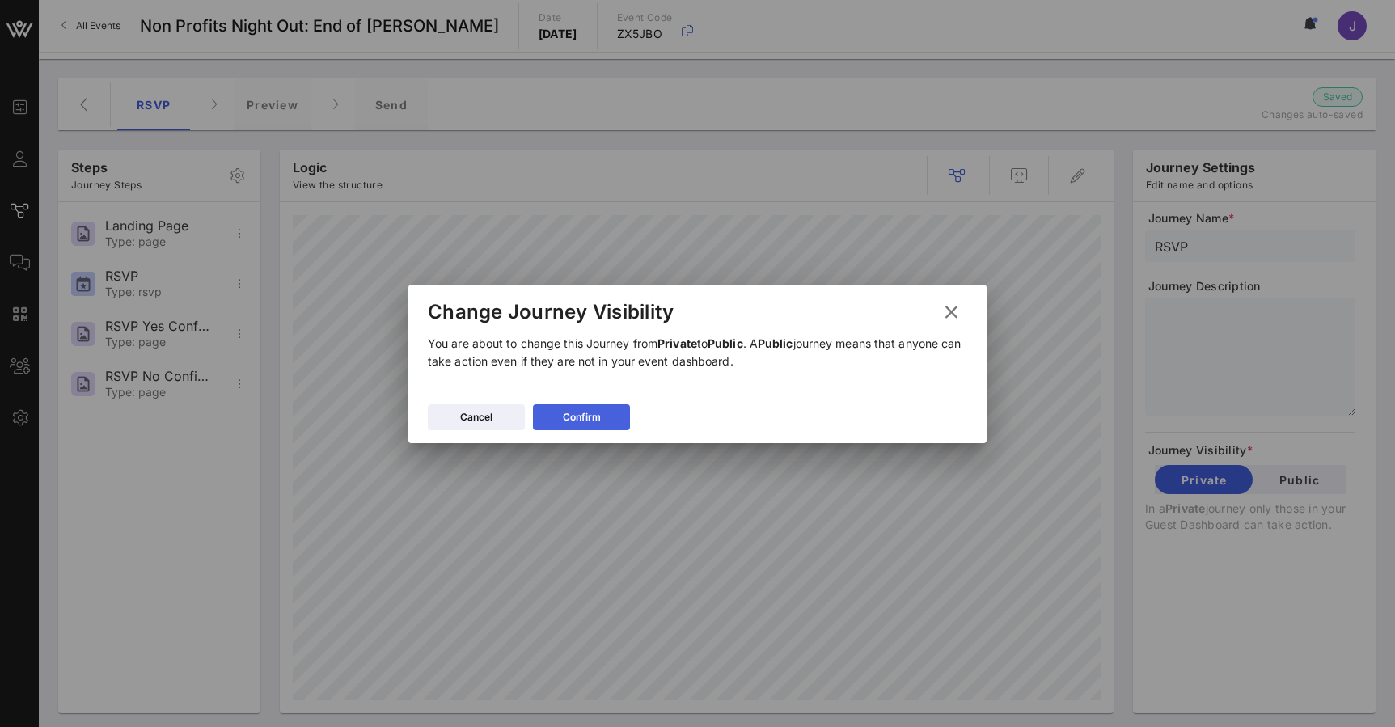
click at [595, 412] on div "Confirm" at bounding box center [582, 417] width 38 height 16
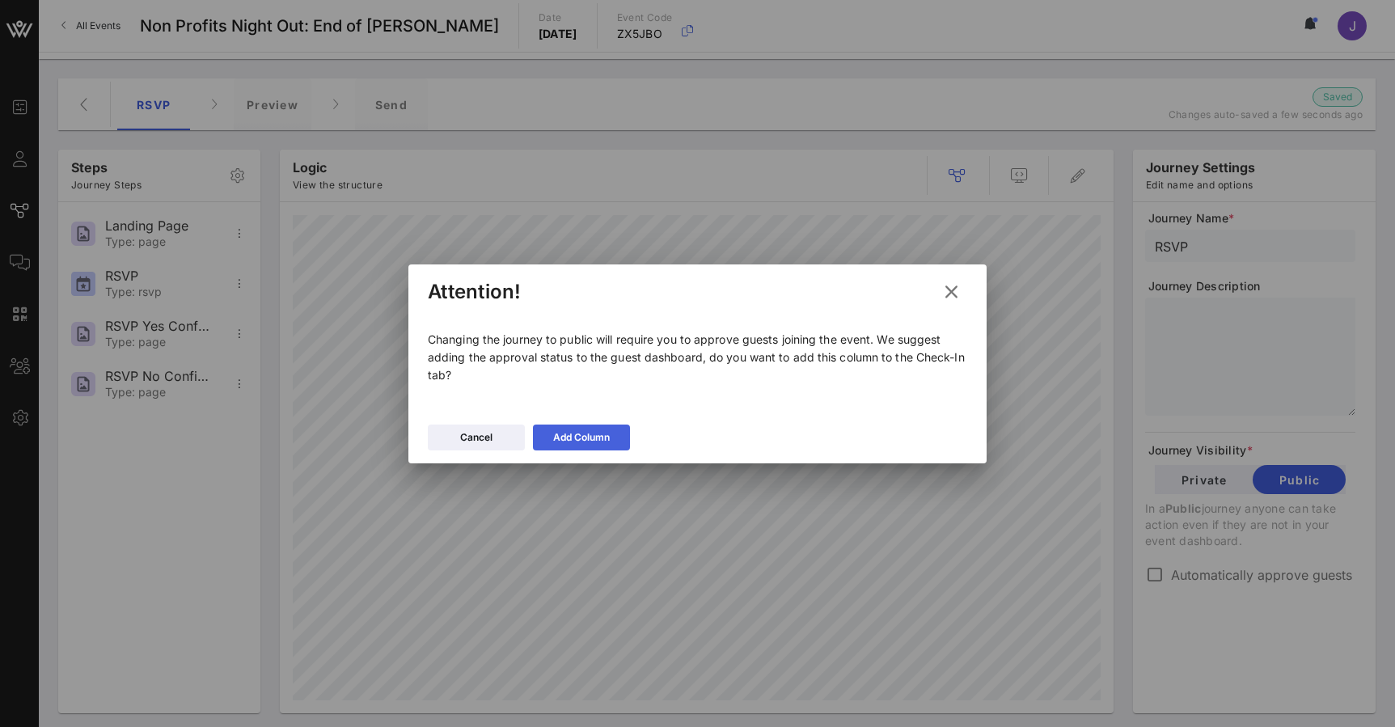
click at [577, 437] on icon at bounding box center [582, 437] width 12 height 11
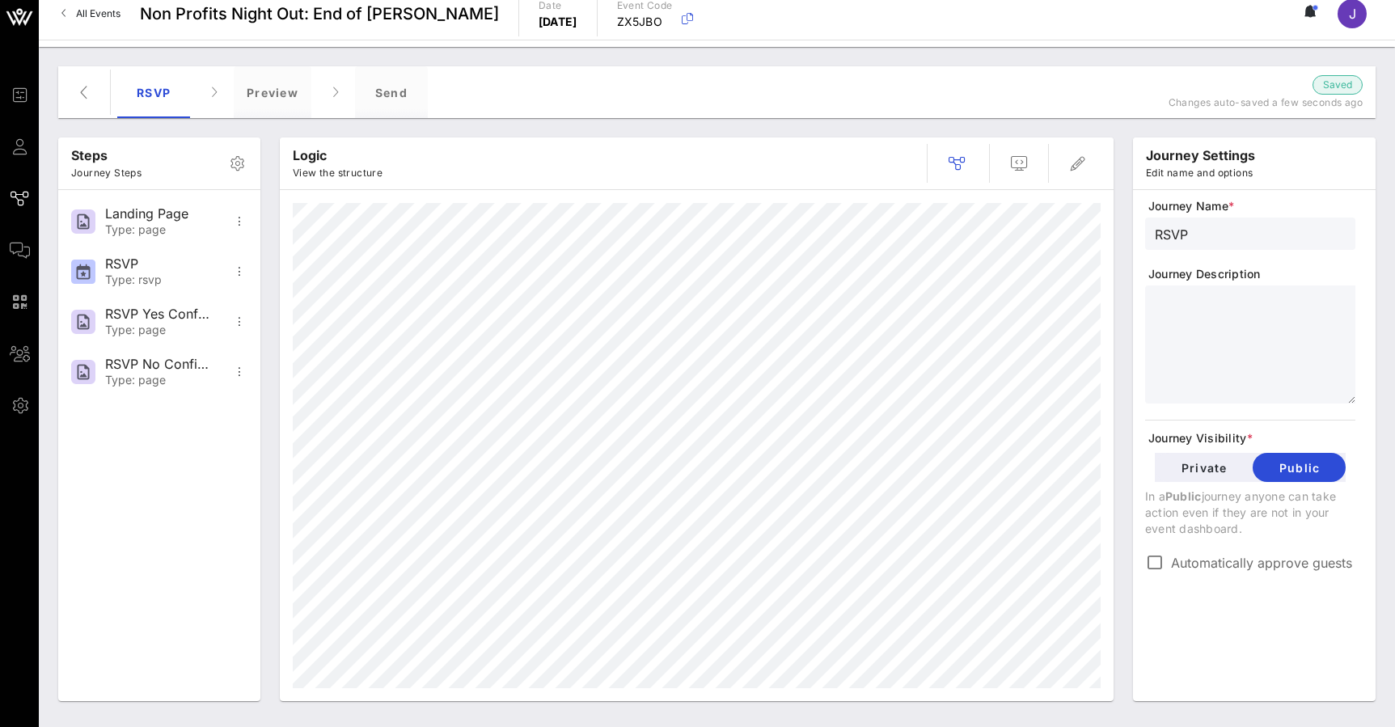
scroll to position [12, 0]
click at [1235, 467] on span "Private" at bounding box center [1204, 468] width 72 height 14
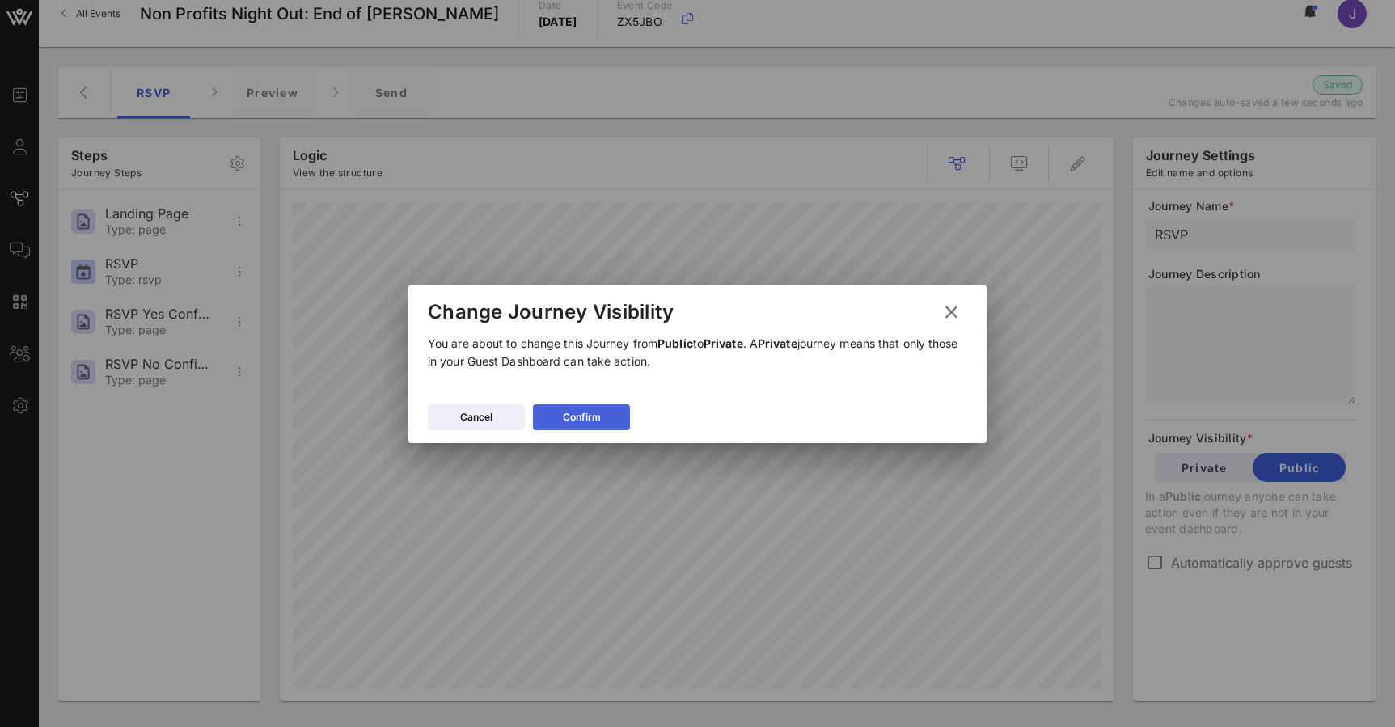
click at [588, 407] on button "Confirm" at bounding box center [581, 417] width 97 height 26
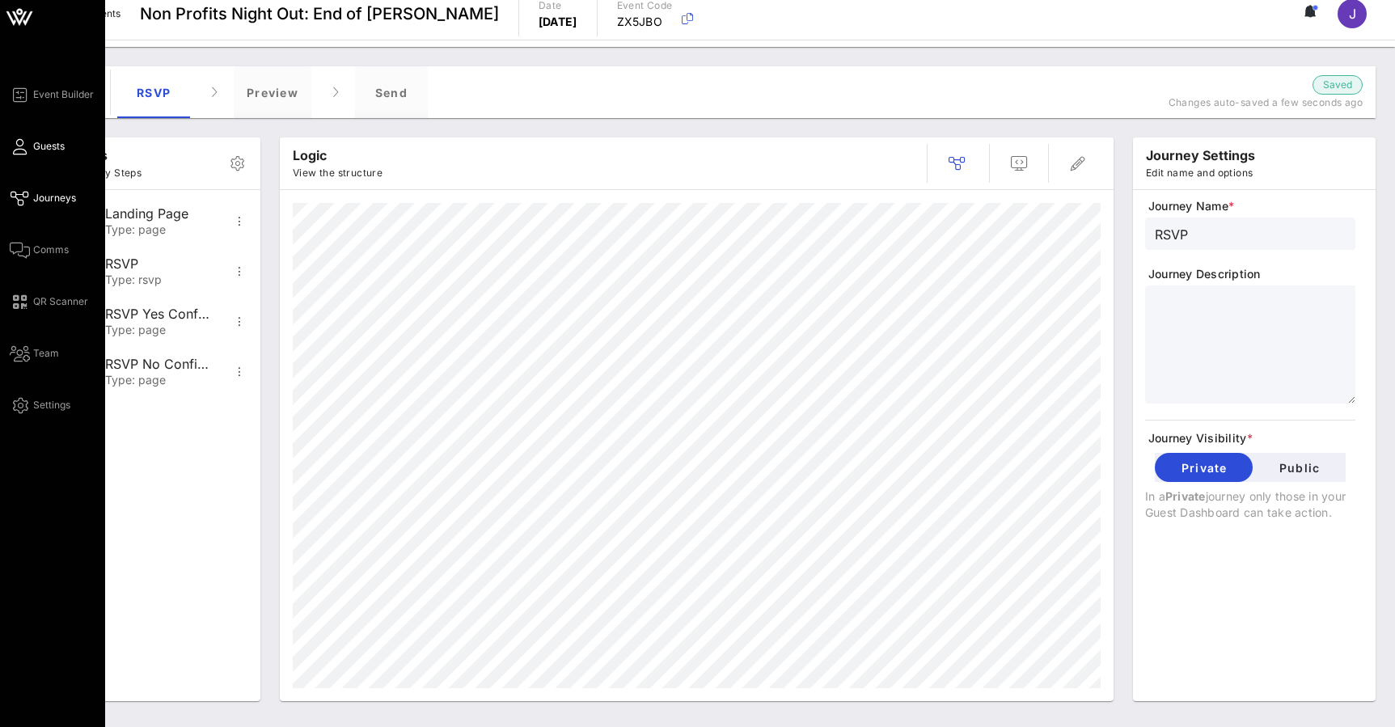
click at [31, 145] on link "Guests" at bounding box center [37, 146] width 55 height 19
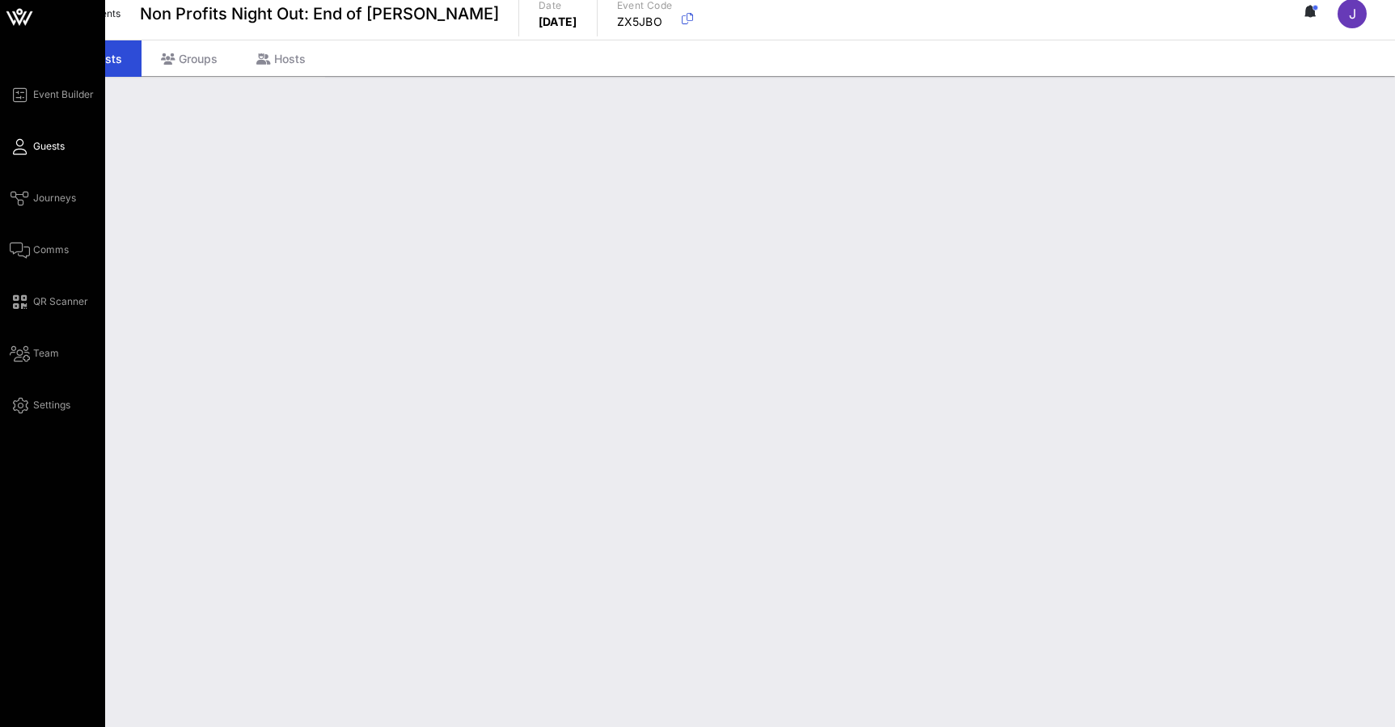
scroll to position [5, 0]
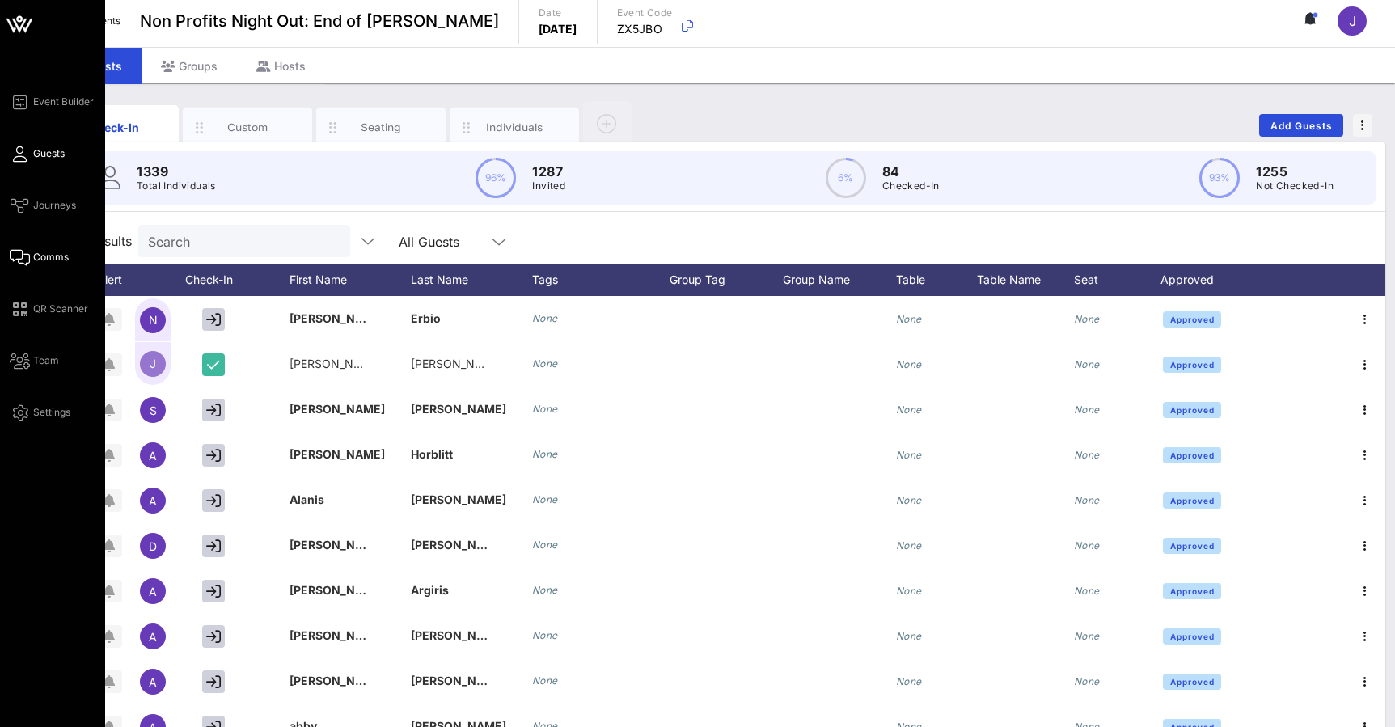
click at [19, 258] on icon at bounding box center [20, 257] width 20 height 2
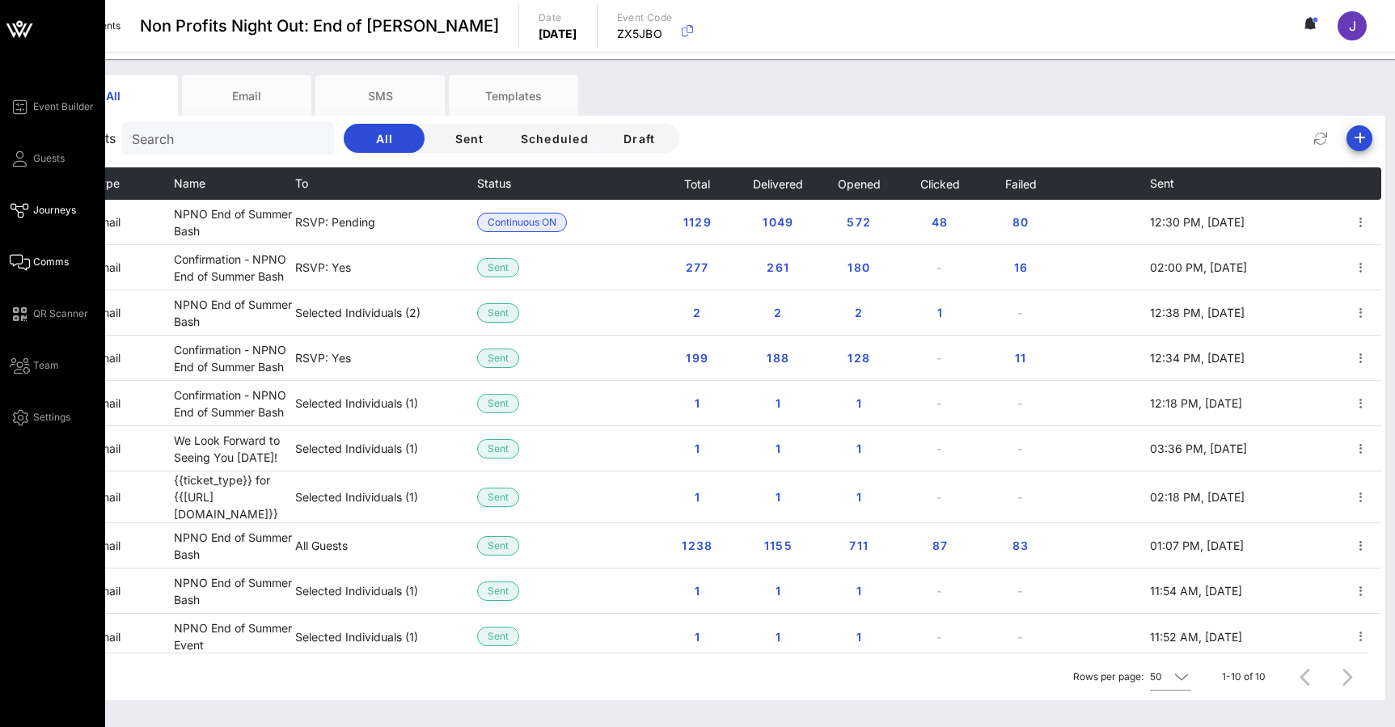
click at [24, 212] on icon at bounding box center [20, 210] width 20 height 2
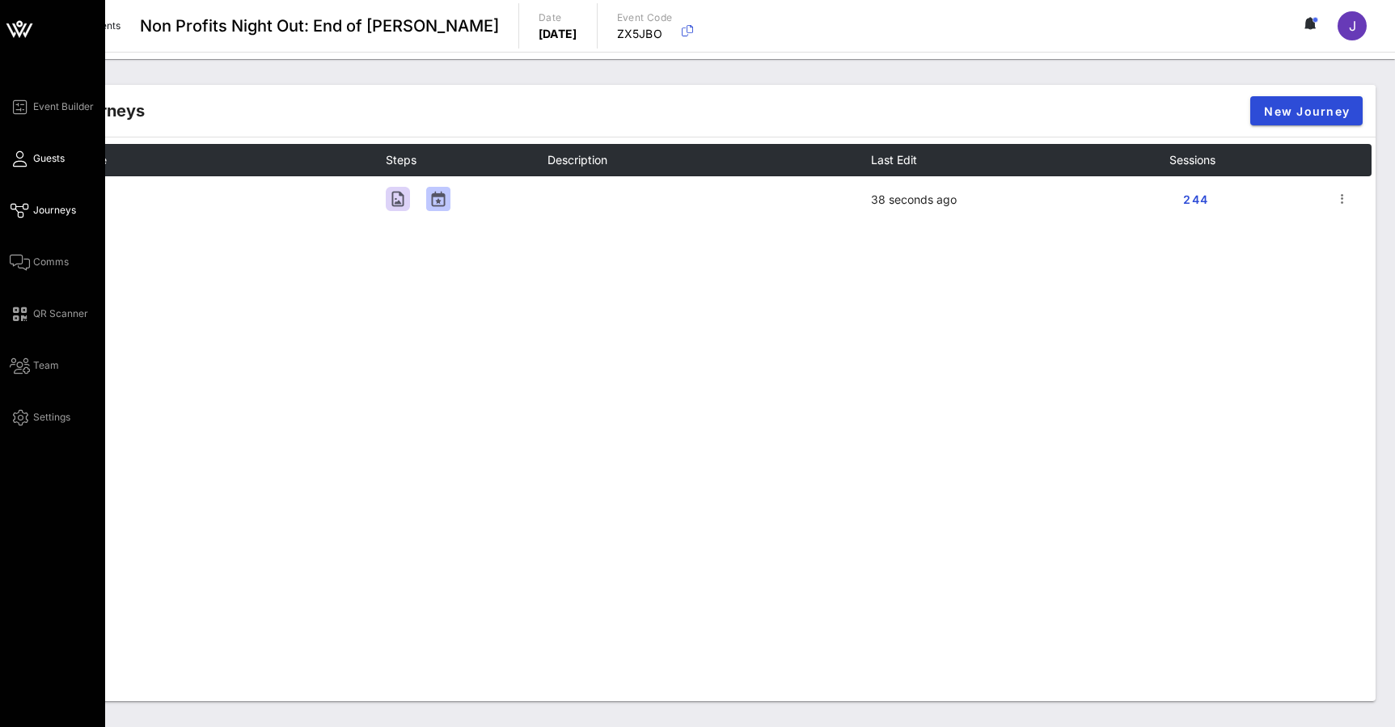
click at [29, 160] on link "Guests" at bounding box center [37, 158] width 55 height 19
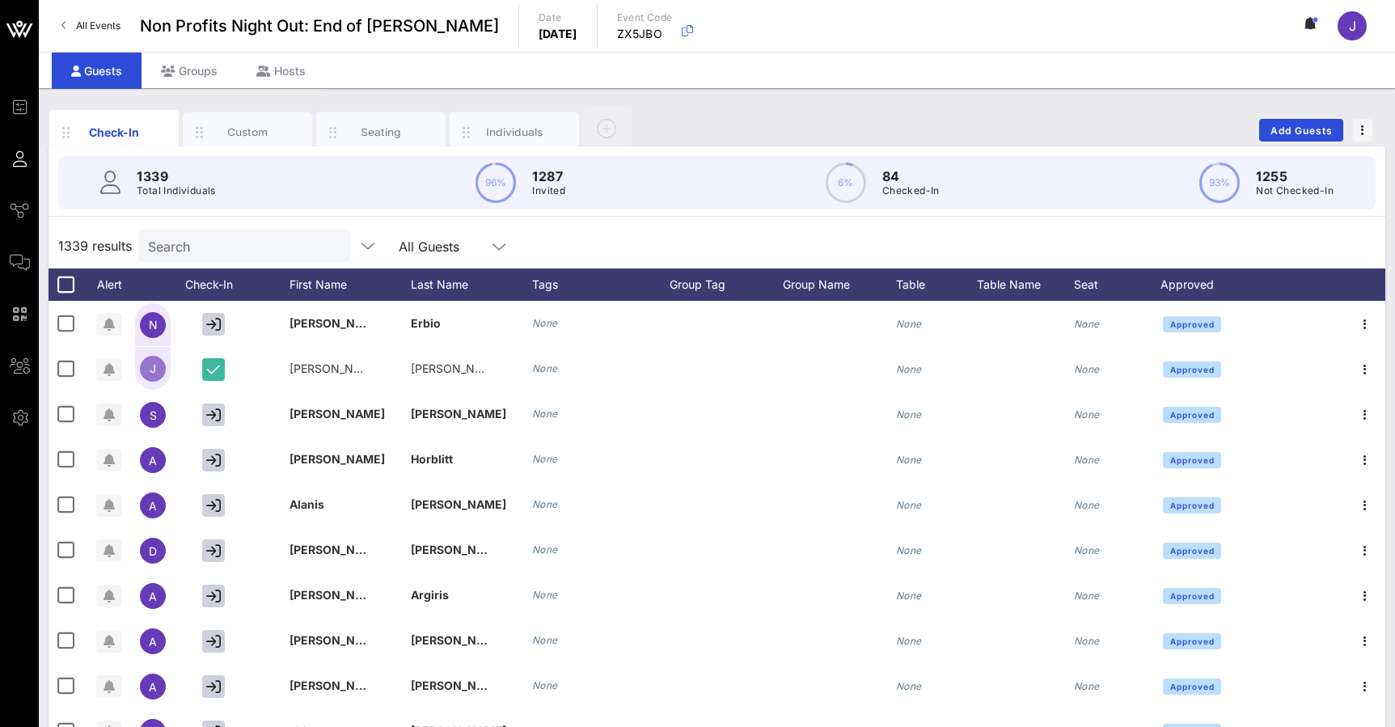
click at [105, 28] on span "All Events" at bounding box center [98, 25] width 44 height 12
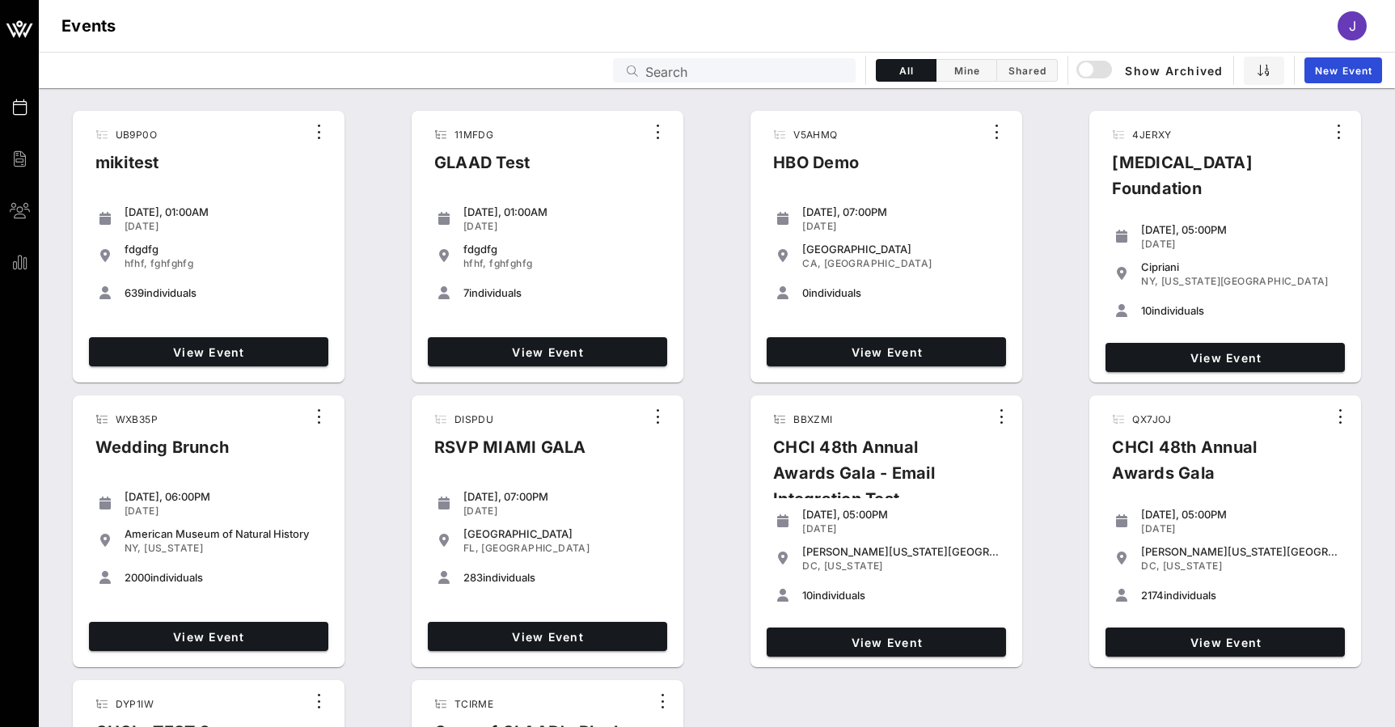
click at [712, 64] on input "Search" at bounding box center [745, 70] width 201 height 21
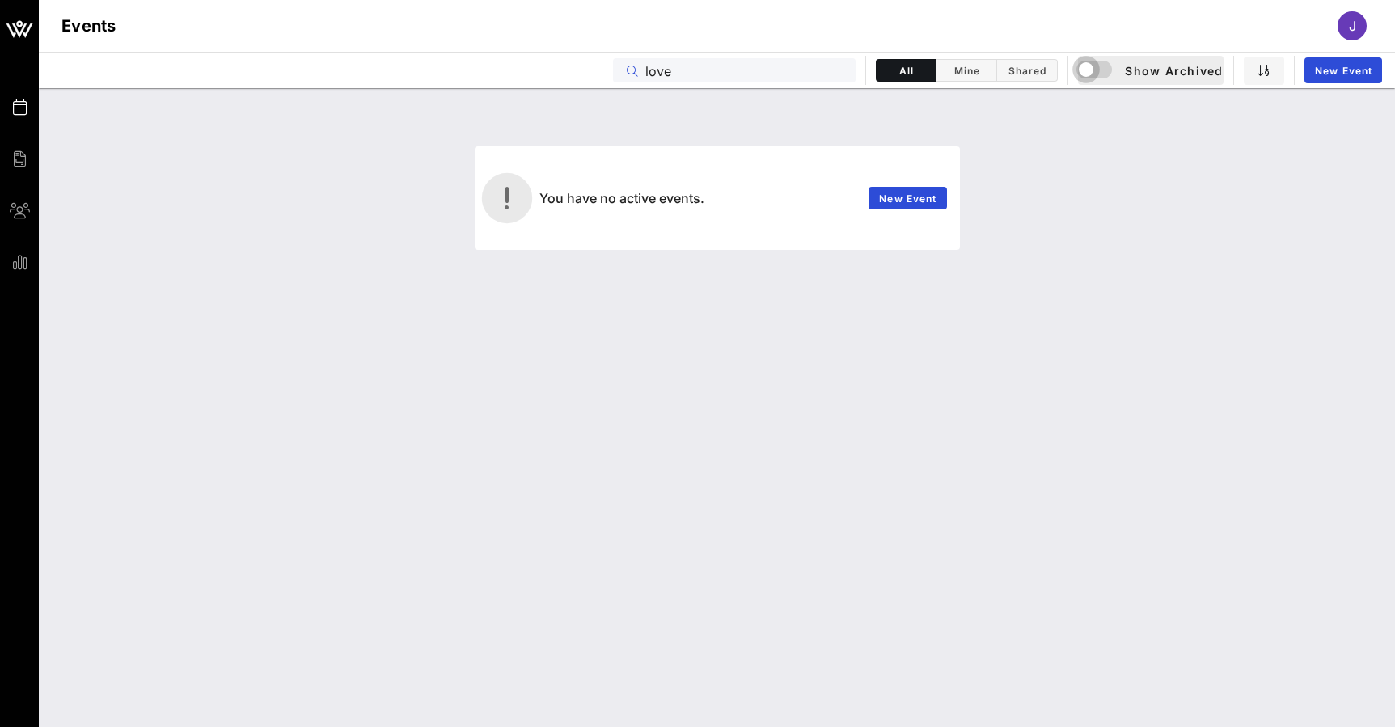
type input "love"
click at [1090, 69] on div "button" at bounding box center [1086, 69] width 23 height 23
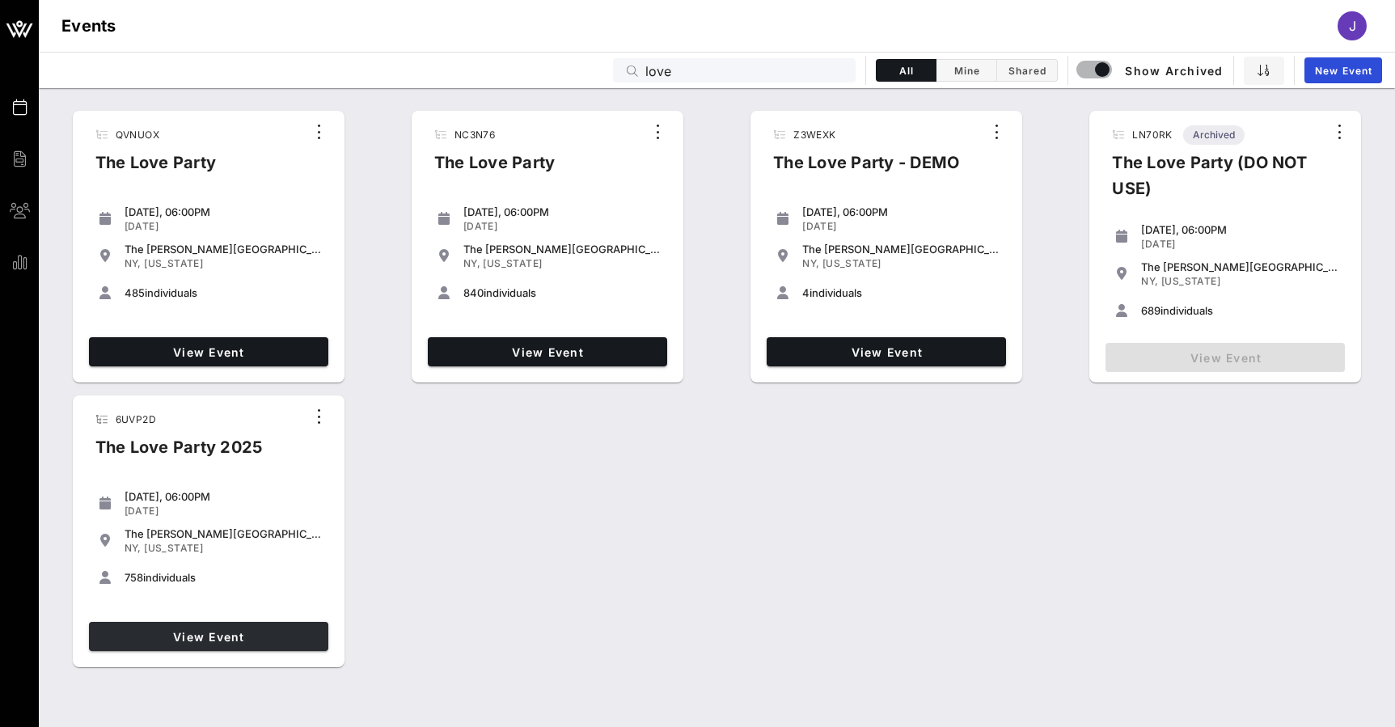
click at [260, 632] on span "View Event" at bounding box center [208, 637] width 226 height 14
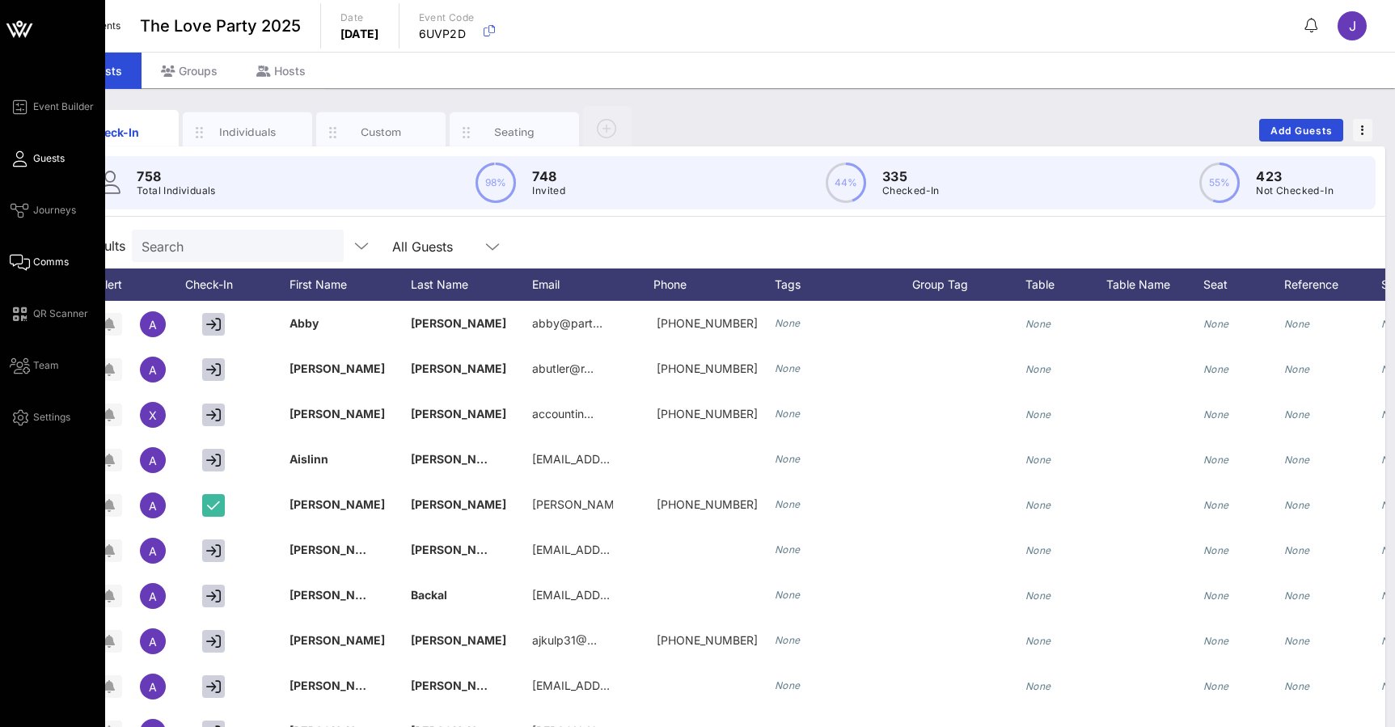
click at [19, 261] on icon at bounding box center [20, 262] width 20 height 2
